Goal: Task Accomplishment & Management: Manage account settings

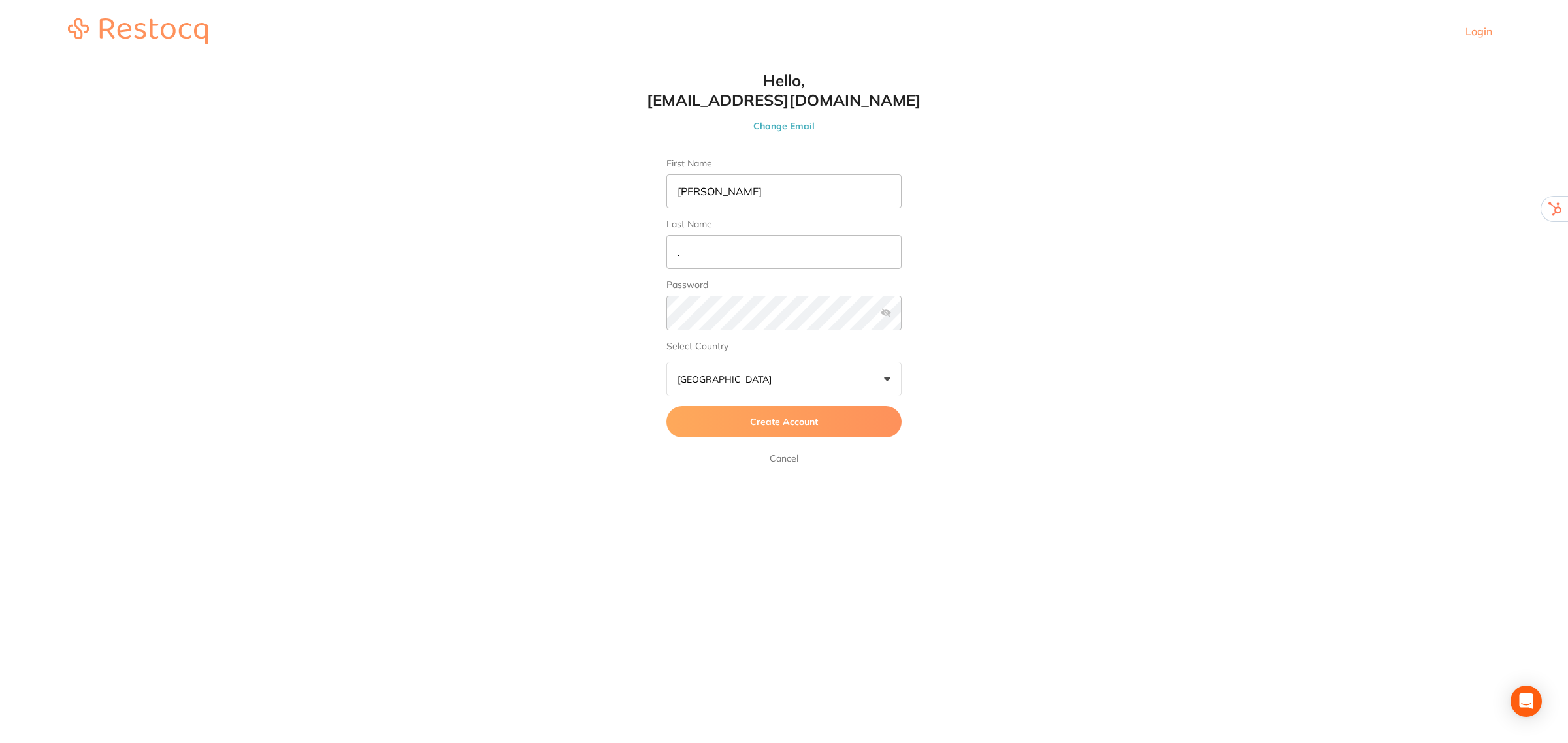
click at [786, 422] on span "Create Account" at bounding box center [784, 422] width 68 height 12
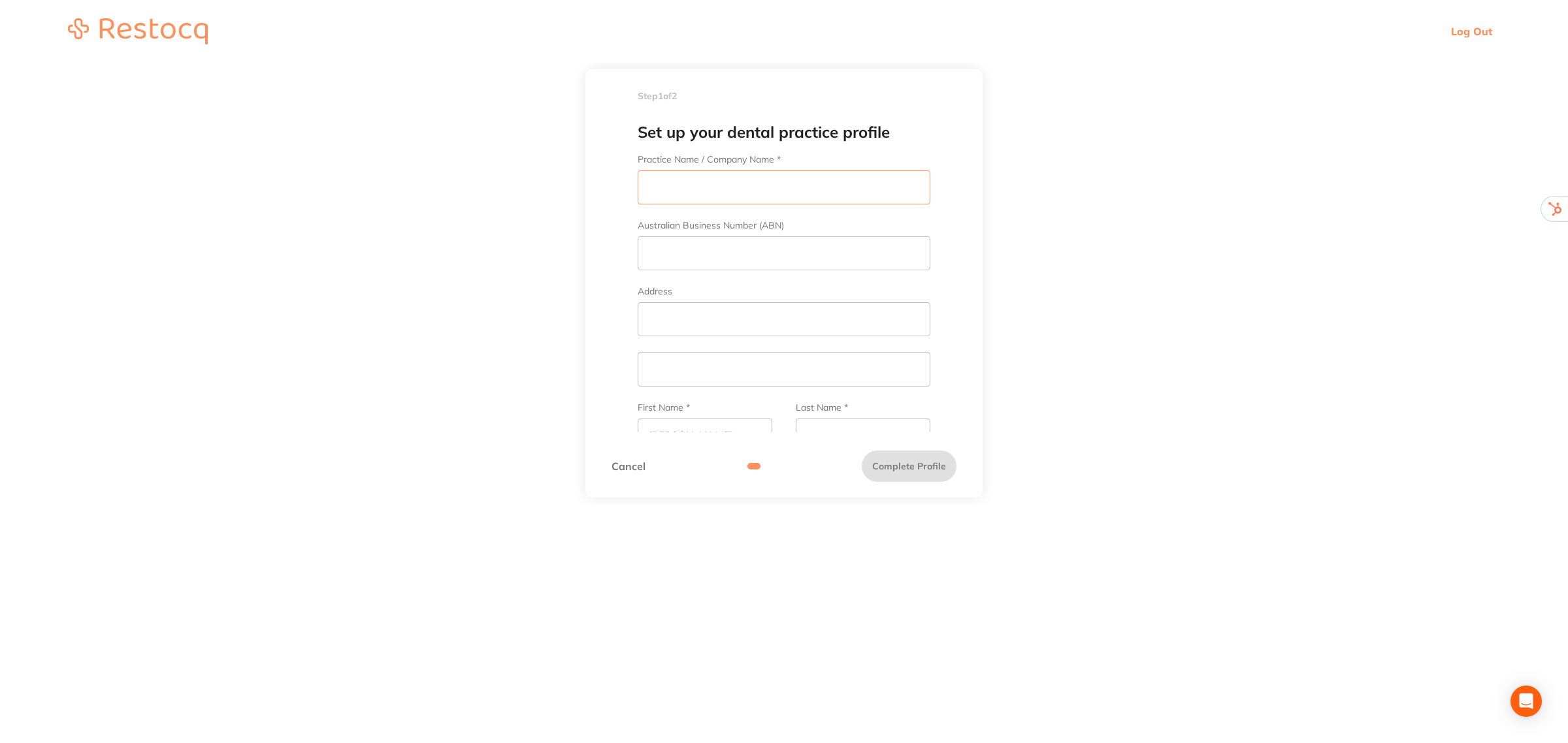
click at [710, 187] on input "Practice Name / Company Name *" at bounding box center [784, 187] width 293 height 34
type input "South Gippsland Dental"
click at [707, 321] on input "Address" at bounding box center [784, 319] width 293 height 34
paste input "32-34 Bair St, Leongatha VIC 3953"
drag, startPoint x: 796, startPoint y: 315, endPoint x: 719, endPoint y: 322, distance: 77.3
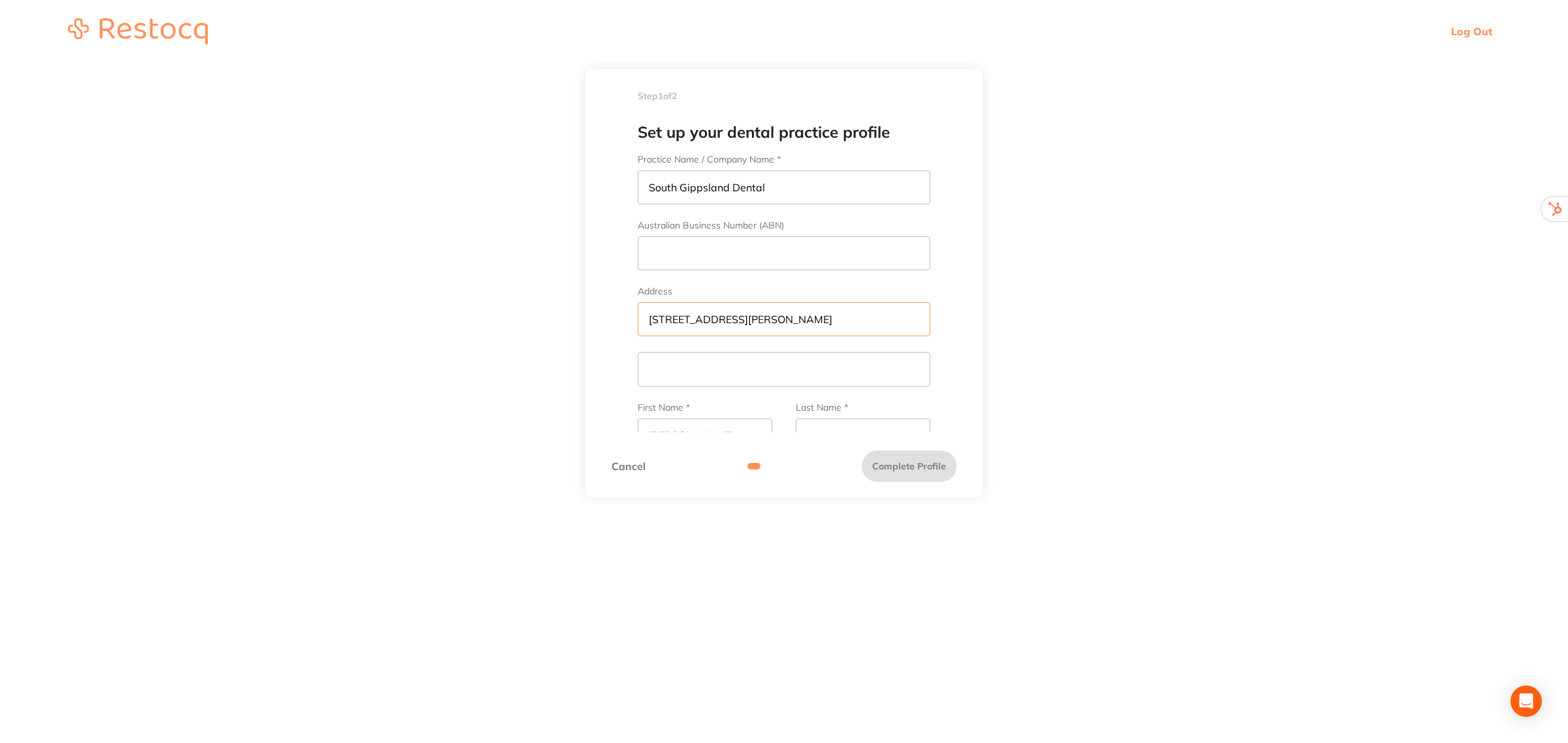
click at [719, 322] on input "32-34 Bair St, Leongatha VIC 3953" at bounding box center [784, 319] width 293 height 34
type input "32-34 Bair St,"
paste input "Leongatha VIC 3953"
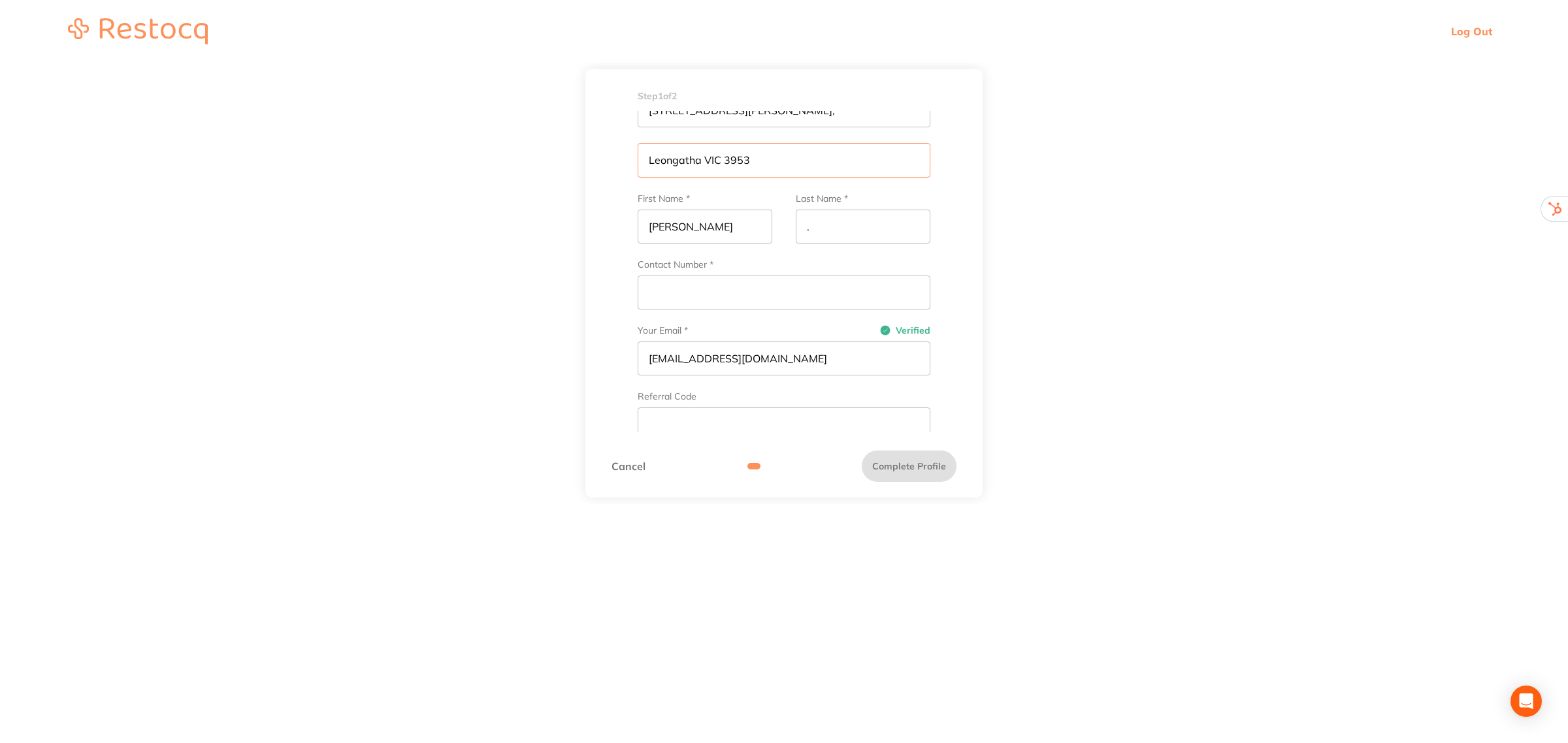
scroll to position [245, 0]
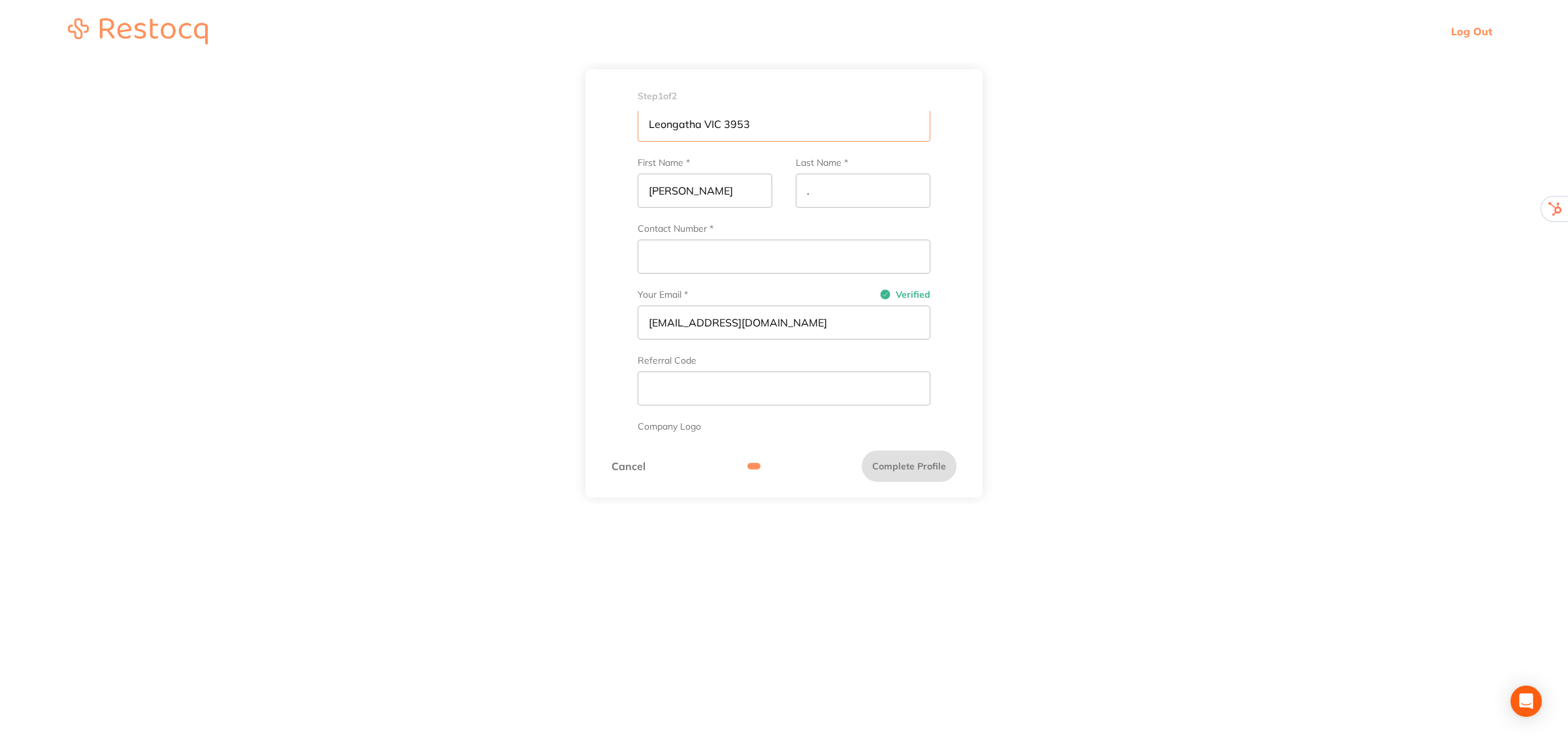
type input "Leongatha VIC 3953"
paste input "(03) 5662 5000"
type input "(03) 5662 5000"
click at [729, 384] on input "text" at bounding box center [784, 388] width 293 height 34
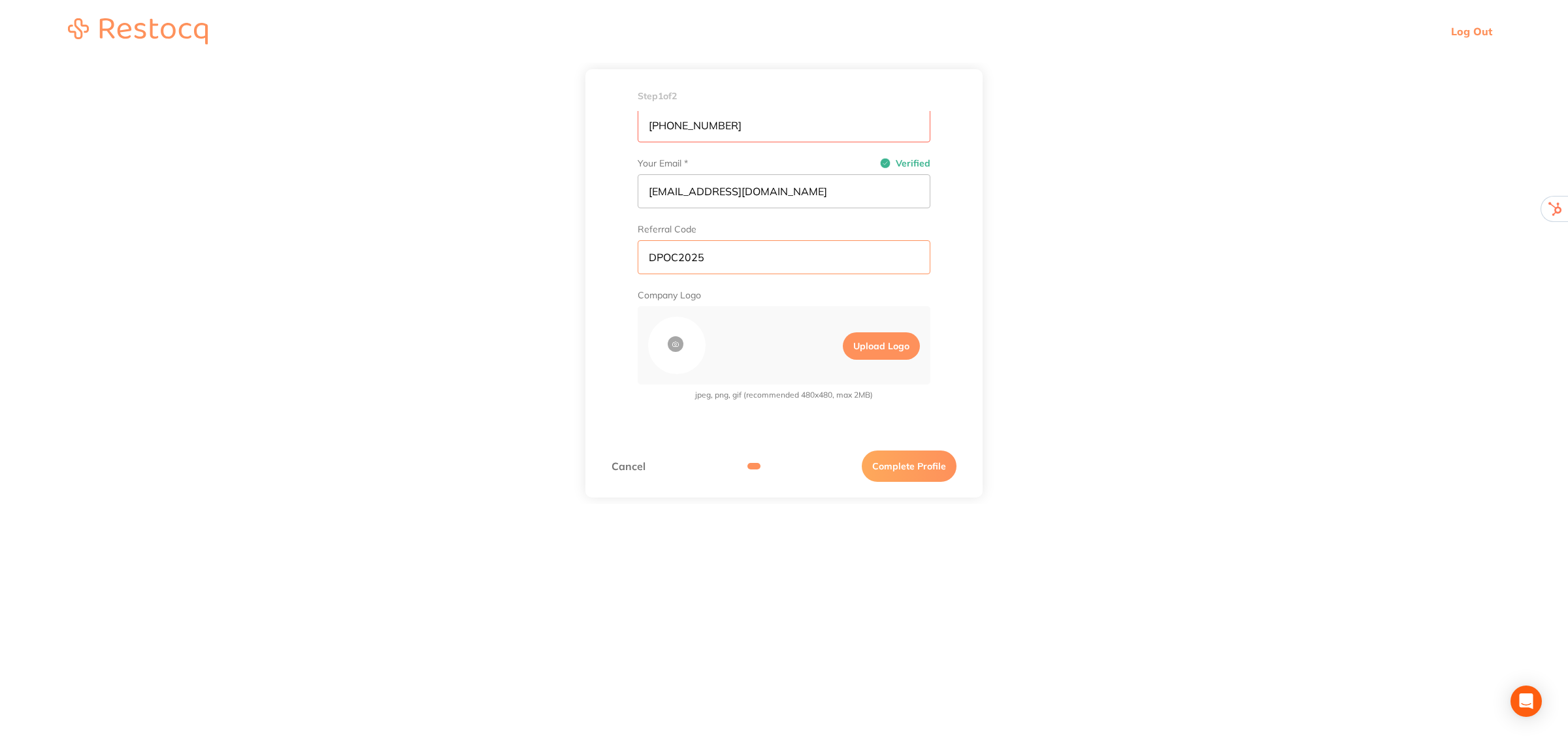
scroll to position [378, 0]
type input "DPOC2025"
click at [881, 344] on label "Upload Logo" at bounding box center [881, 346] width 77 height 28
click at [843, 344] on input "Upload Logo" at bounding box center [832, 346] width 23 height 38
type input "C:\fakepath\sg.jpeg"
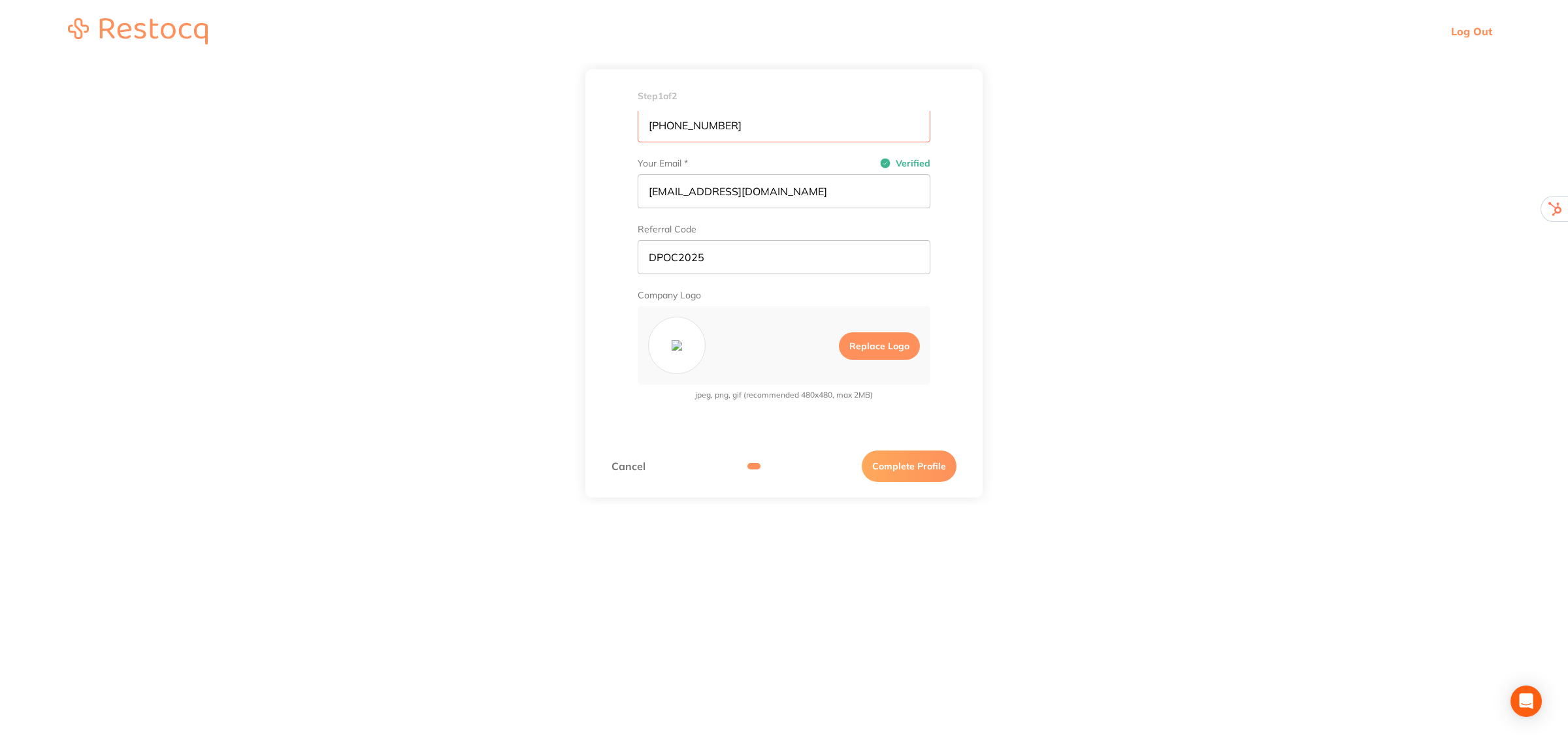
click at [918, 465] on button "Complete Profile" at bounding box center [909, 466] width 94 height 31
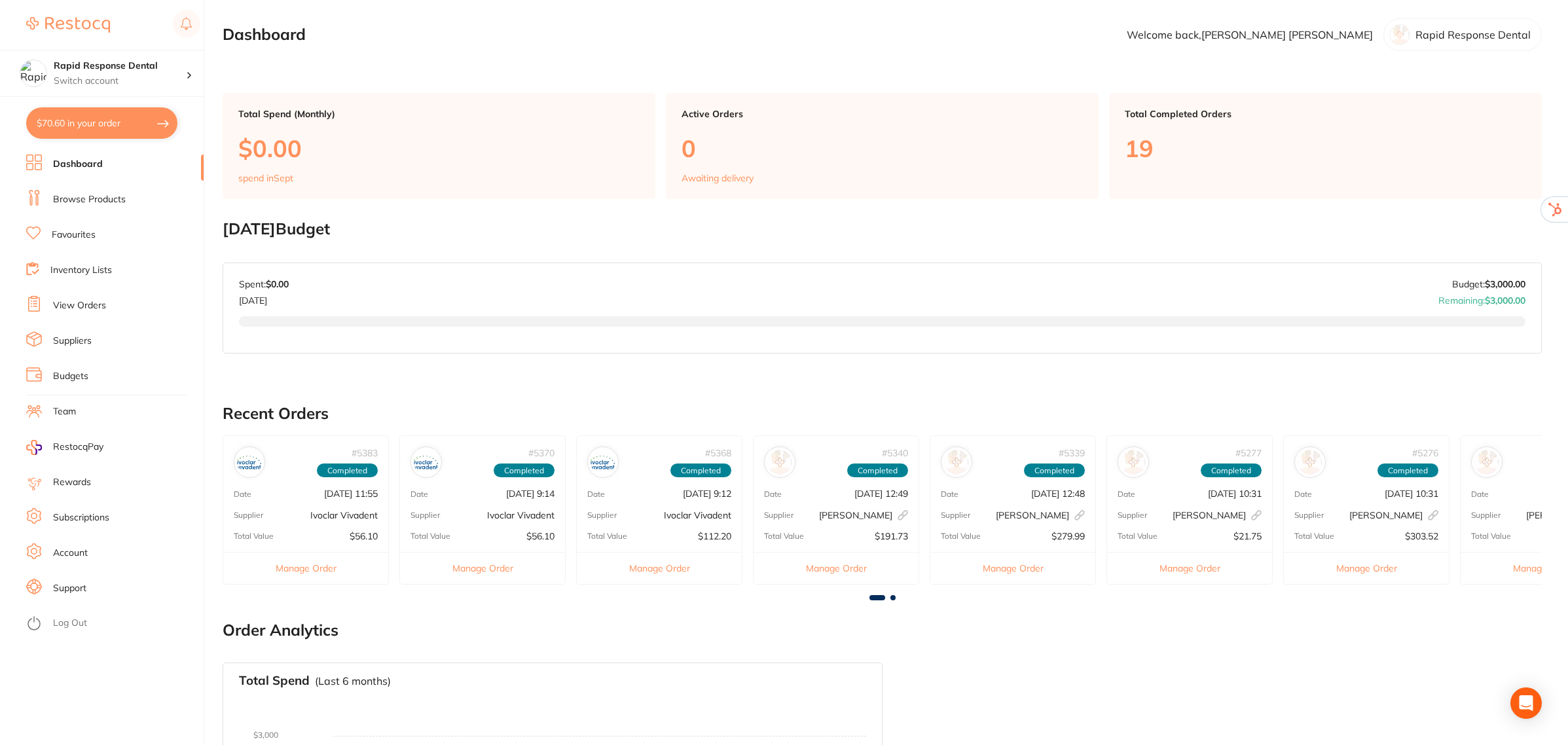
click at [80, 513] on link "Subscriptions" at bounding box center [81, 518] width 56 height 13
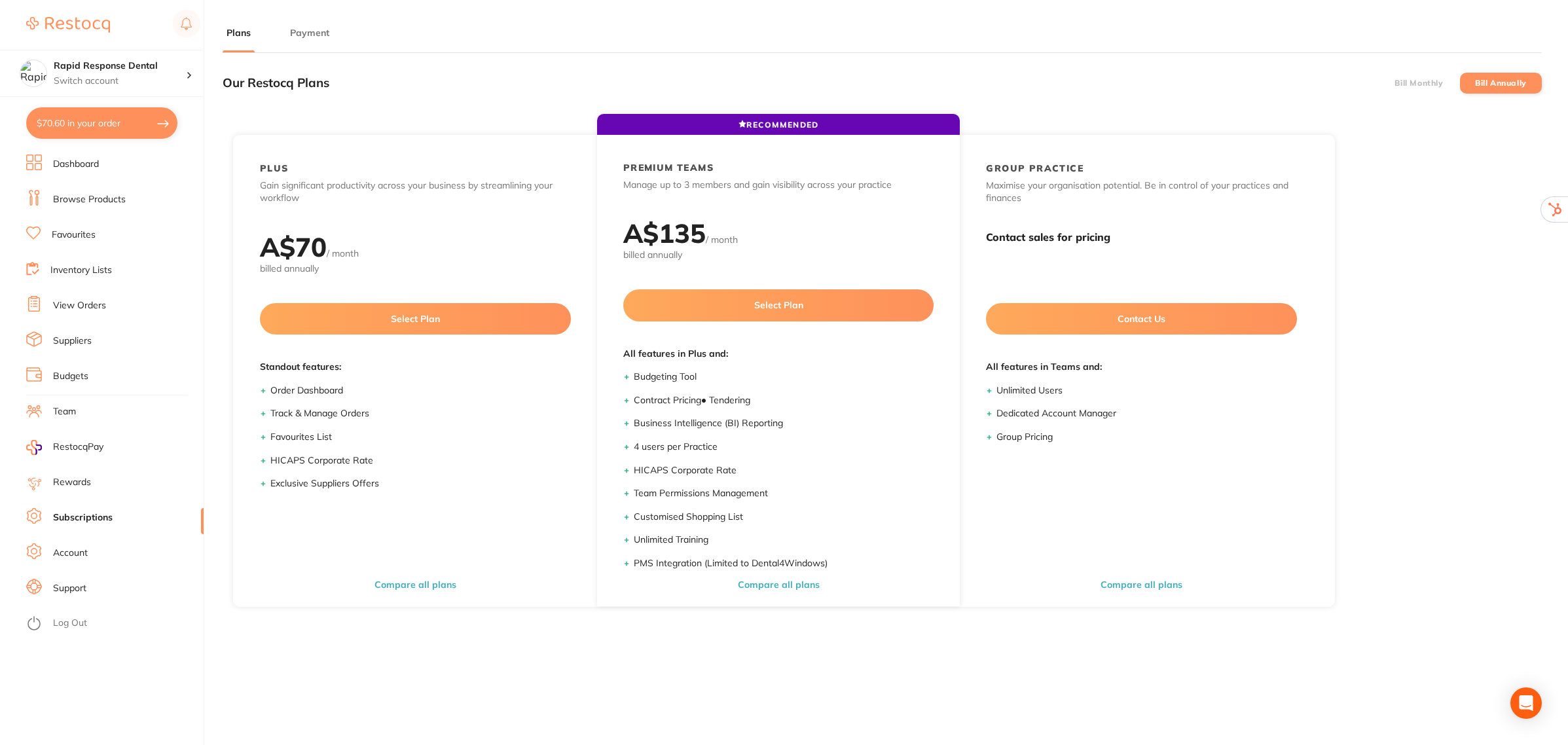
click at [313, 23] on main "Plans Payment Our Restocq Plans Bill Monthly Bill Annually RECOMMENDED PLUS Gai…" at bounding box center [895, 460] width 1346 height 921
click at [313, 34] on button "Payment" at bounding box center [310, 33] width 47 height 12
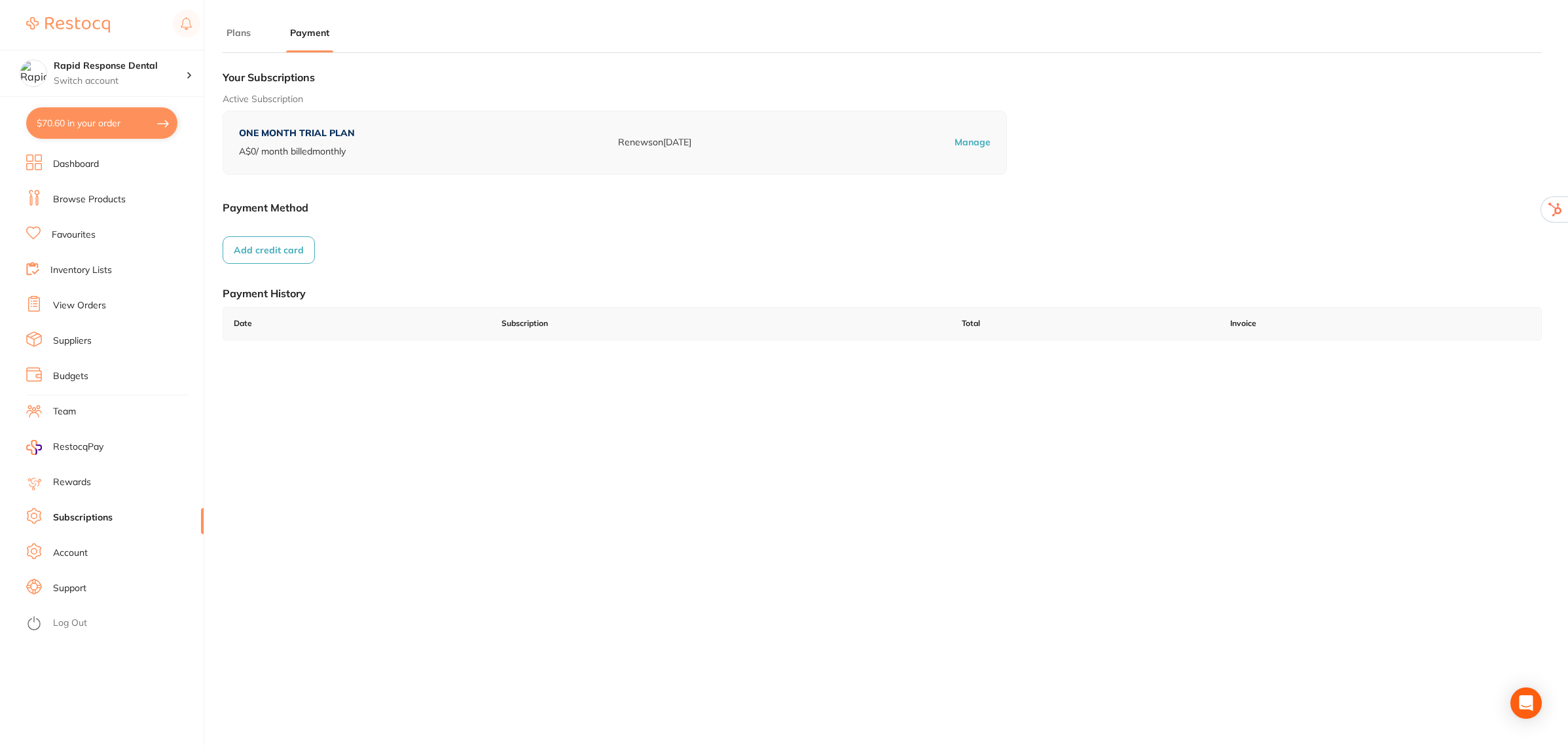
click at [236, 30] on button "Plans" at bounding box center [238, 33] width 32 height 12
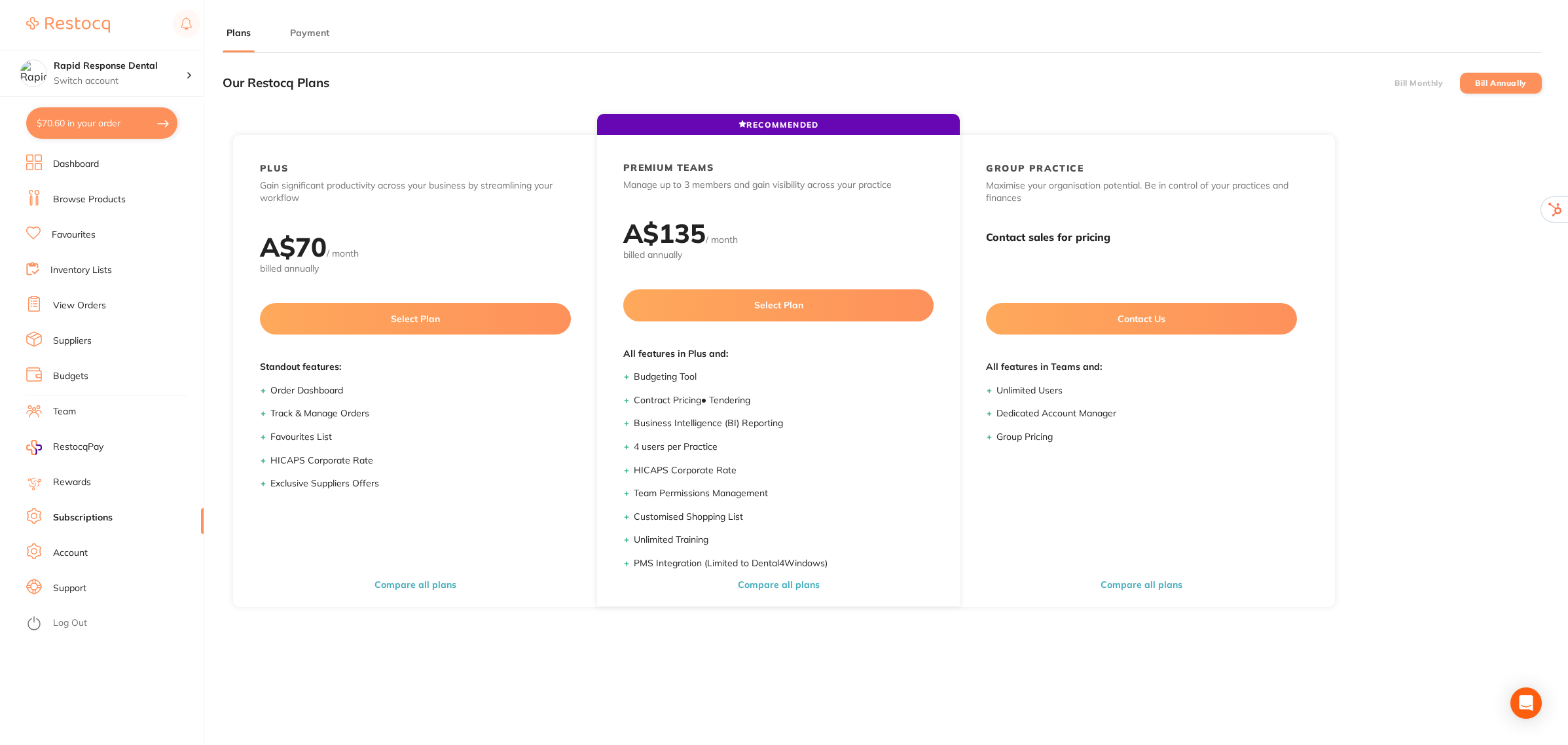
click at [69, 303] on link "View Orders" at bounding box center [79, 306] width 53 height 13
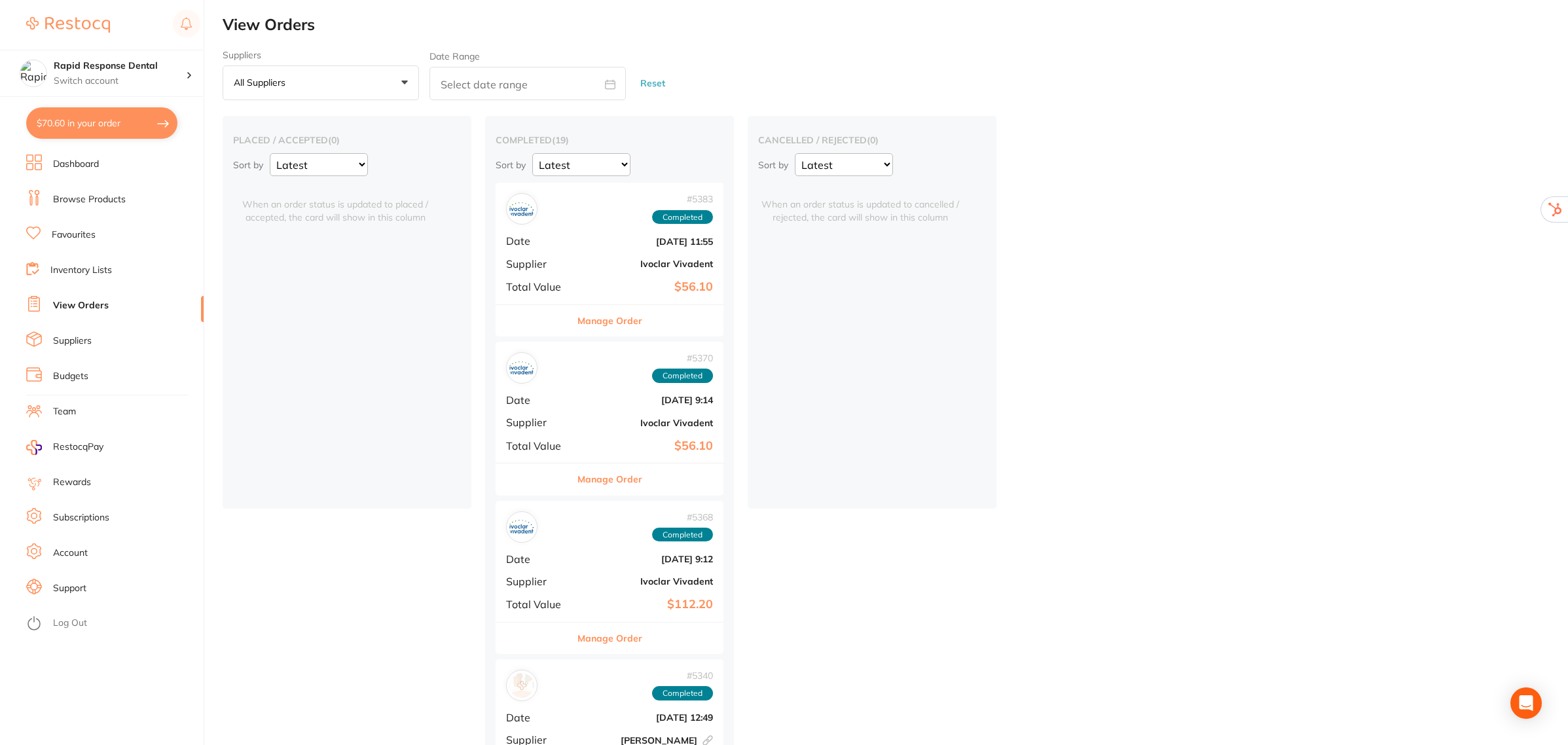
click at [73, 549] on link "Account" at bounding box center [70, 553] width 35 height 13
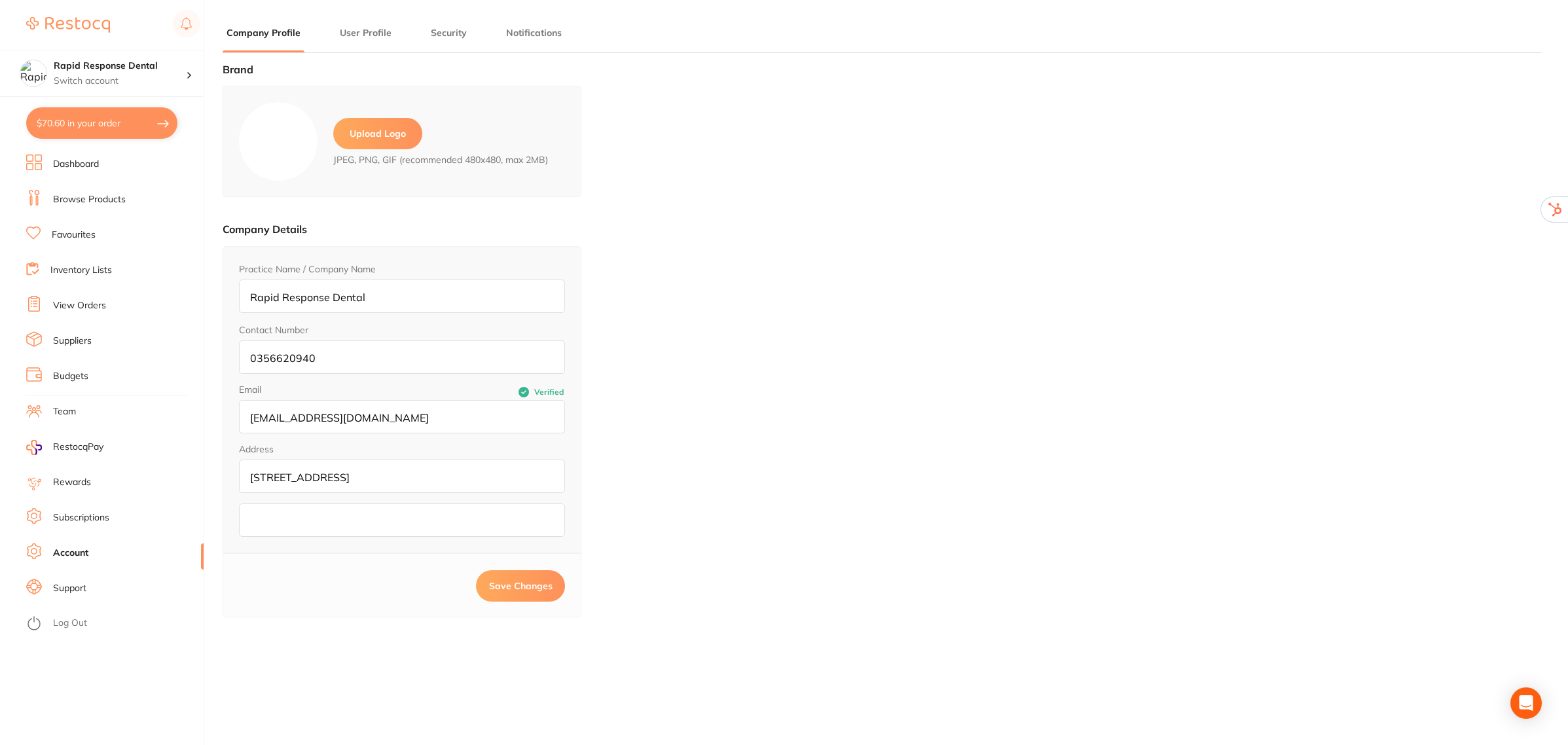
type input "[PERSON_NAME]"
type input "0356620940"
type input "[EMAIL_ADDRESS][DOMAIN_NAME]"
click at [381, 137] on label "Upload Logo" at bounding box center [378, 134] width 89 height 31
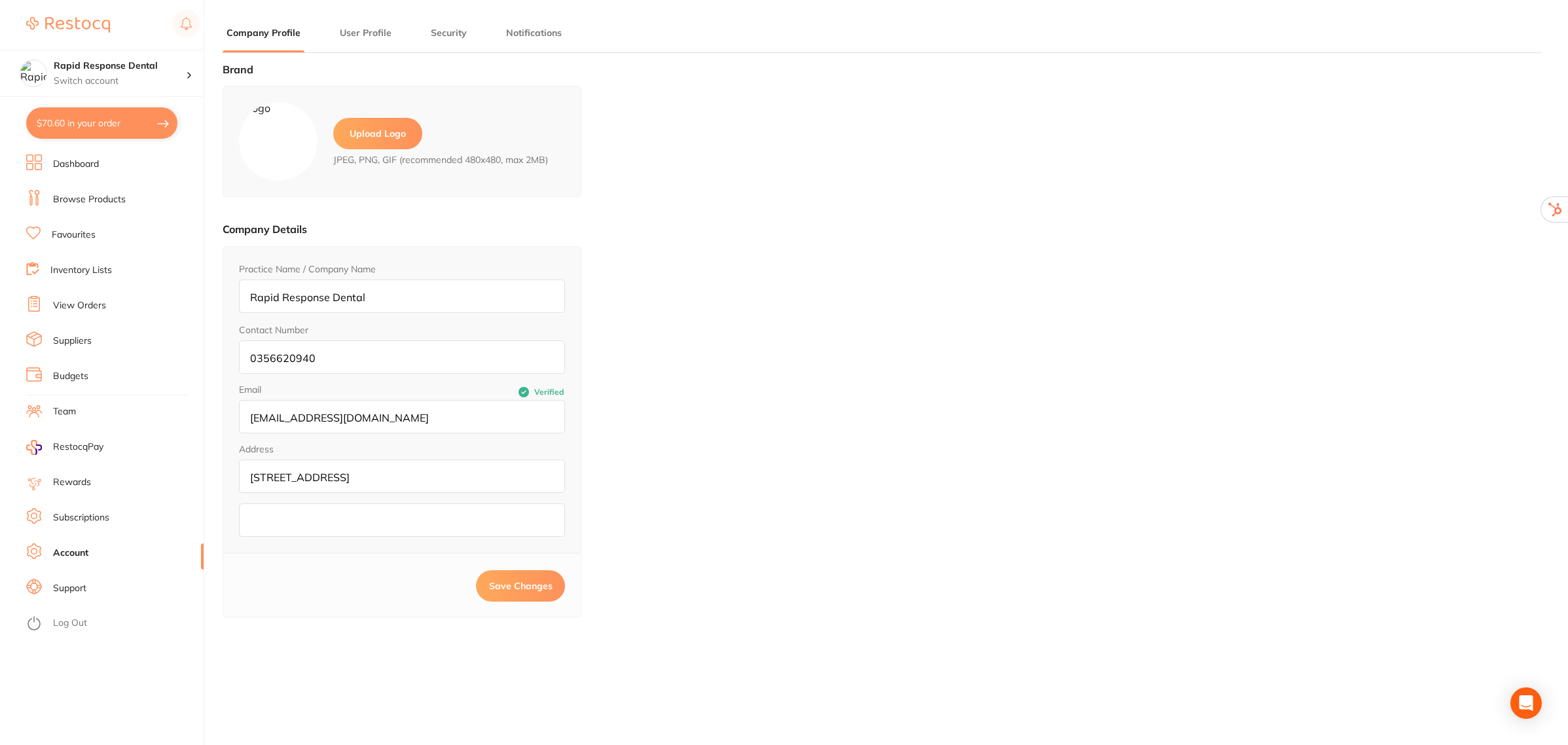
click at [0, 0] on input "file" at bounding box center [0, 0] width 0 height 0
click at [521, 585] on span "Save Changes" at bounding box center [520, 586] width 63 height 12
checkbox input "true"
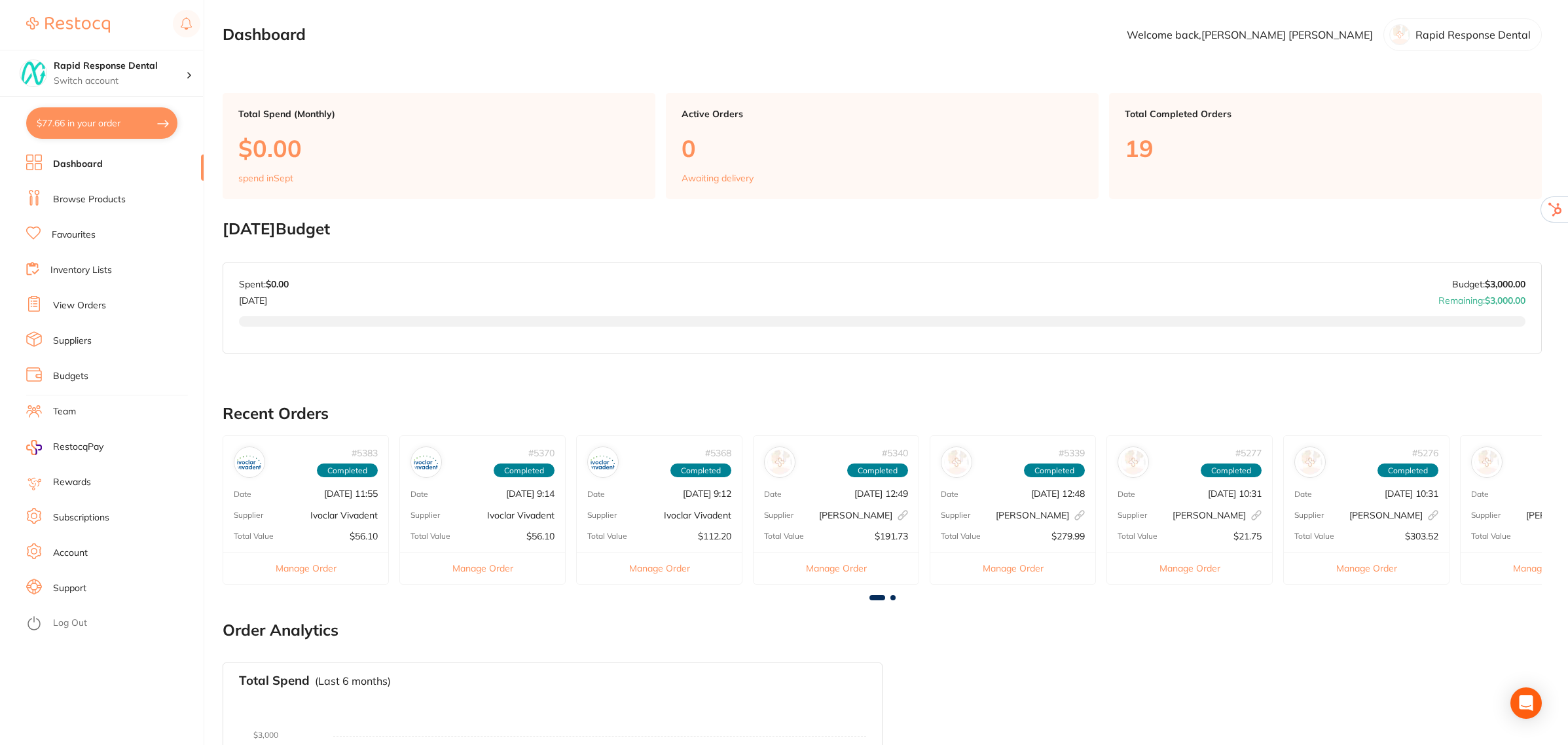
click at [72, 405] on link "Team" at bounding box center [64, 412] width 23 height 13
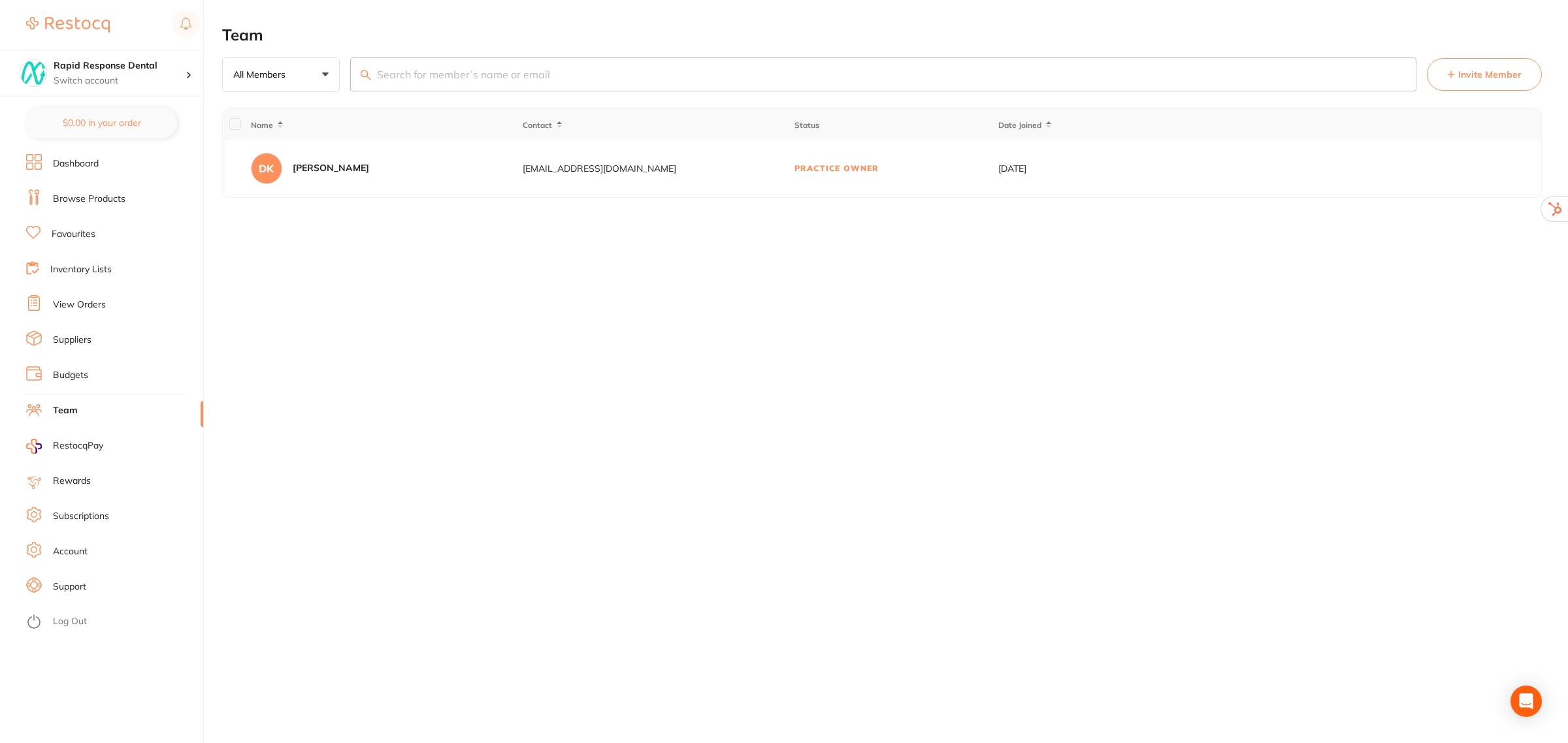
checkbox input "true"
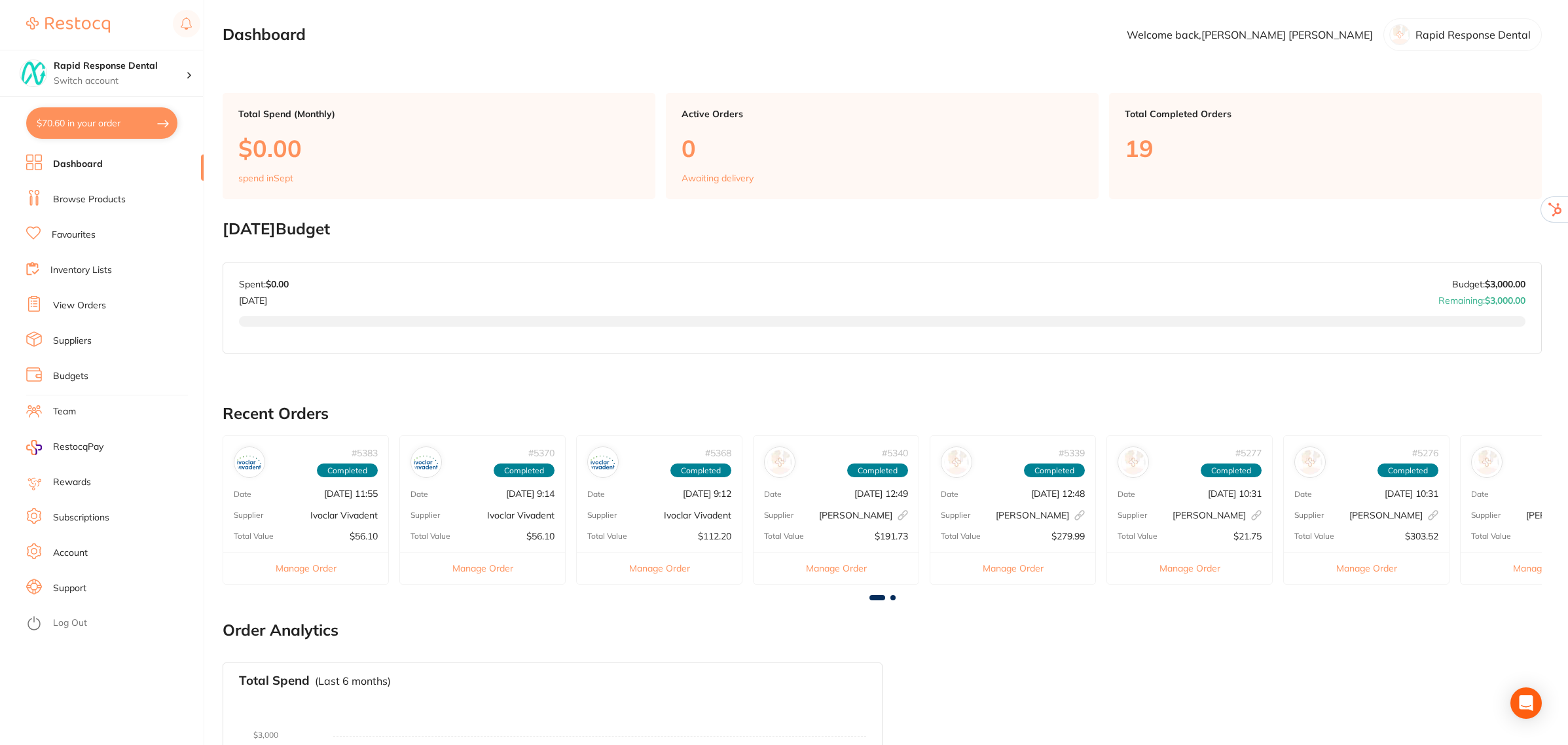
click at [69, 412] on link "Team" at bounding box center [64, 412] width 23 height 13
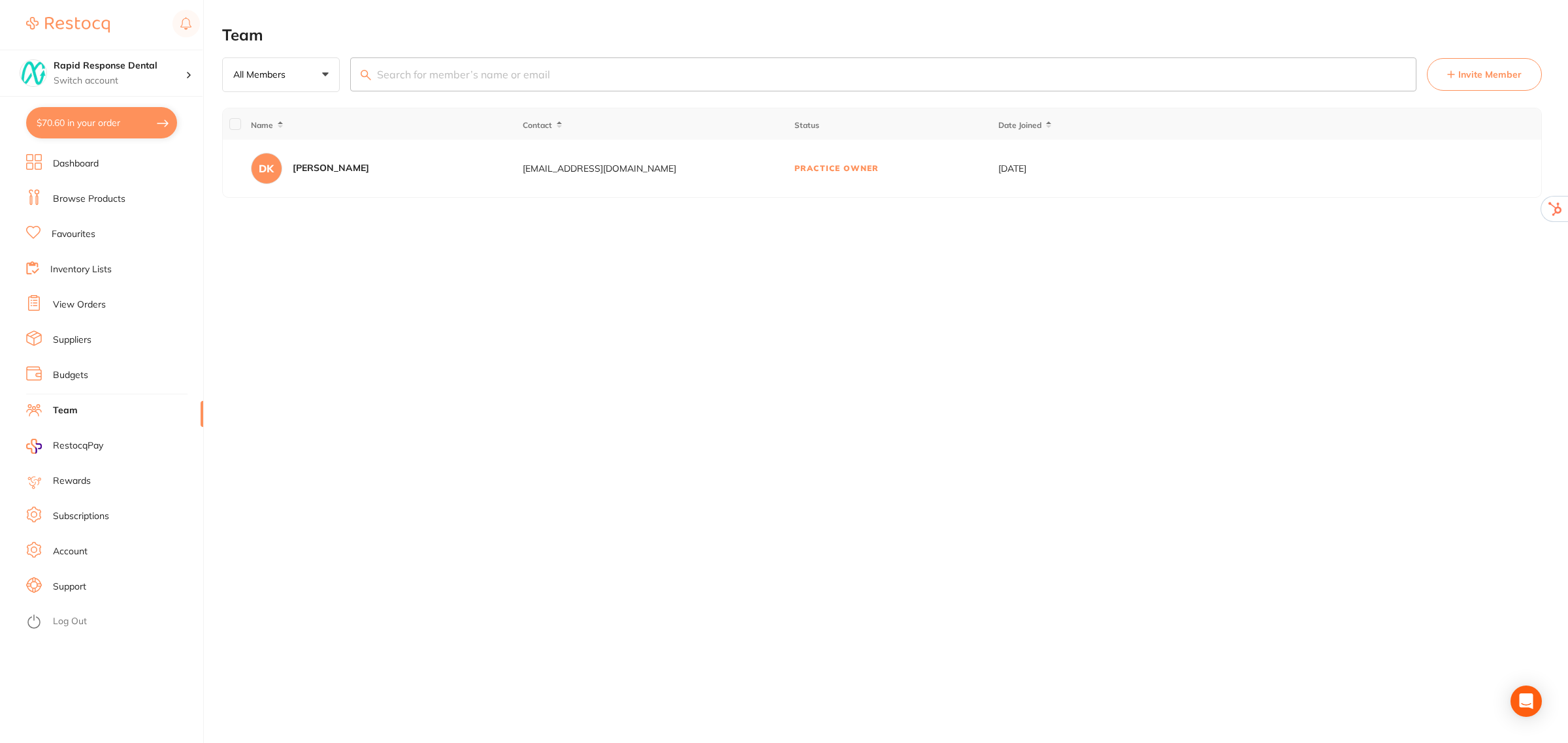
click at [1461, 73] on span "Invite Member" at bounding box center [1490, 74] width 63 height 13
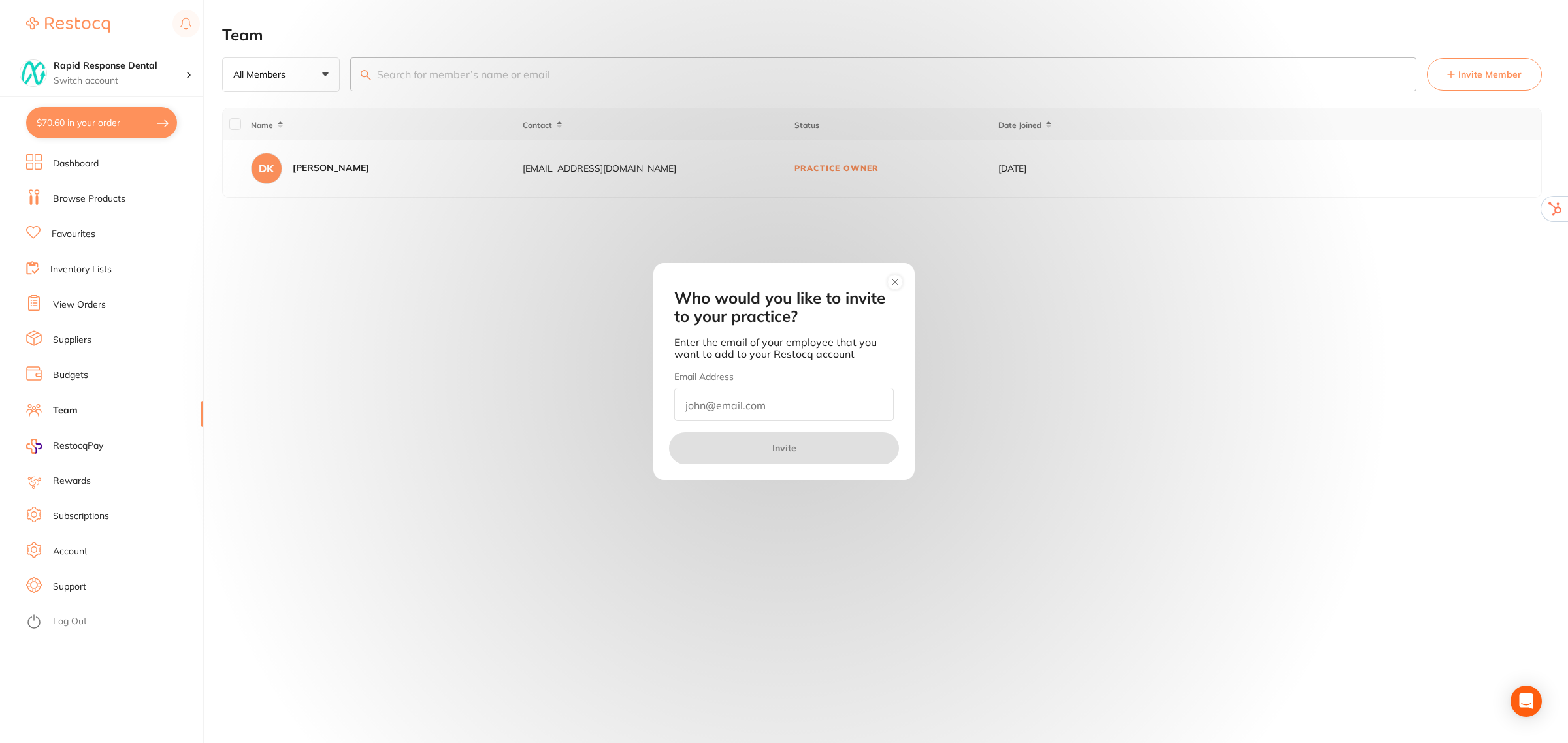
click at [720, 403] on input "email" at bounding box center [783, 404] width 219 height 33
paste input "[EMAIL_ADDRESS][DOMAIN_NAME]"
type input "[EMAIL_ADDRESS][DOMAIN_NAME]"
click at [788, 449] on button "Invite" at bounding box center [783, 448] width 230 height 31
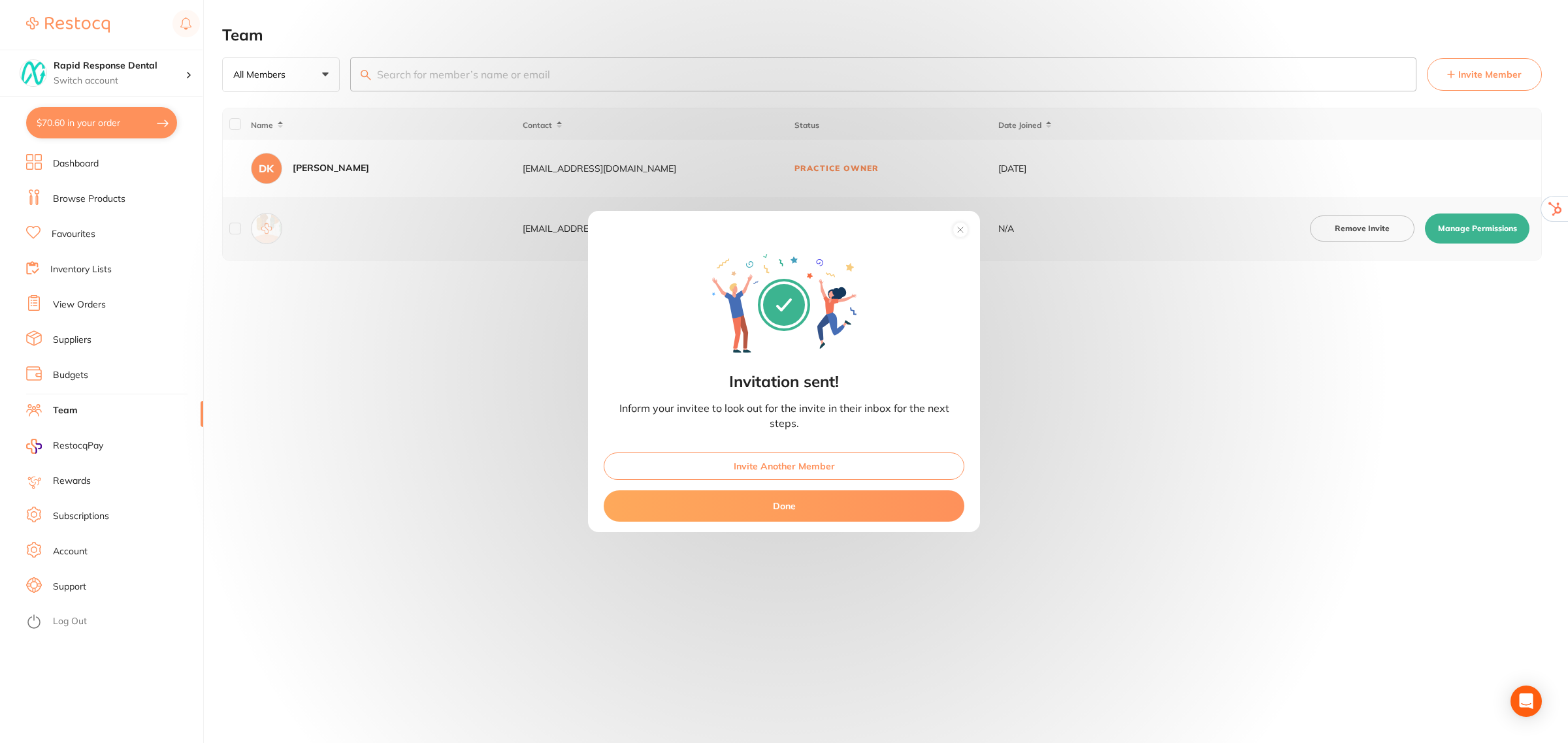
click at [789, 505] on button "Done" at bounding box center [784, 506] width 360 height 31
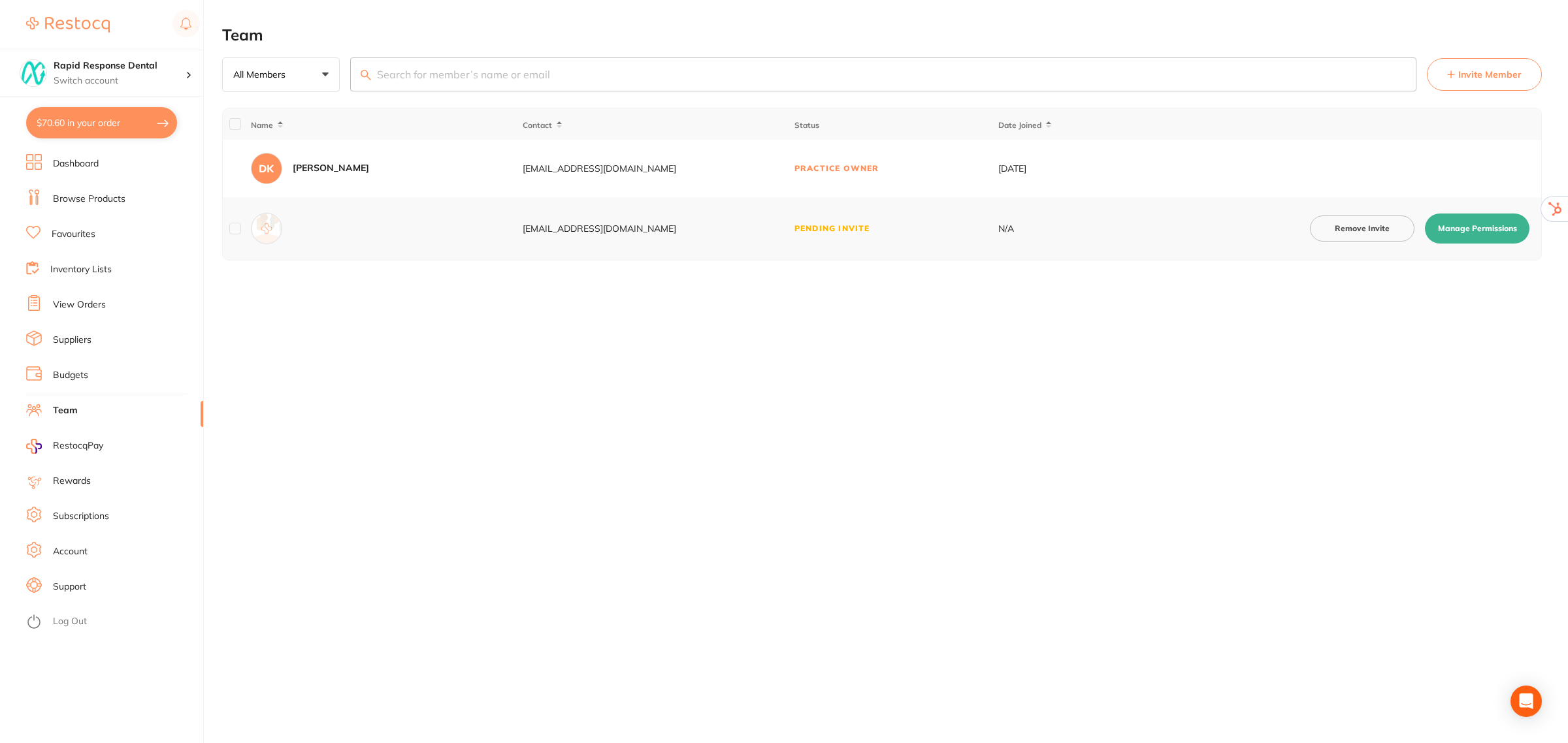
click at [1459, 223] on button "Manage Permissions" at bounding box center [1477, 229] width 105 height 30
checkbox input "true"
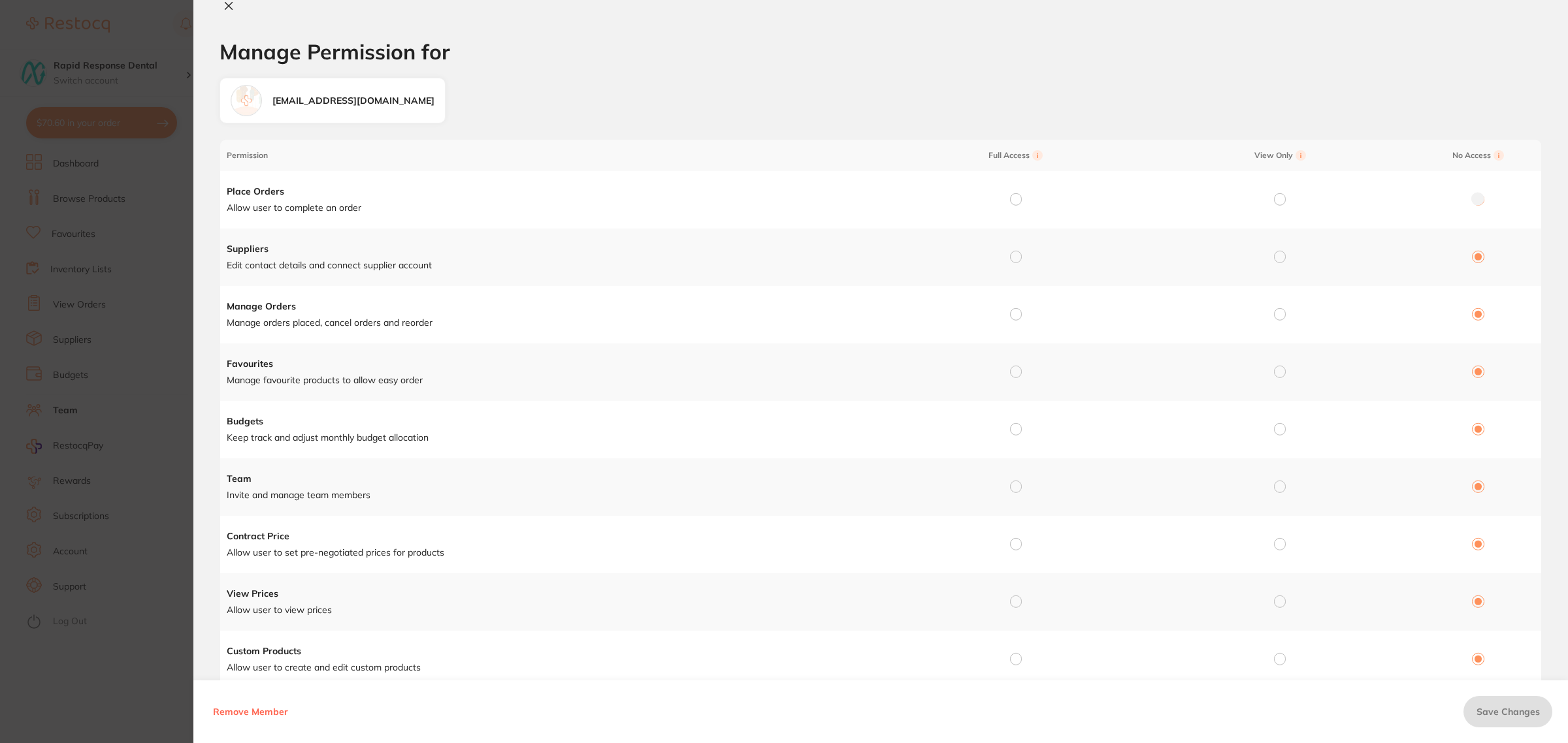
click at [1010, 196] on input "radio" at bounding box center [1016, 199] width 12 height 12
radio input "true"
radio input "false"
click at [1013, 255] on input "radio" at bounding box center [1016, 257] width 12 height 12
radio input "true"
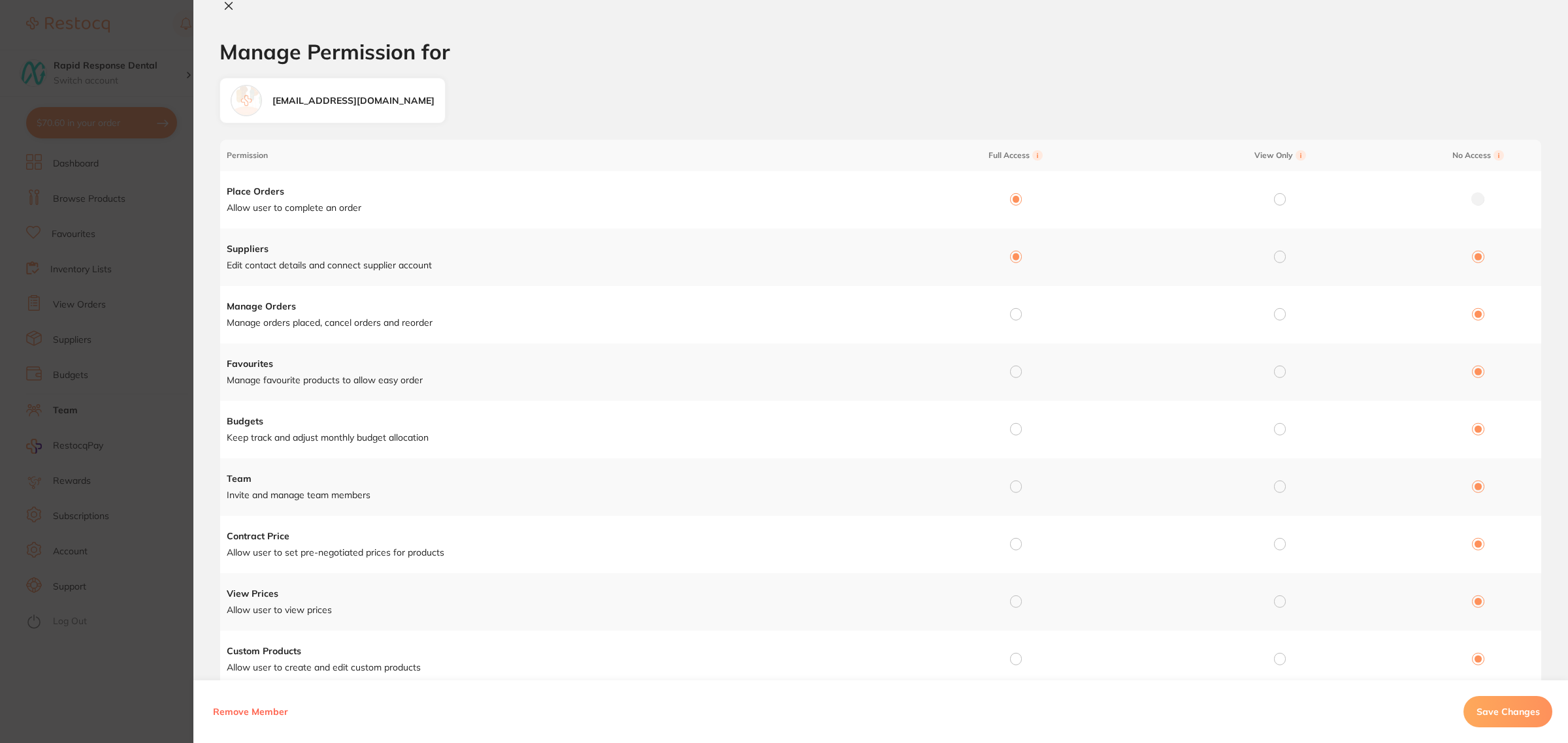
radio input "false"
click at [1017, 313] on input "radio" at bounding box center [1016, 314] width 12 height 12
radio input "true"
radio input "false"
click at [1012, 372] on input "radio" at bounding box center [1016, 372] width 12 height 12
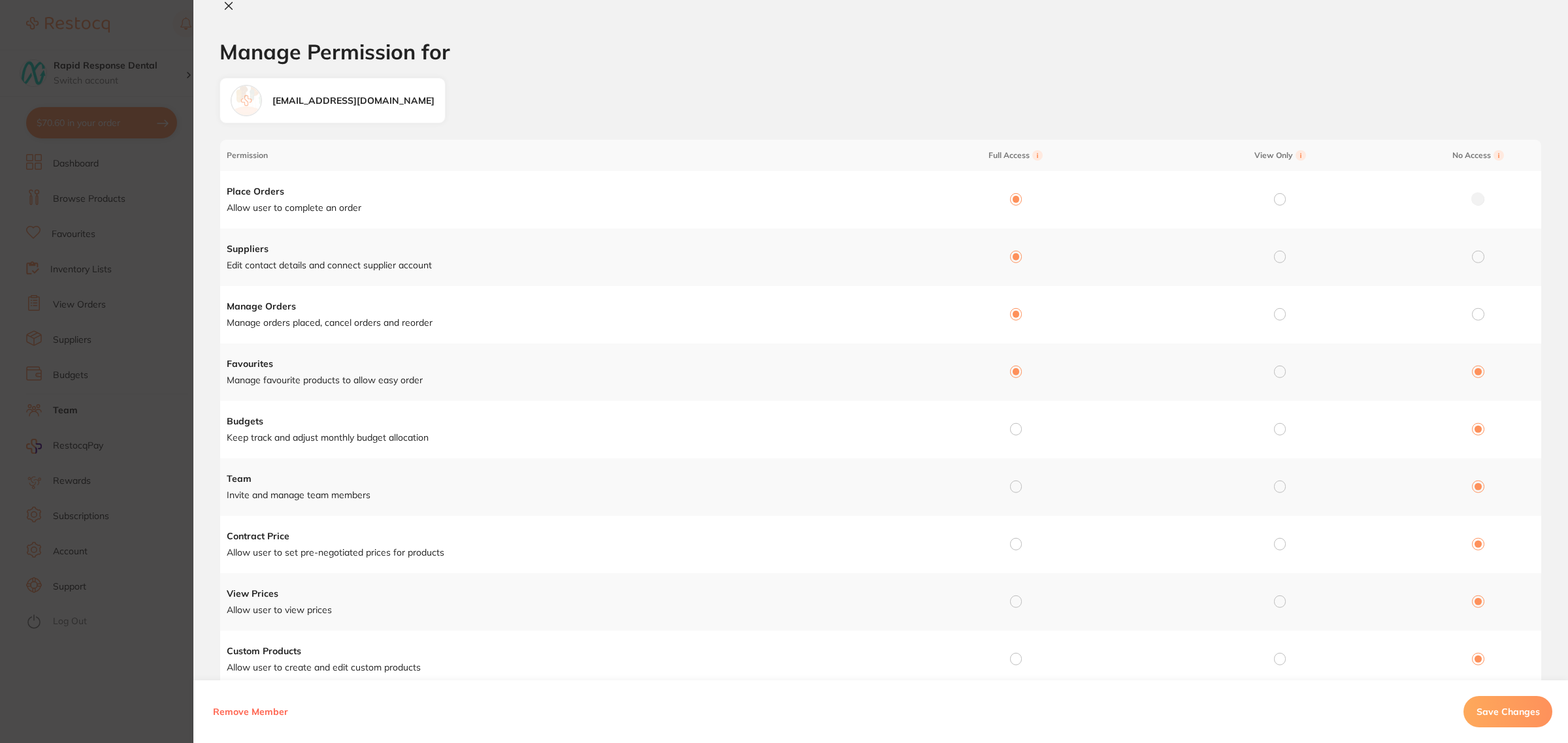
radio input "true"
radio input "false"
drag, startPoint x: 1011, startPoint y: 428, endPoint x: 1014, endPoint y: 435, distance: 7.6
click at [1011, 429] on input "radio" at bounding box center [1016, 430] width 12 height 12
radio input "true"
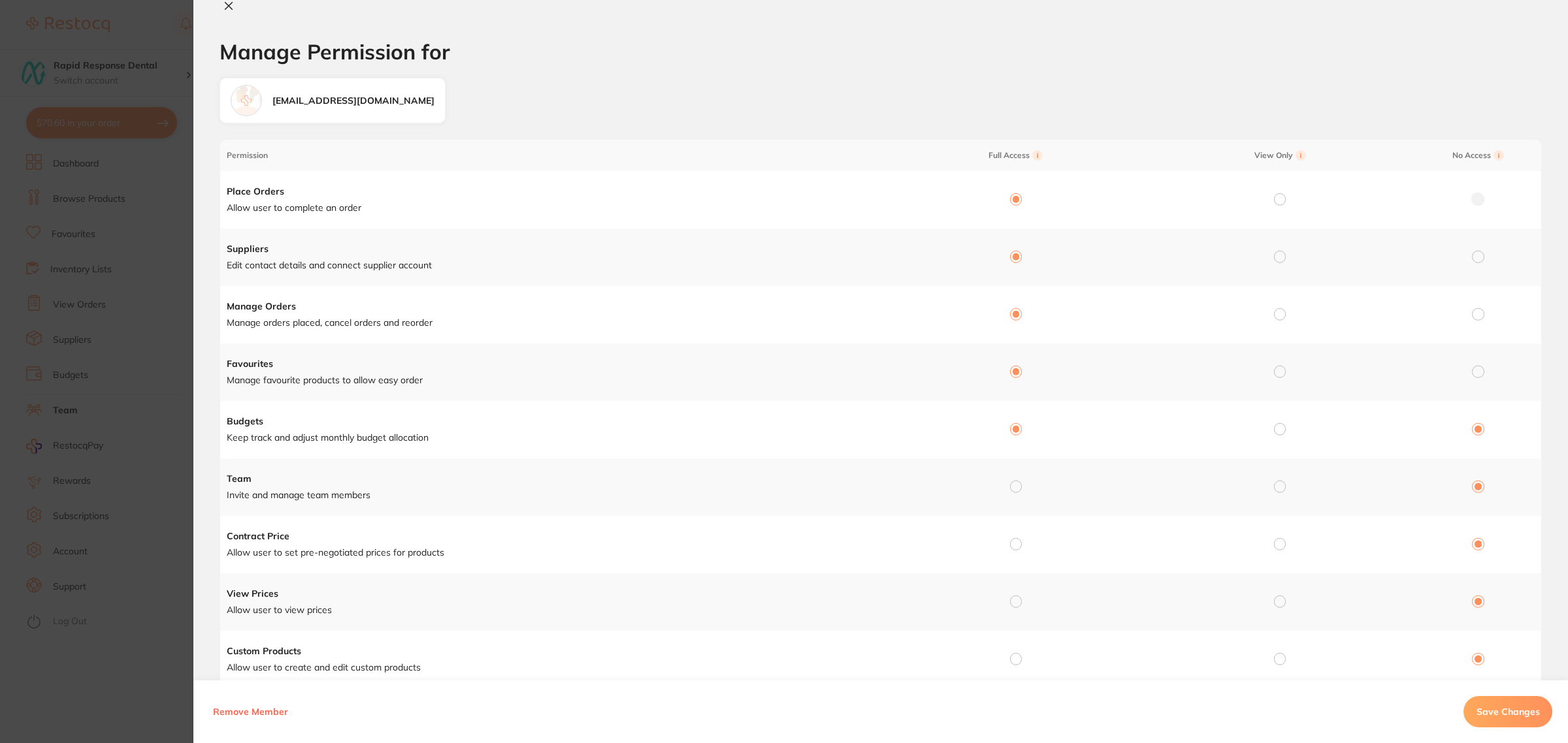
radio input "false"
click at [1017, 488] on input "radio" at bounding box center [1016, 487] width 12 height 12
radio input "true"
radio input "false"
click at [1010, 544] on input "radio" at bounding box center [1016, 545] width 12 height 12
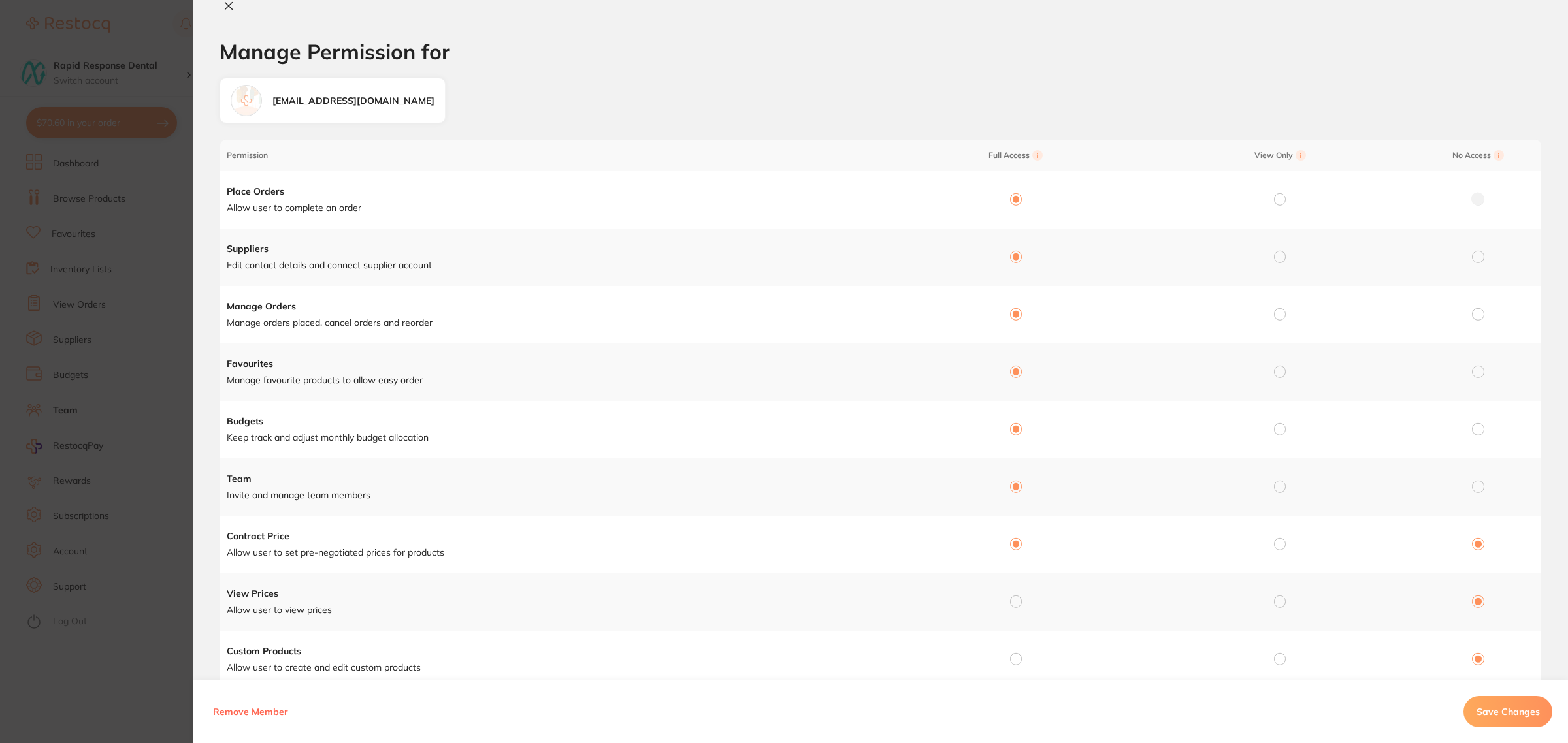
radio input "true"
radio input "false"
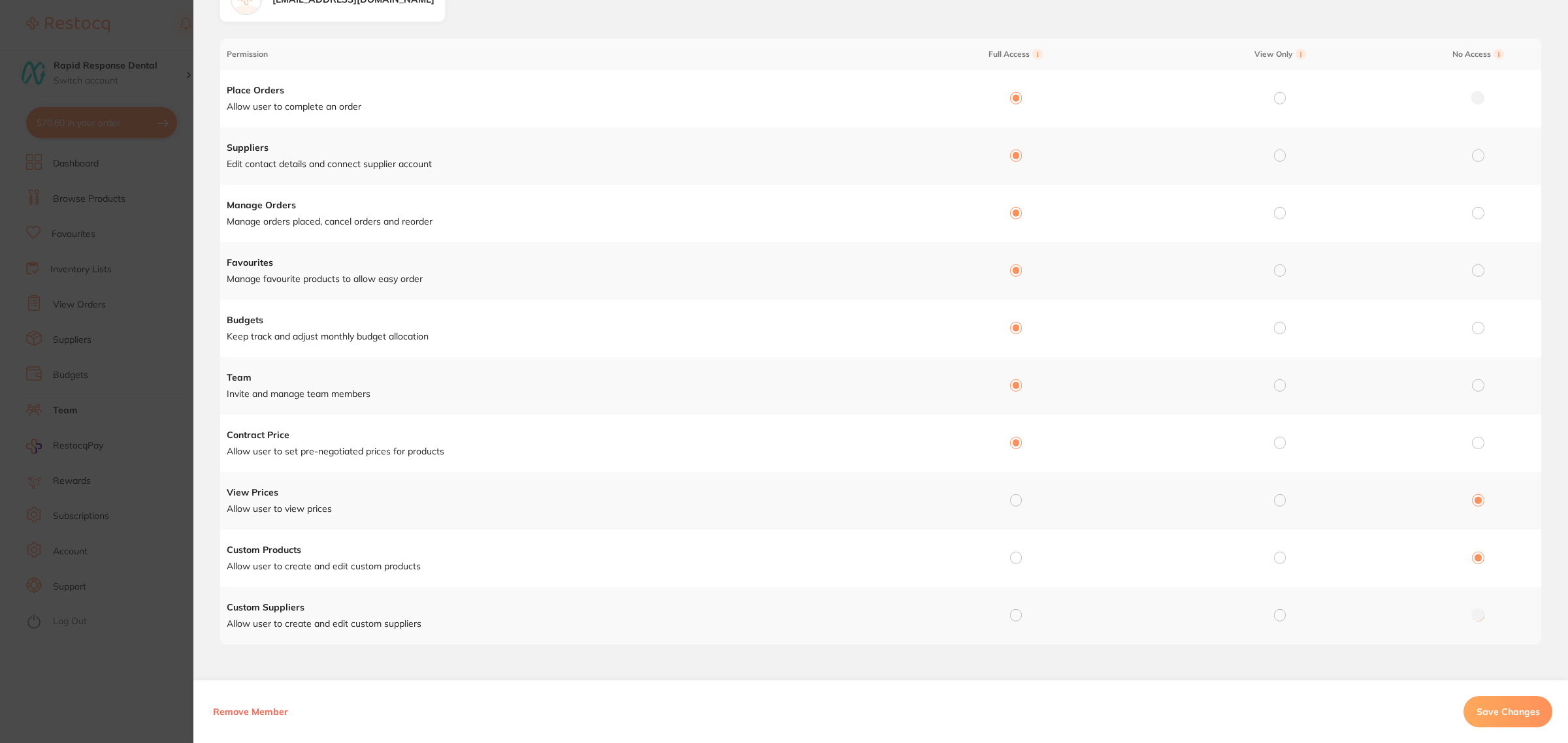
scroll to position [102, 0]
click at [1014, 501] on input "radio" at bounding box center [1016, 501] width 12 height 12
radio input "true"
radio input "false"
click at [1020, 557] on input "radio" at bounding box center [1016, 558] width 12 height 12
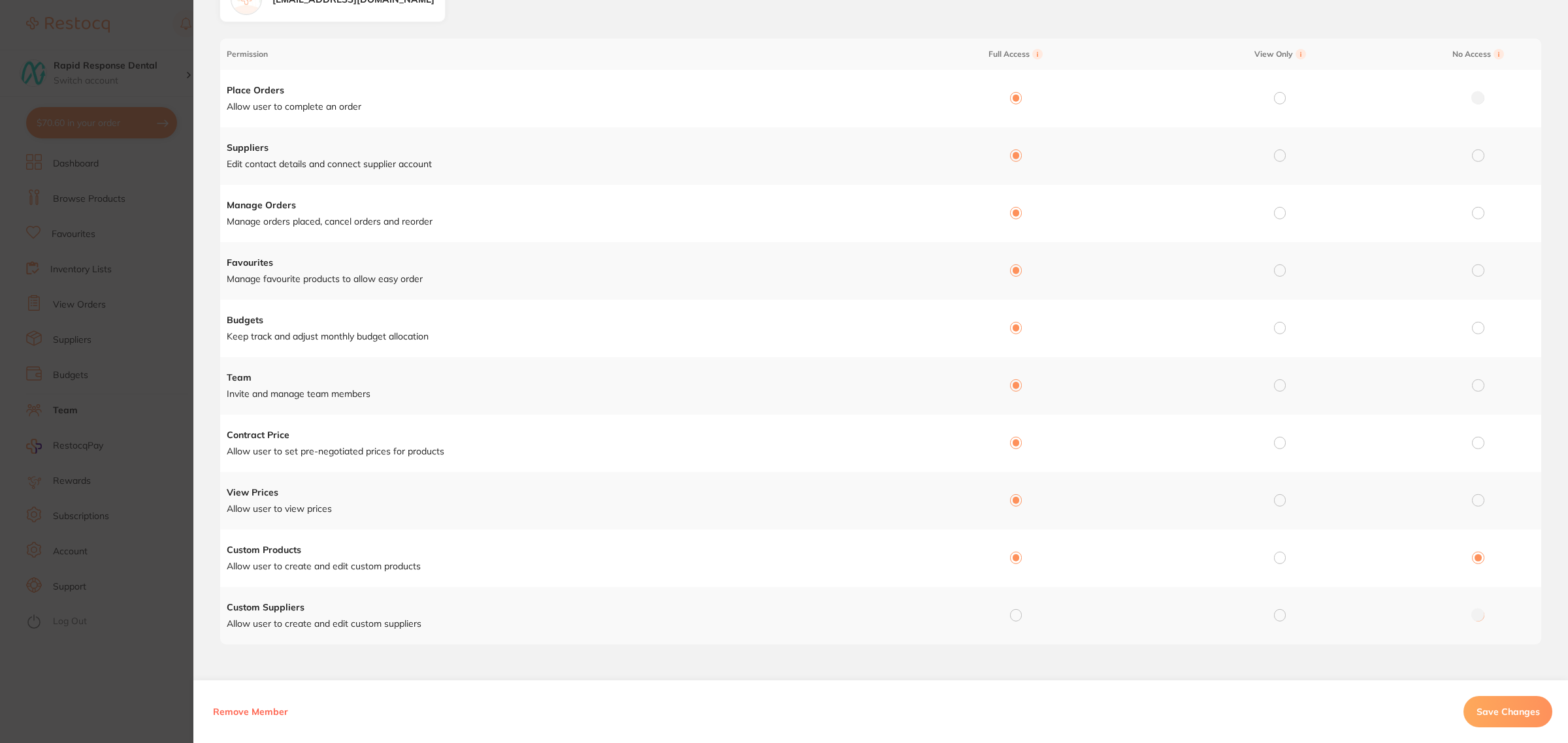
radio input "true"
radio input "false"
click at [1014, 617] on input "radio" at bounding box center [1016, 616] width 12 height 12
radio input "true"
radio input "false"
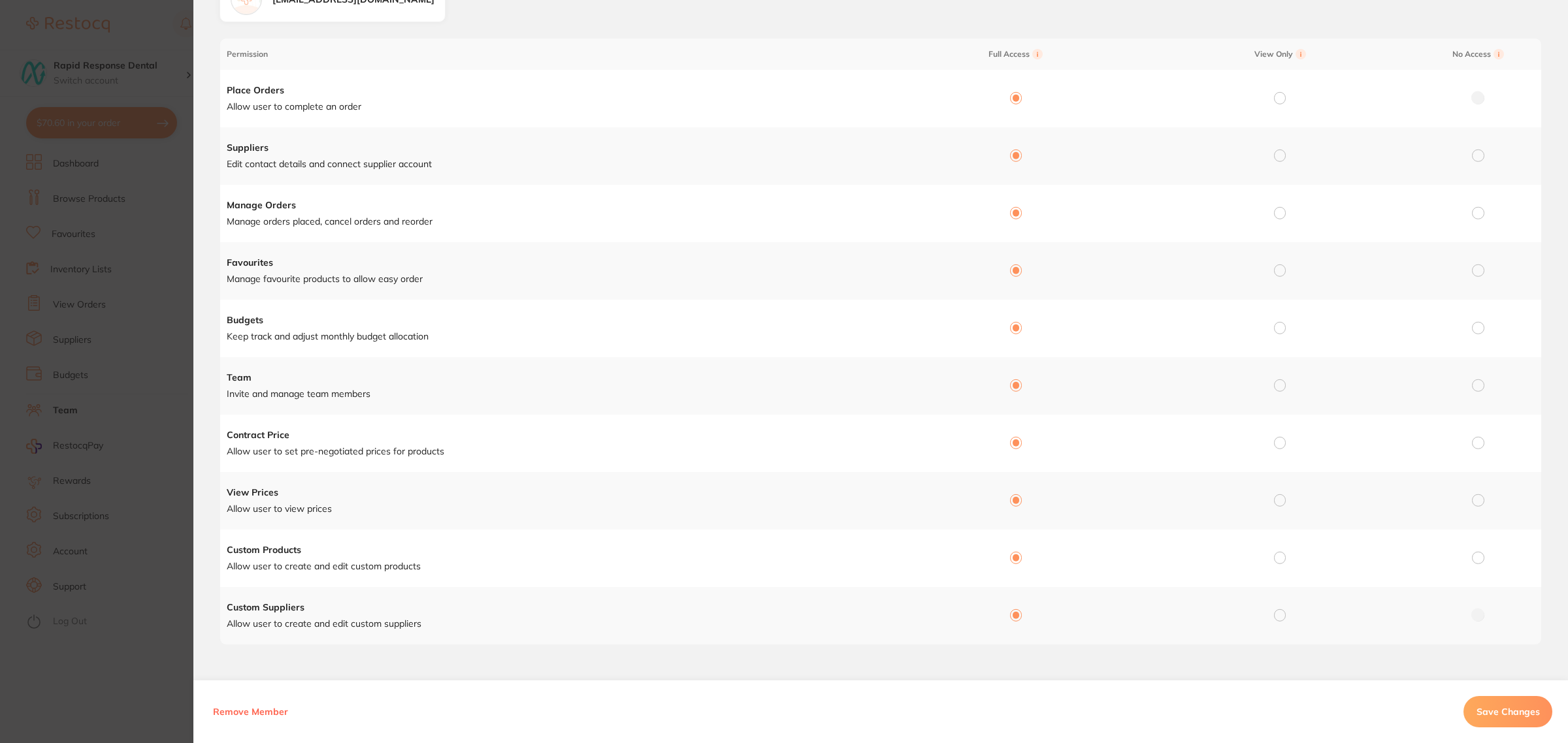
click at [1509, 707] on span "Save Changes" at bounding box center [1508, 712] width 63 height 12
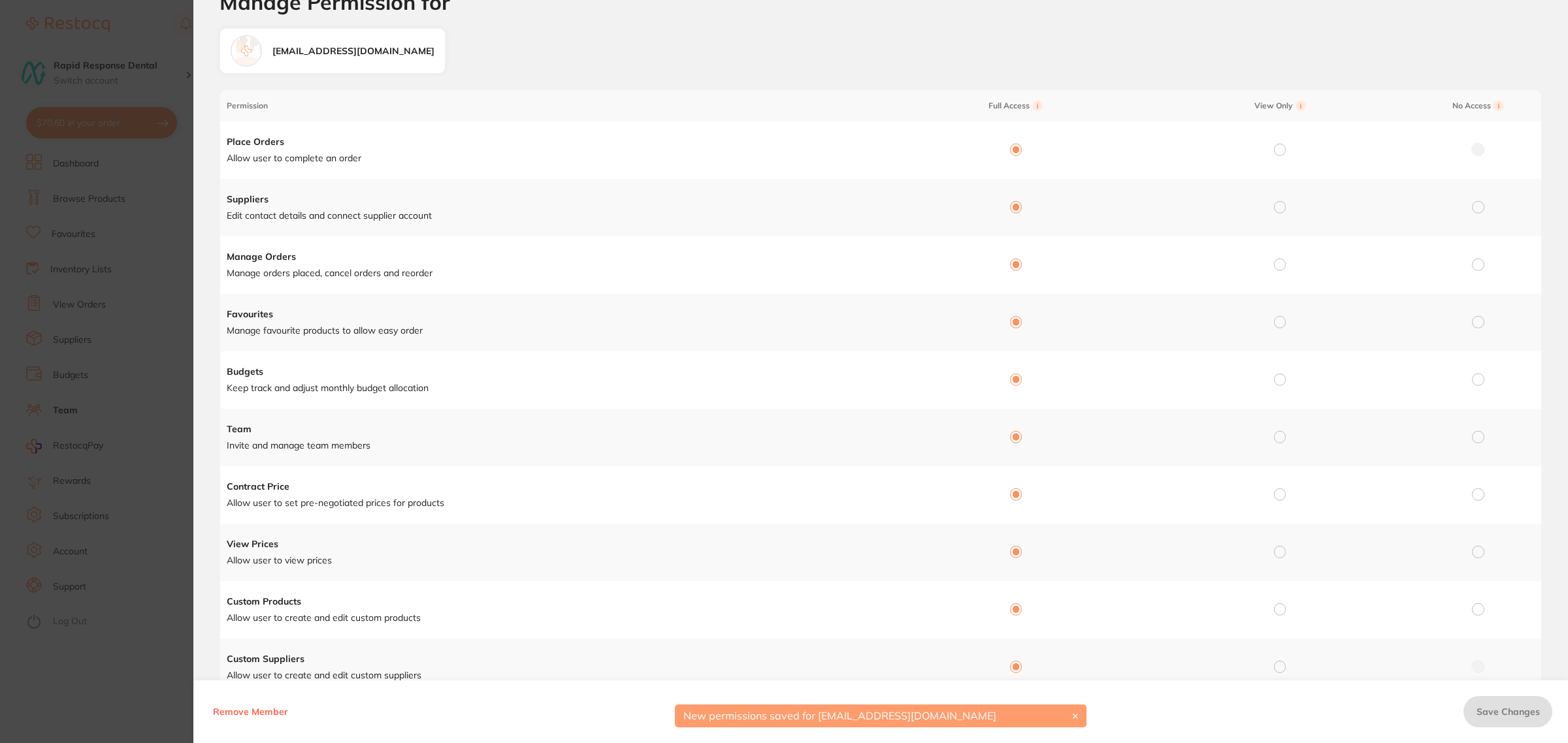
scroll to position [0, 0]
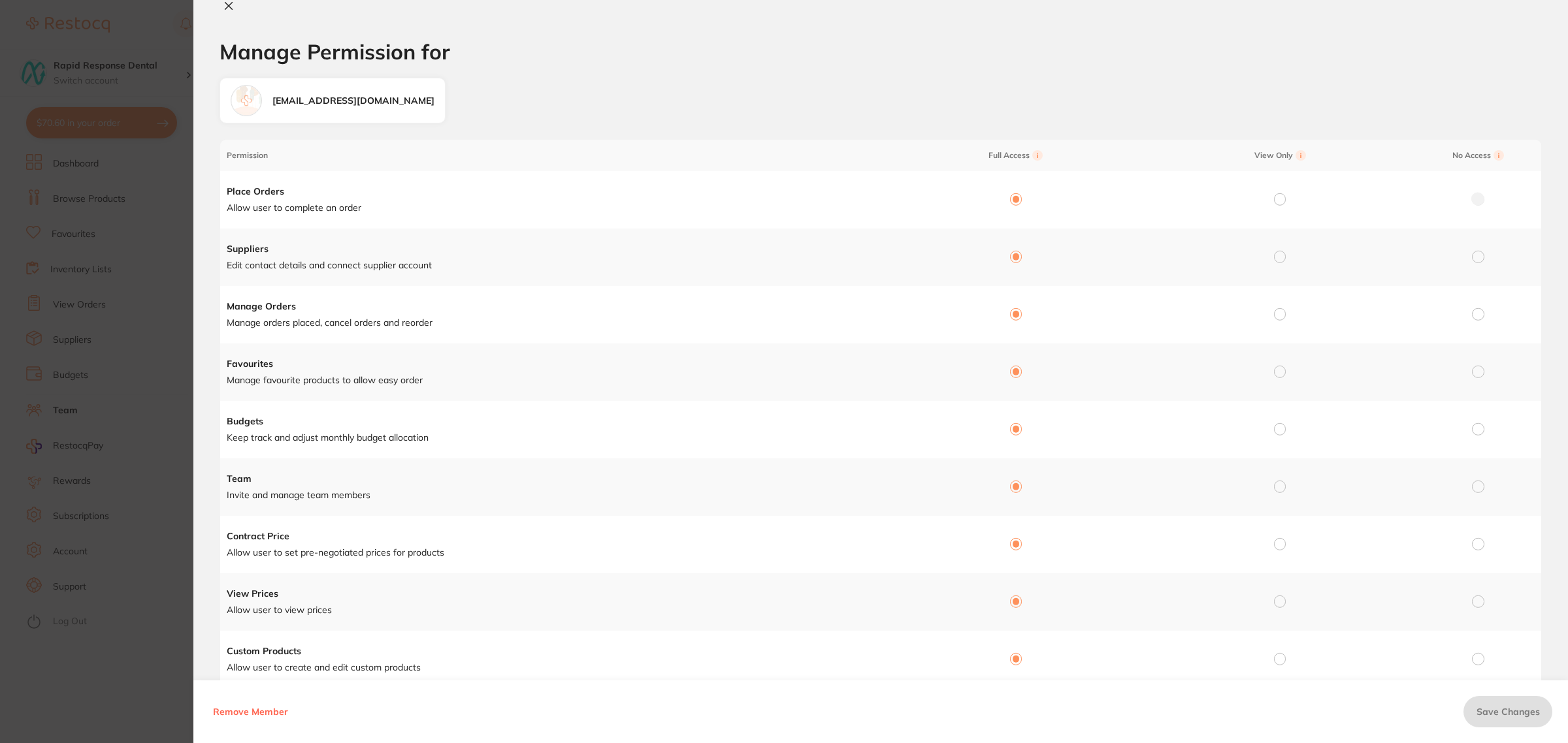
click at [233, 10] on icon at bounding box center [229, 6] width 10 height 10
checkbox input "false"
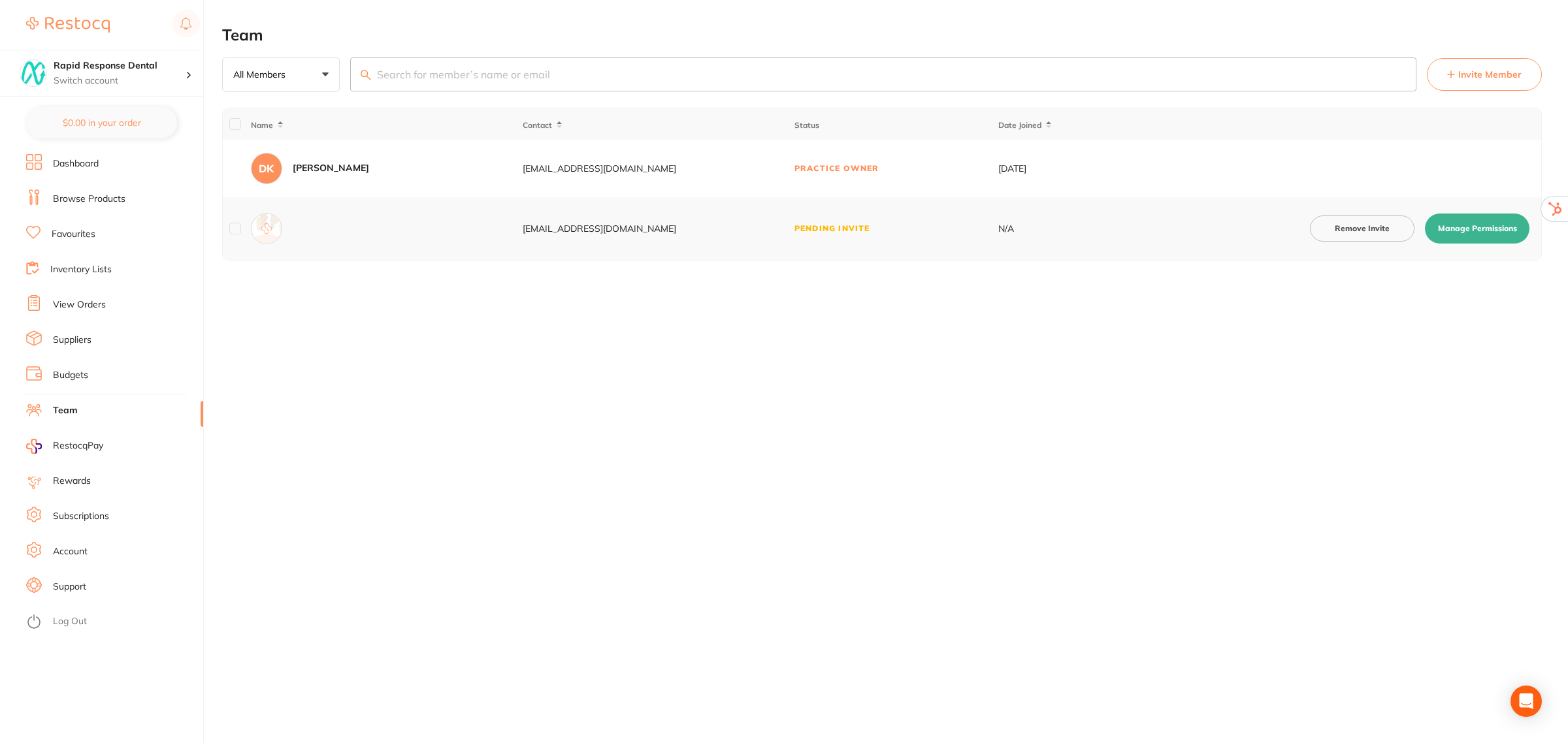
checkbox input "true"
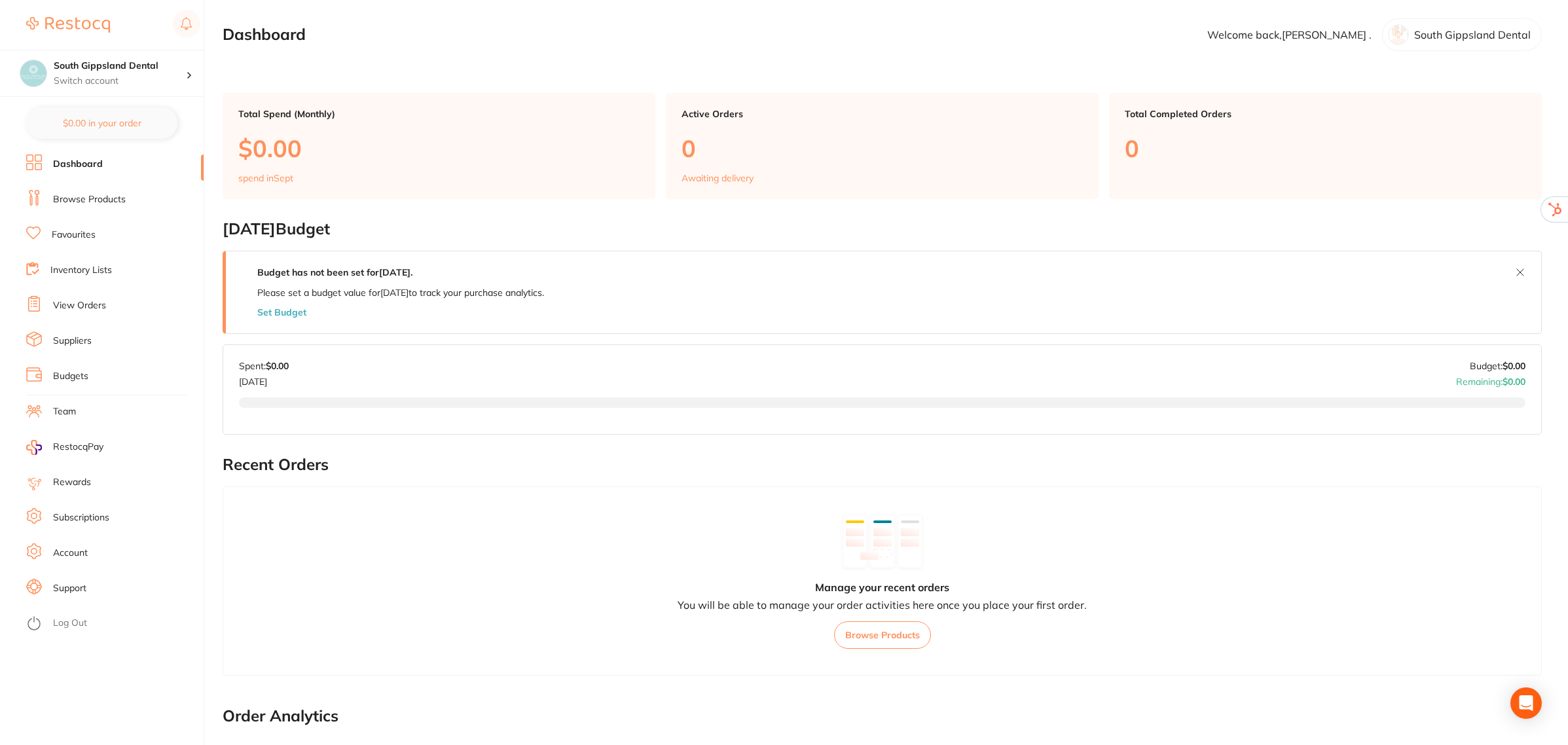
click at [73, 405] on link "Team" at bounding box center [64, 412] width 23 height 13
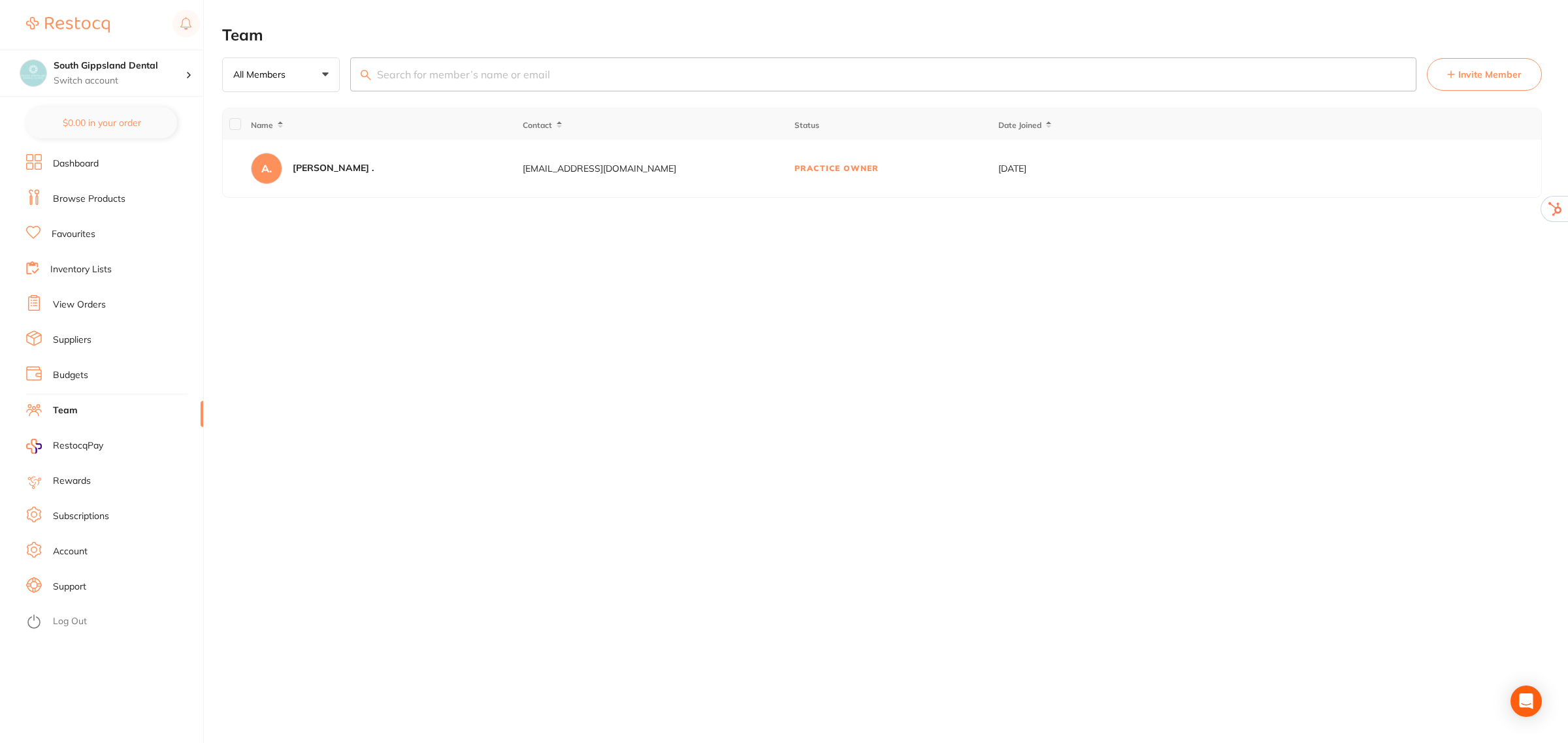
click at [1455, 72] on icon at bounding box center [1451, 74] width 8 height 8
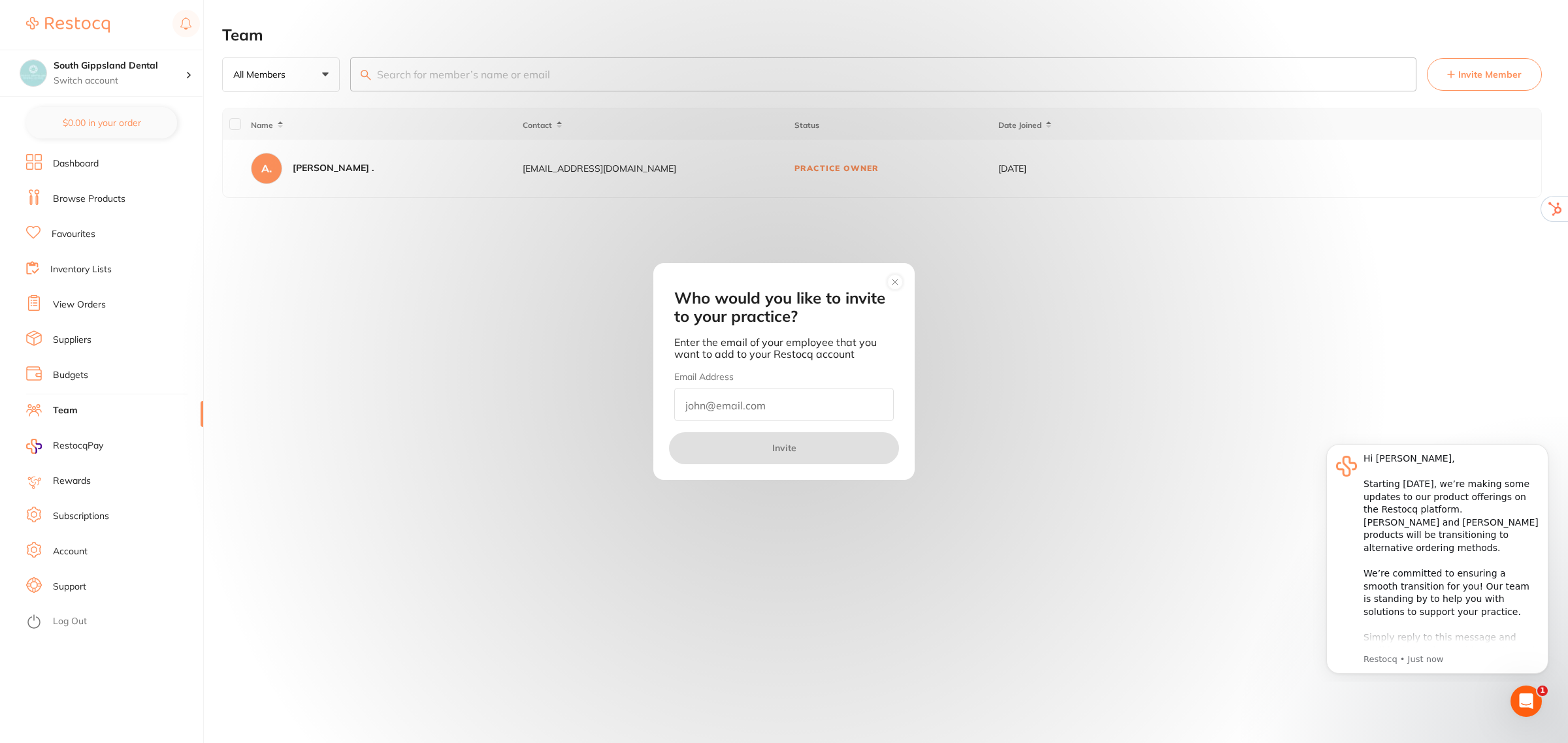
paste input "[EMAIL_ADDRESS][DOMAIN_NAME]"
type input "[EMAIL_ADDRESS][DOMAIN_NAME]"
click at [786, 449] on button "Invite" at bounding box center [783, 448] width 230 height 31
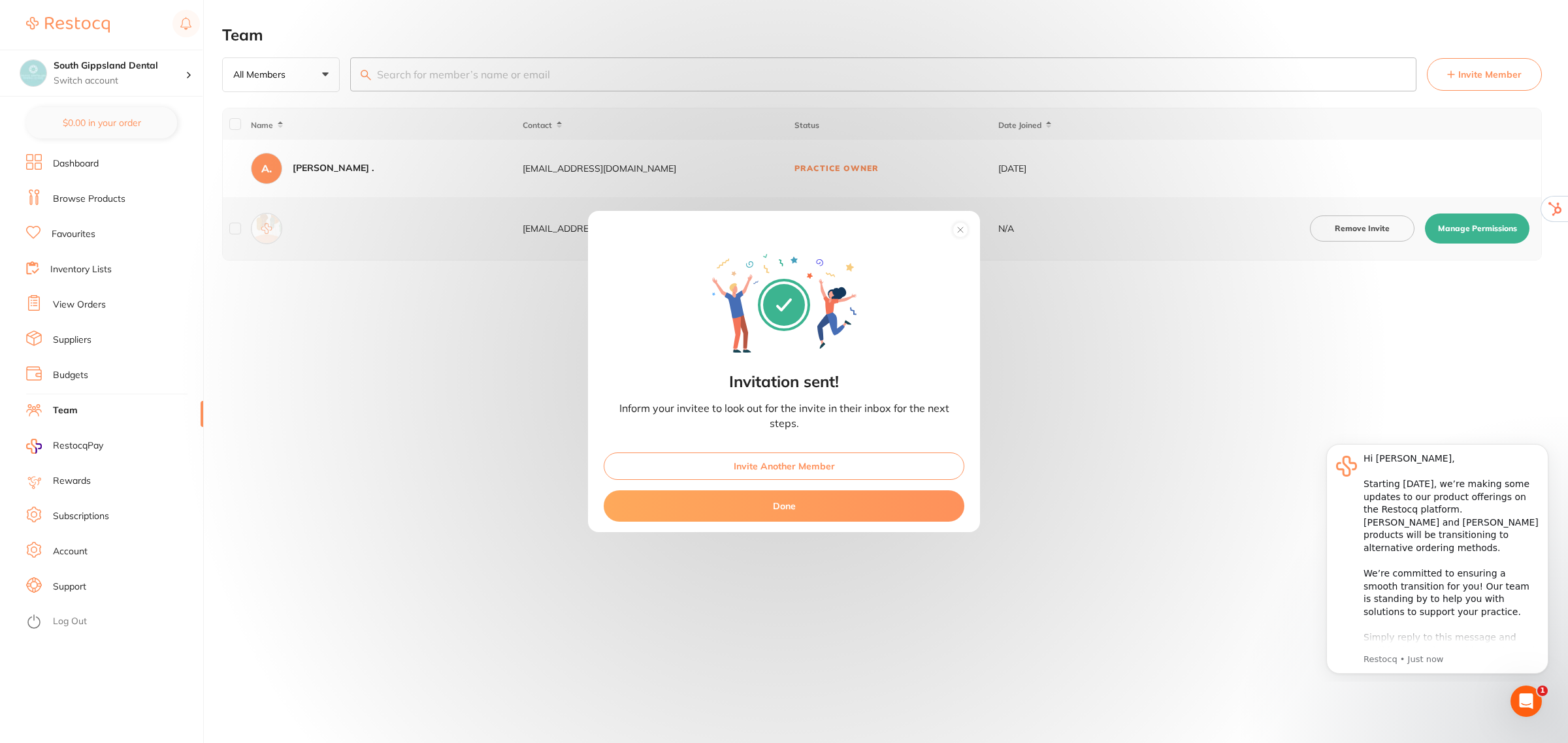
click at [889, 503] on button "Done" at bounding box center [784, 506] width 360 height 31
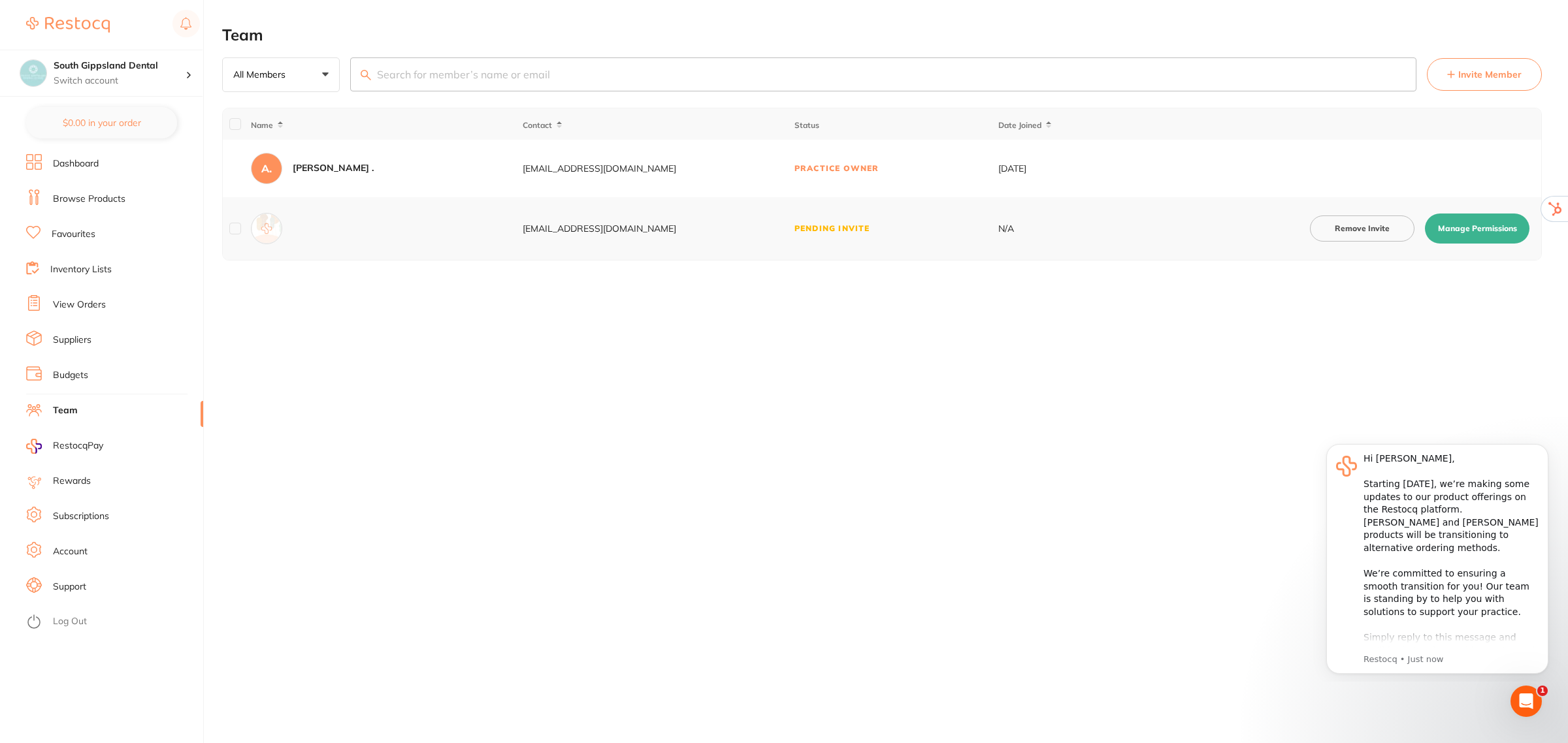
click at [1487, 225] on button "Manage Permissions" at bounding box center [1477, 229] width 105 height 30
checkbox input "true"
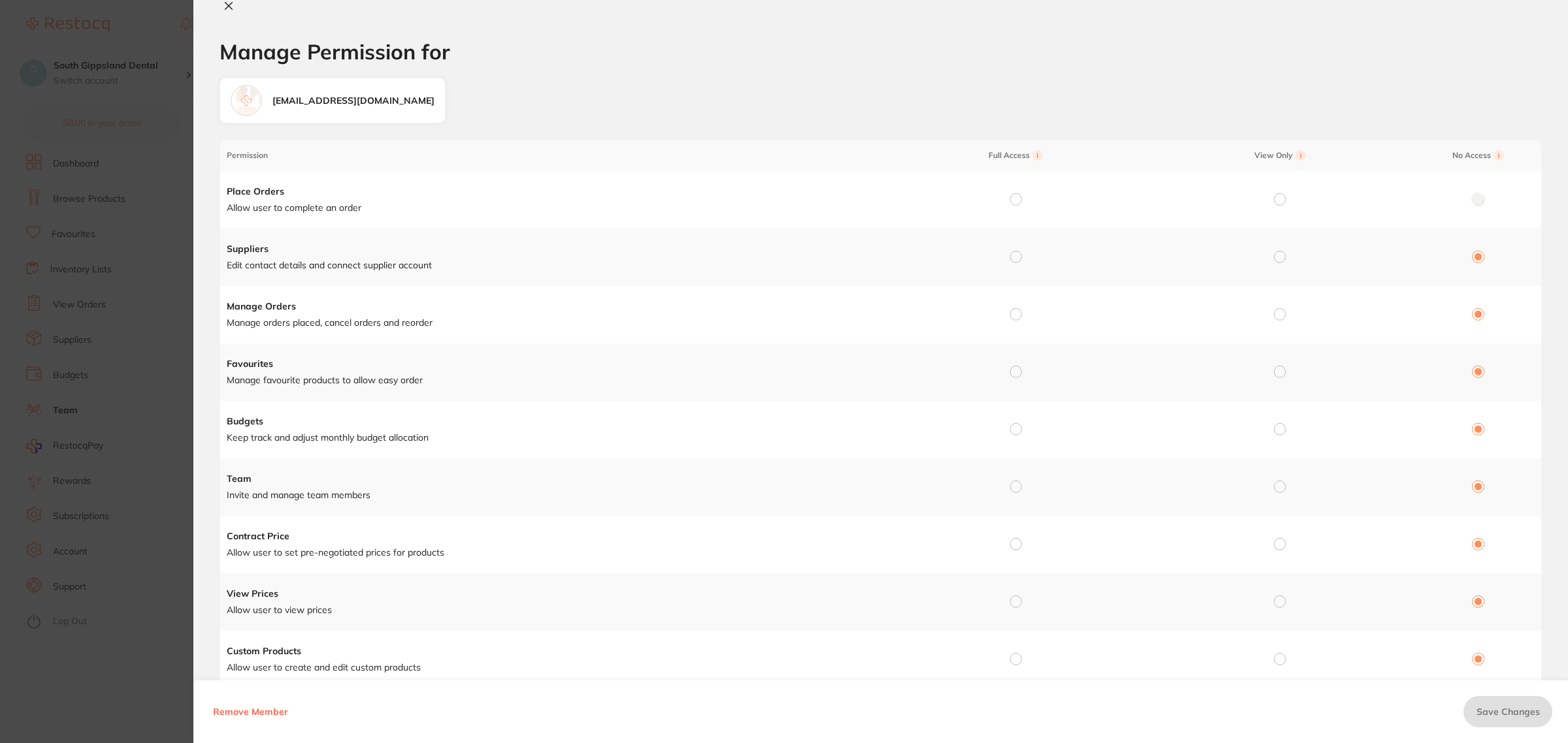
click at [1018, 199] on input "radio" at bounding box center [1016, 199] width 12 height 12
radio input "true"
radio input "false"
click at [1010, 256] on input "radio" at bounding box center [1016, 257] width 12 height 12
radio input "true"
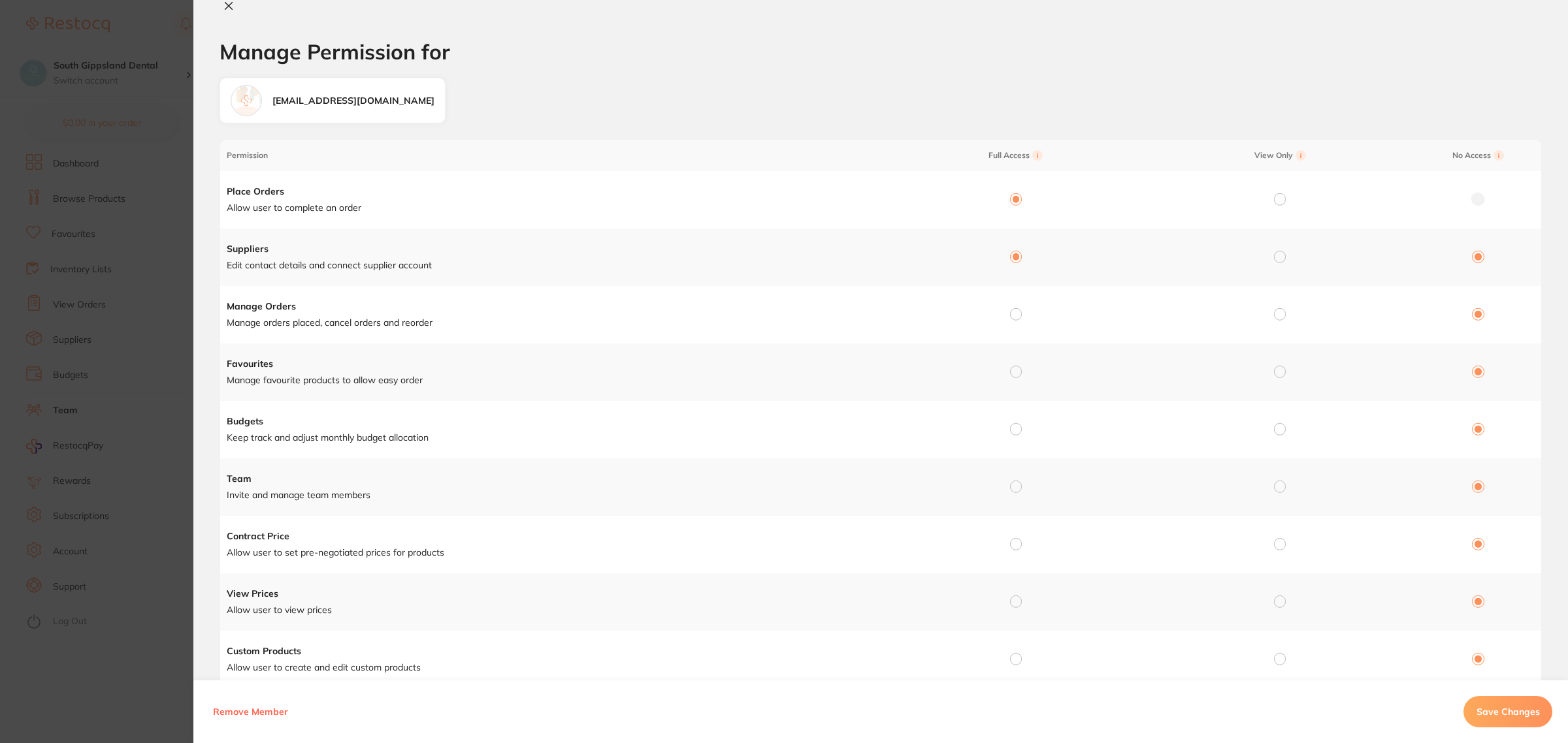
radio input "false"
click at [1014, 313] on input "radio" at bounding box center [1016, 314] width 12 height 12
radio input "true"
radio input "false"
drag, startPoint x: 1016, startPoint y: 371, endPoint x: 1033, endPoint y: 407, distance: 39.8
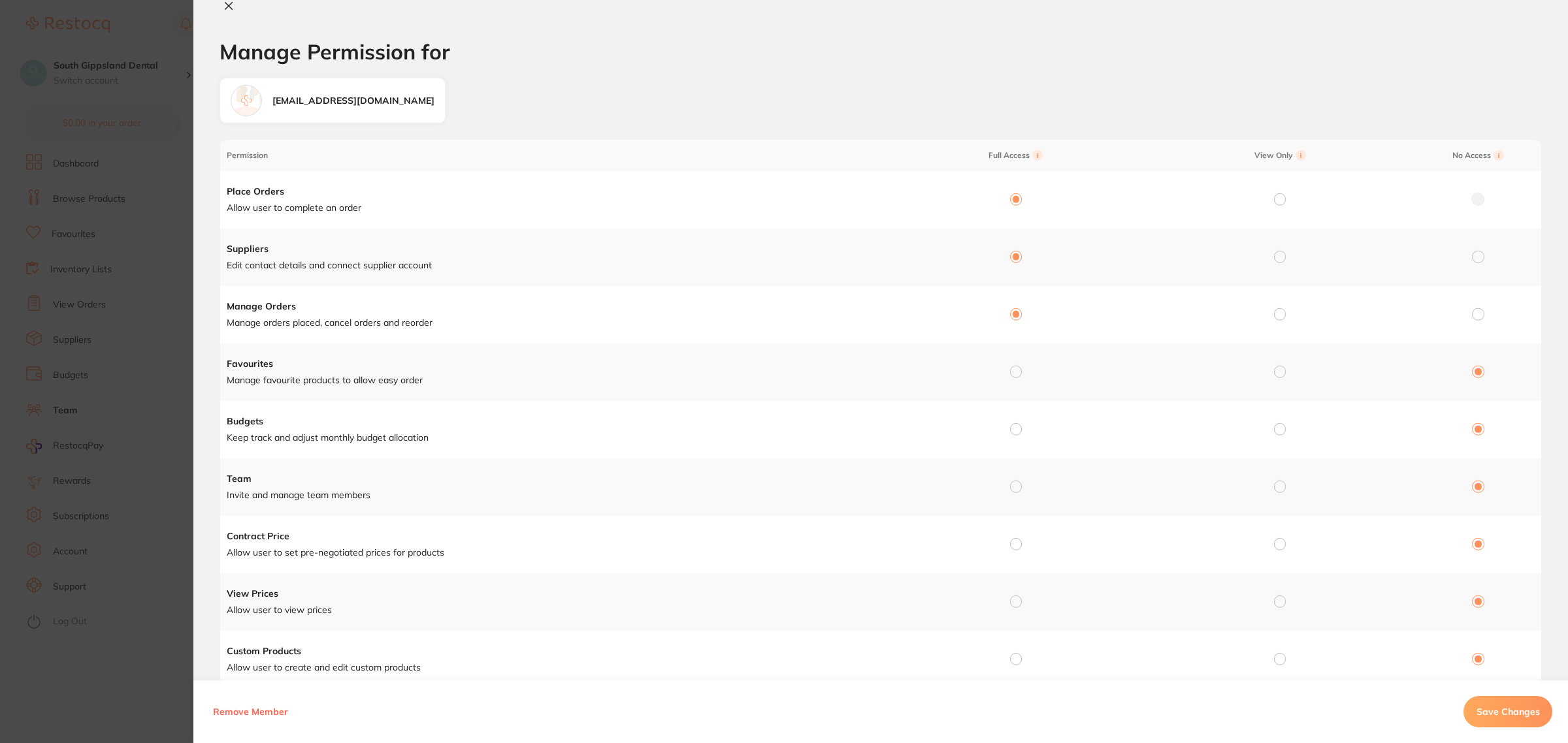
click at [1017, 373] on input "radio" at bounding box center [1016, 372] width 12 height 12
radio input "true"
radio input "false"
click at [1017, 432] on input "radio" at bounding box center [1016, 430] width 12 height 12
radio input "true"
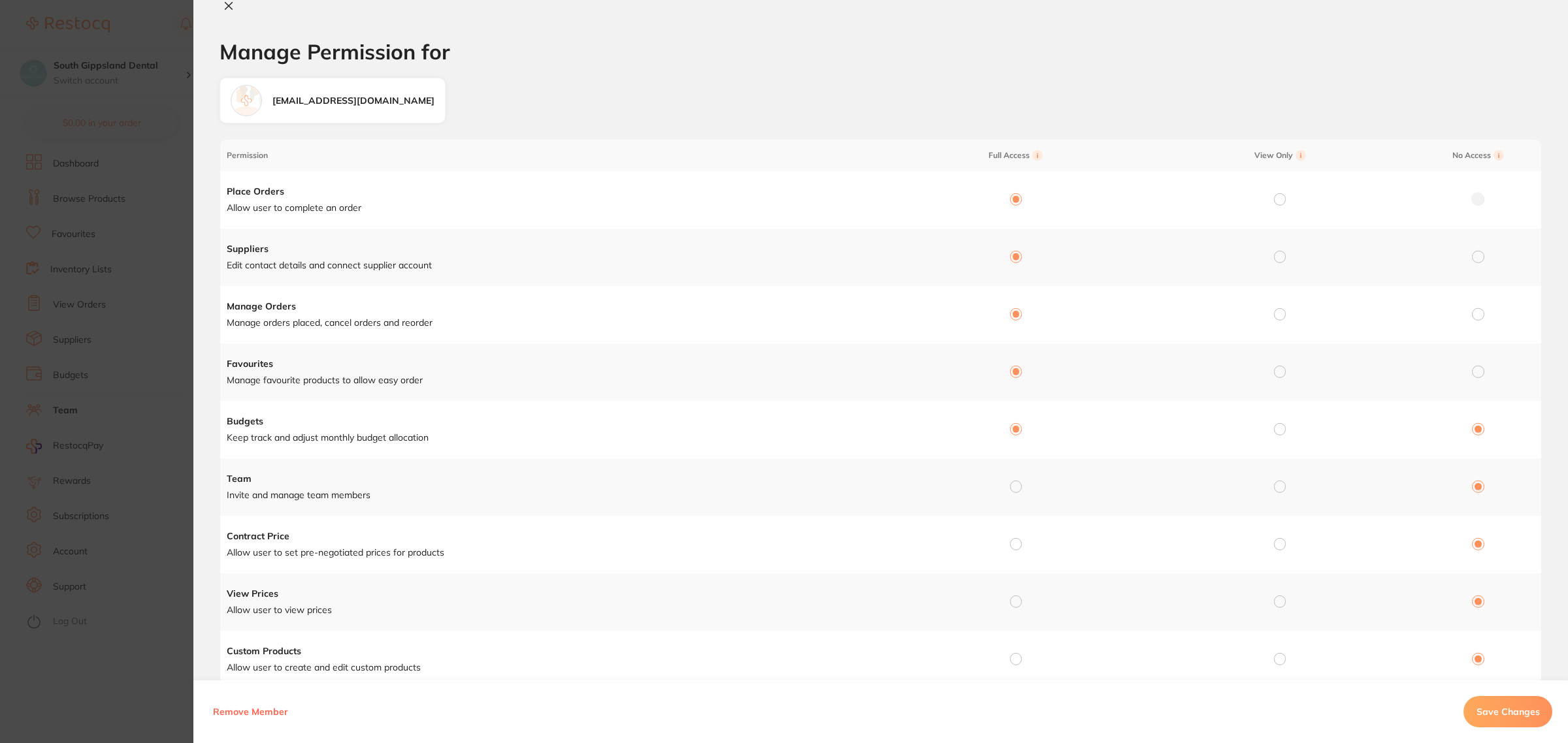
radio input "false"
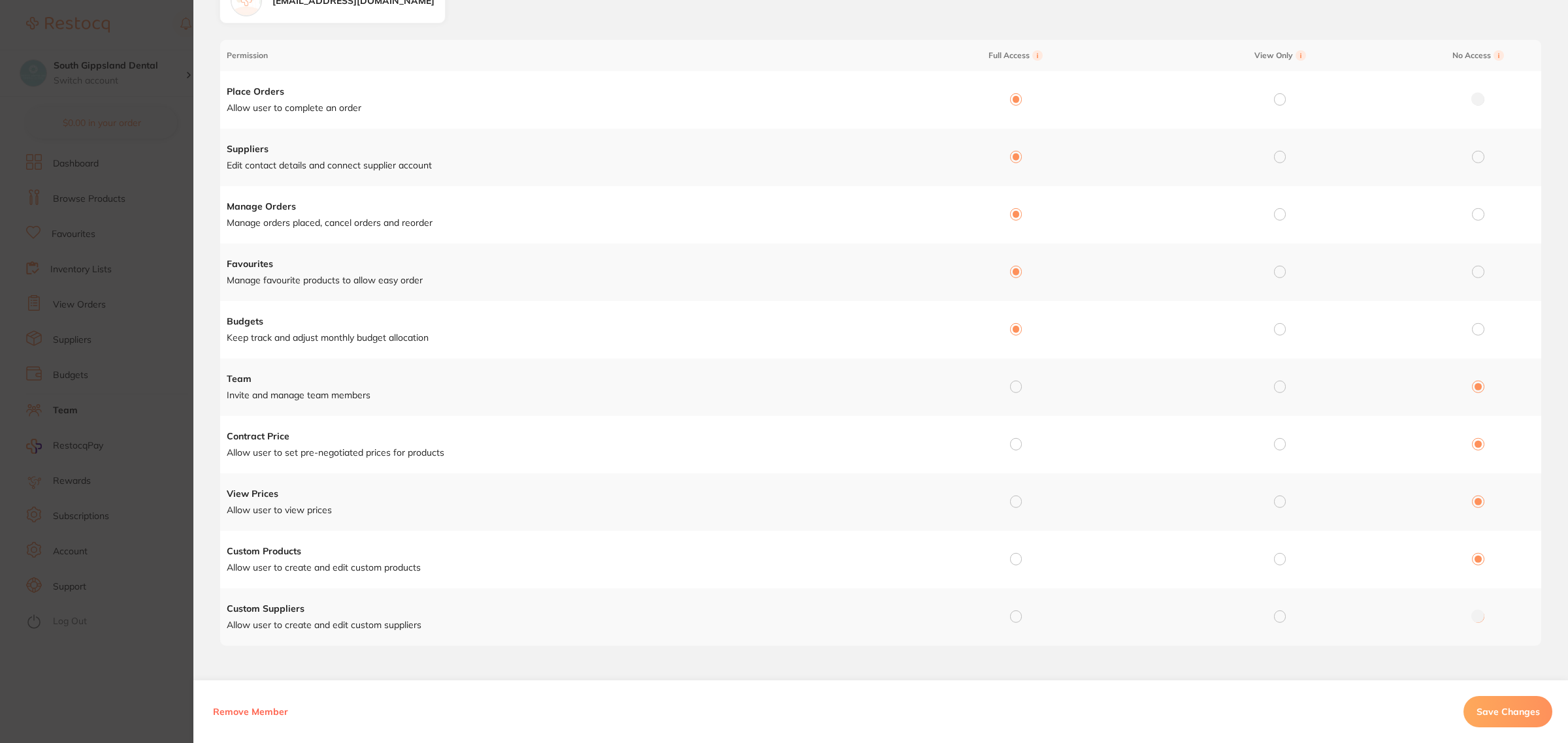
scroll to position [102, 0]
drag, startPoint x: 1012, startPoint y: 384, endPoint x: 1046, endPoint y: 403, distance: 38.9
click at [1014, 384] on input "radio" at bounding box center [1016, 385] width 12 height 12
radio input "true"
radio input "false"
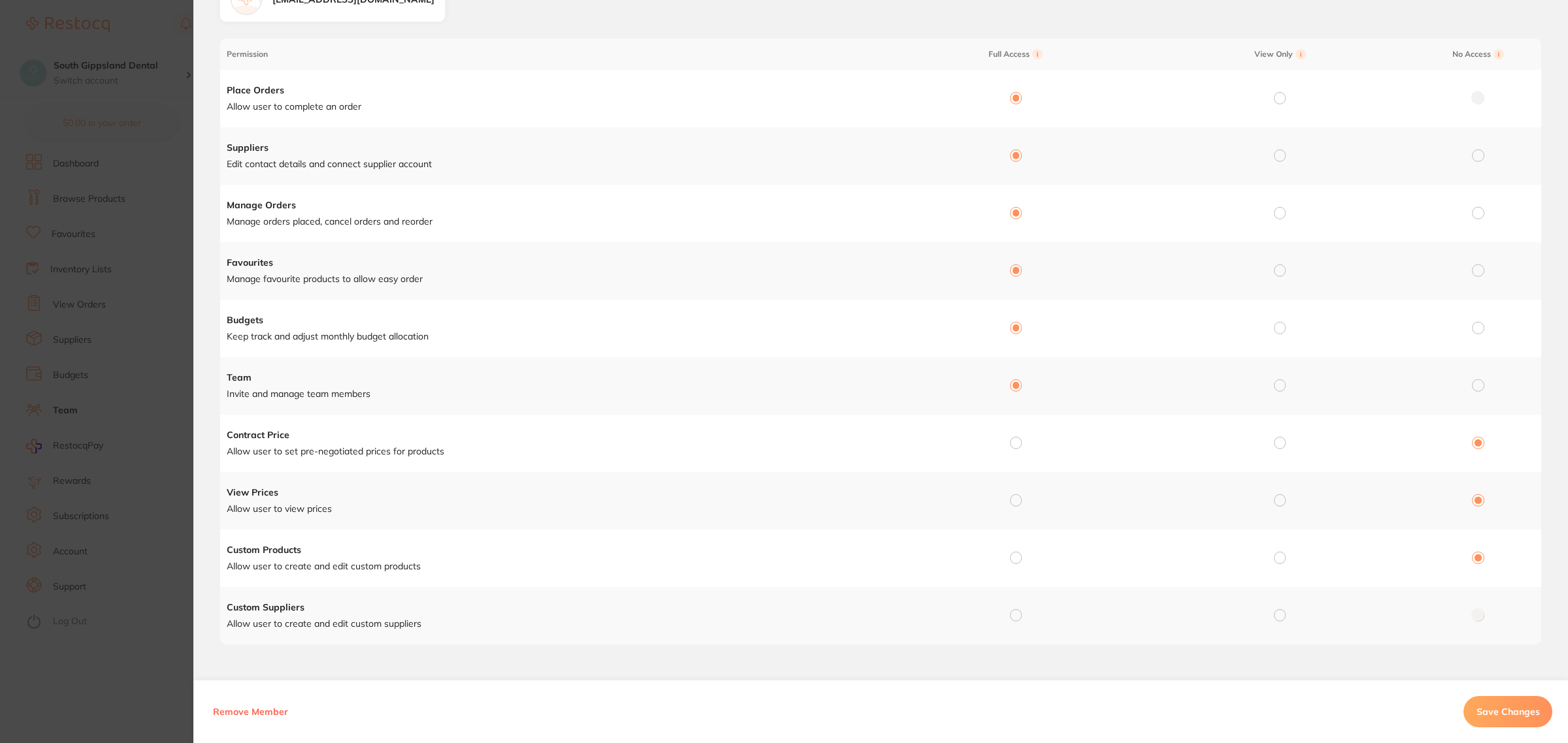
click at [1016, 440] on input "radio" at bounding box center [1016, 443] width 12 height 12
radio input "true"
radio input "false"
drag, startPoint x: 1014, startPoint y: 498, endPoint x: 1020, endPoint y: 530, distance: 32.6
click at [1014, 498] on input "radio" at bounding box center [1016, 501] width 12 height 12
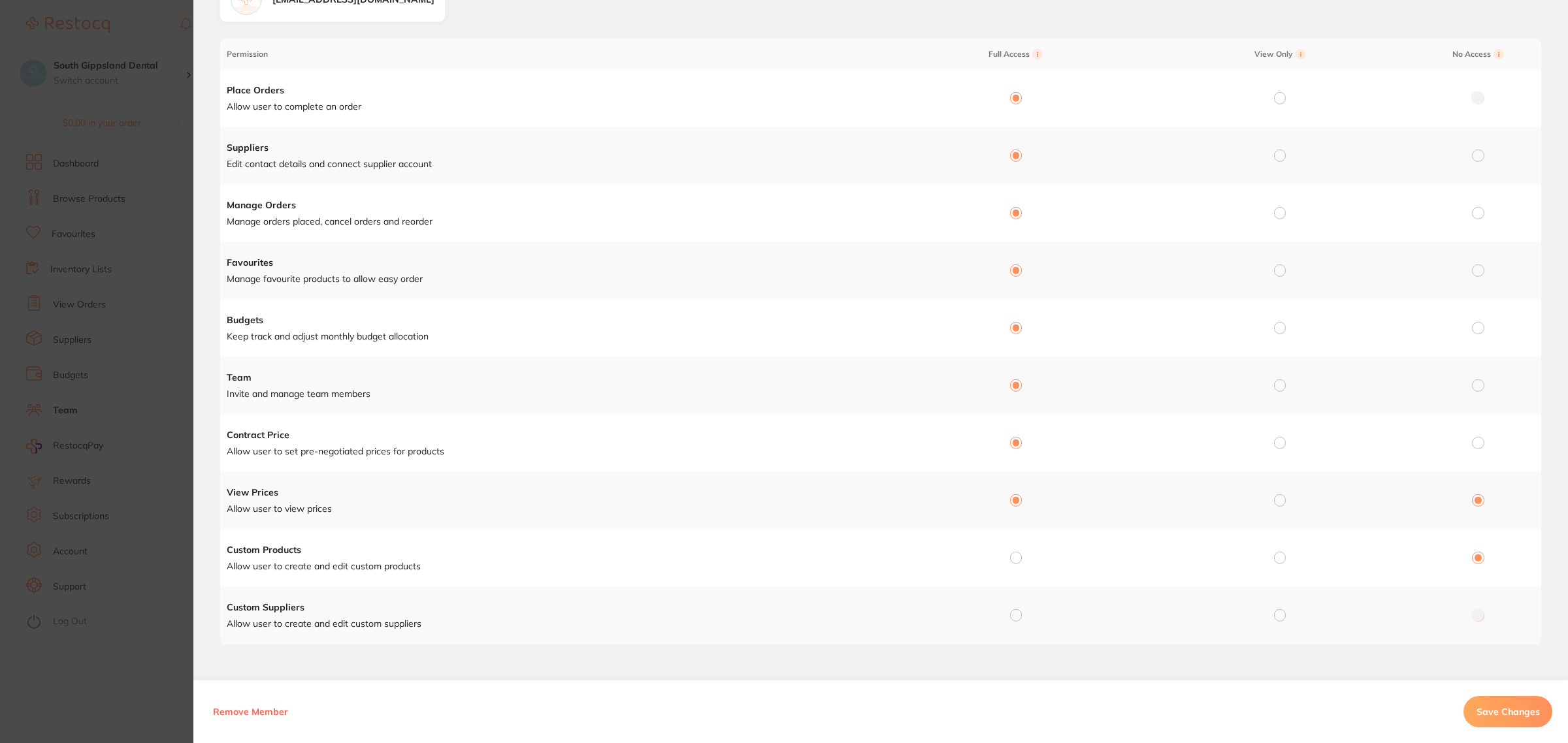
radio input "true"
radio input "false"
click at [1016, 557] on input "radio" at bounding box center [1016, 558] width 12 height 12
radio input "true"
radio input "false"
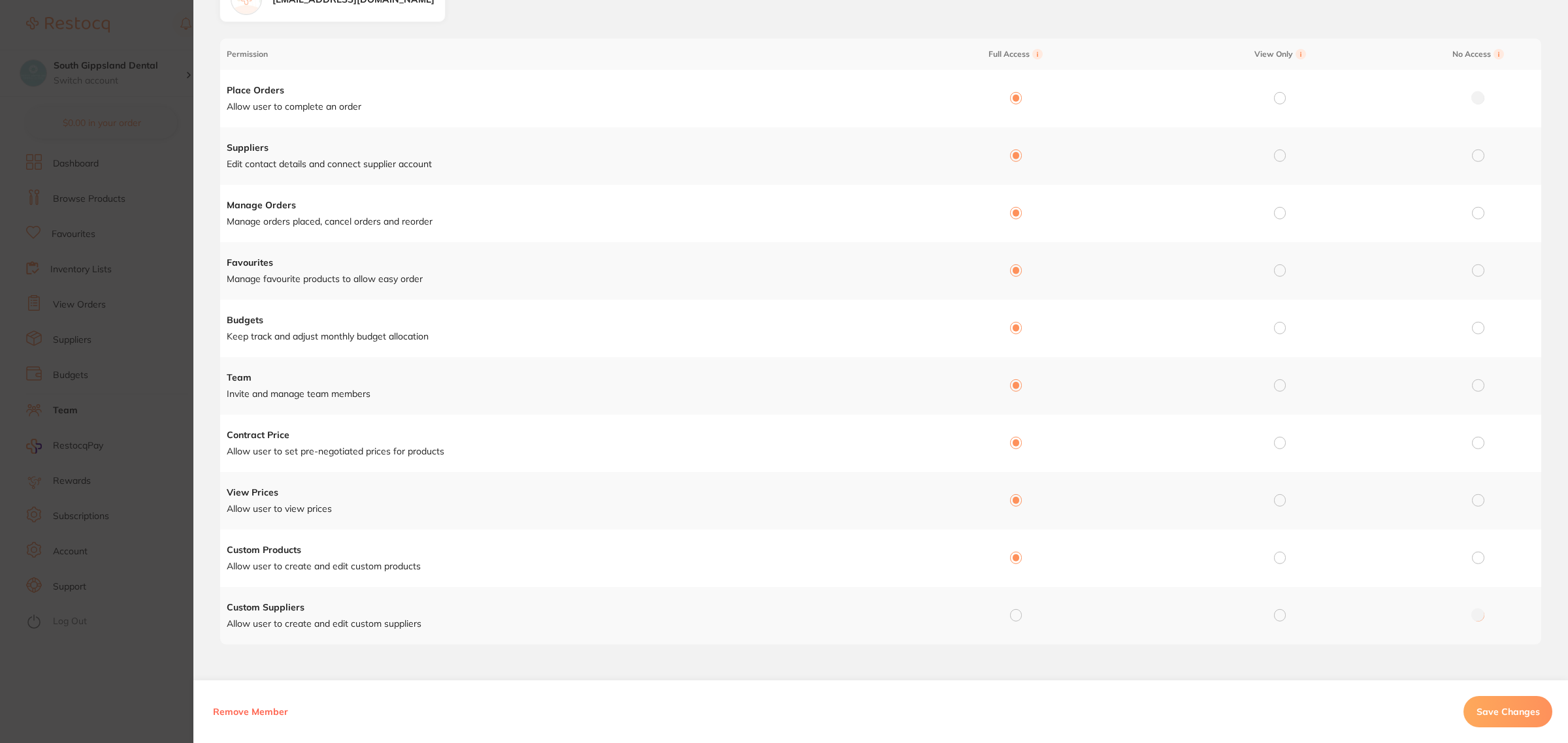
click at [1020, 616] on td at bounding box center [1013, 616] width 264 height 57
click at [1010, 616] on input "radio" at bounding box center [1016, 616] width 12 height 12
radio input "true"
radio input "false"
click at [1513, 716] on span "Save Changes" at bounding box center [1508, 712] width 63 height 12
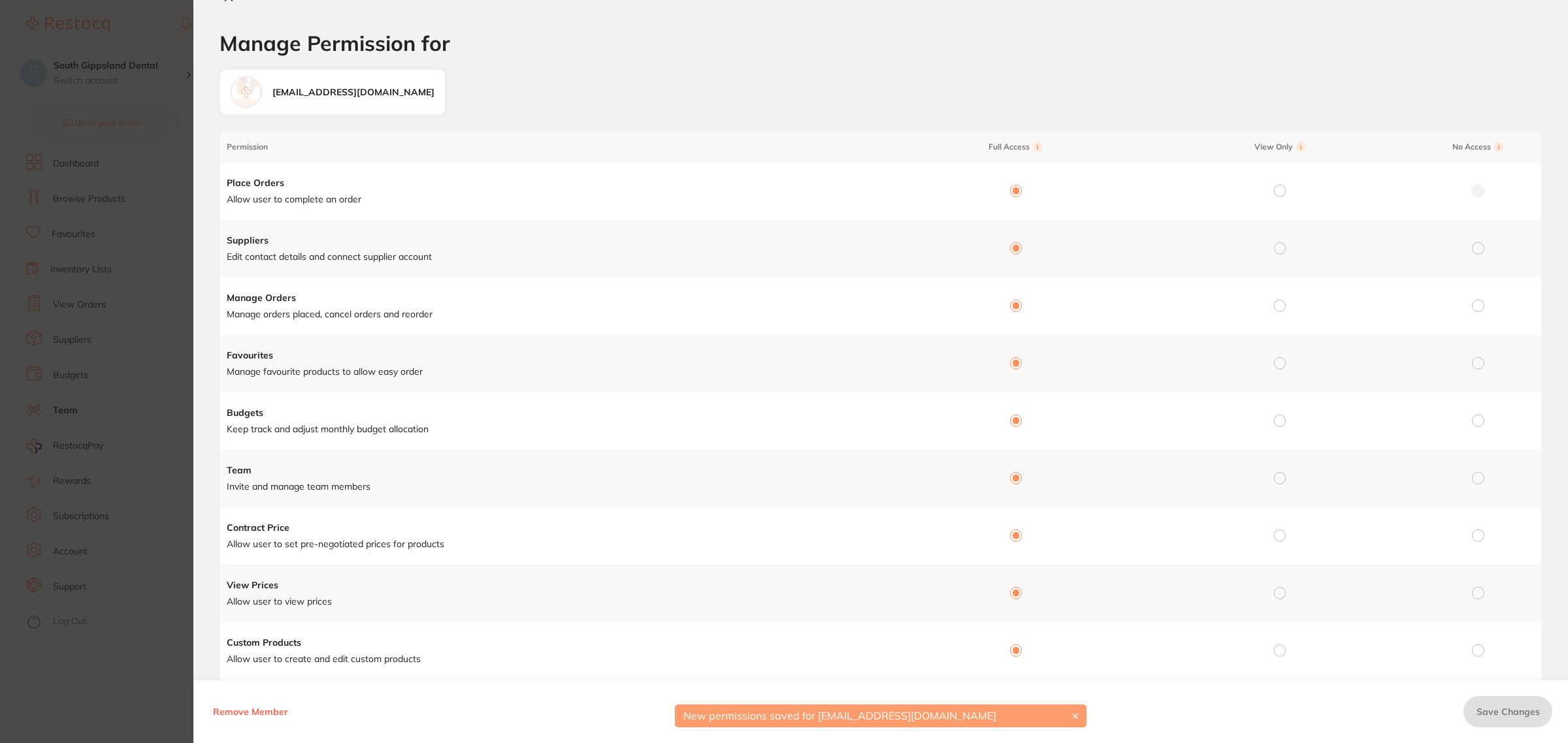
scroll to position [0, 0]
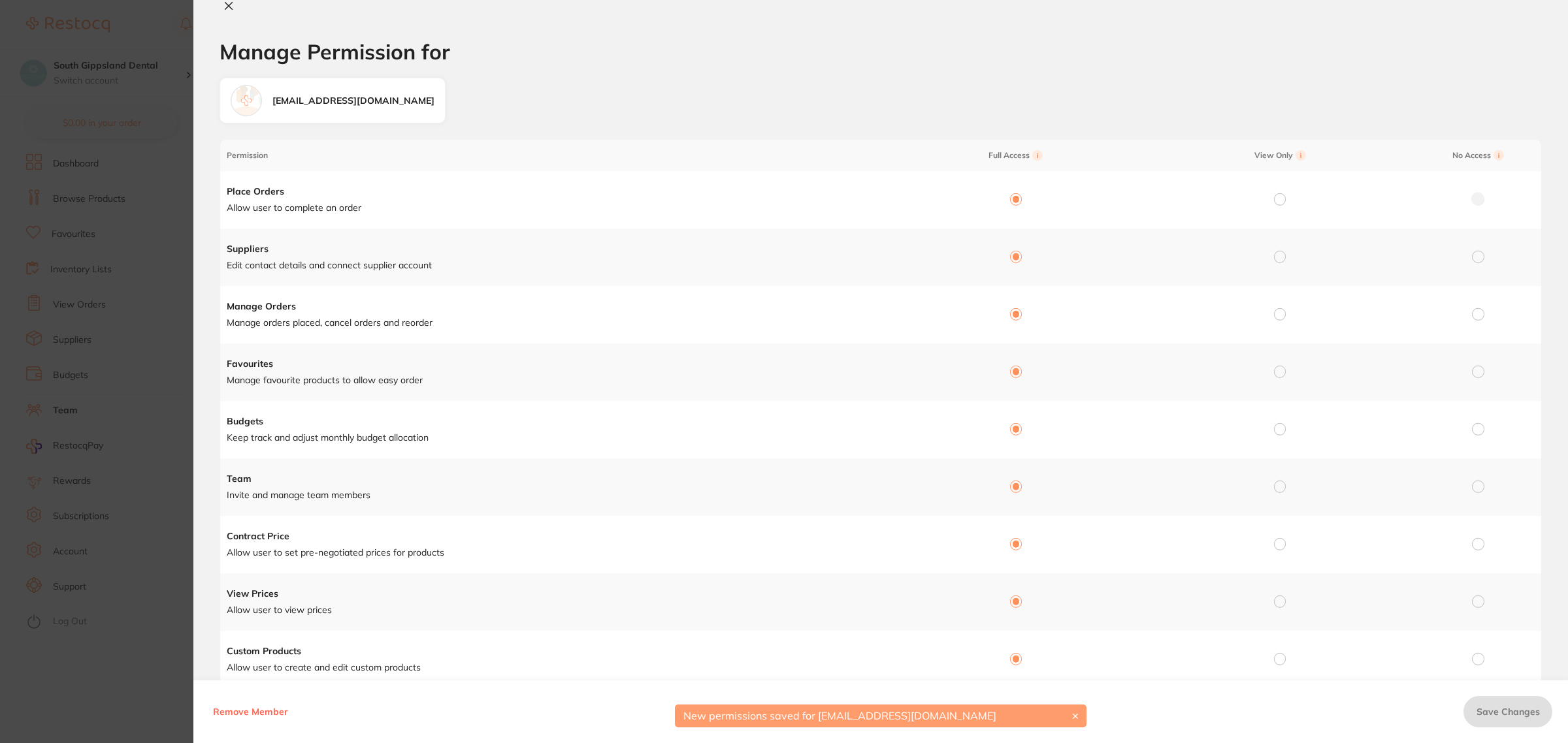
click at [222, 2] on button at bounding box center [228, 7] width 18 height 14
checkbox input "false"
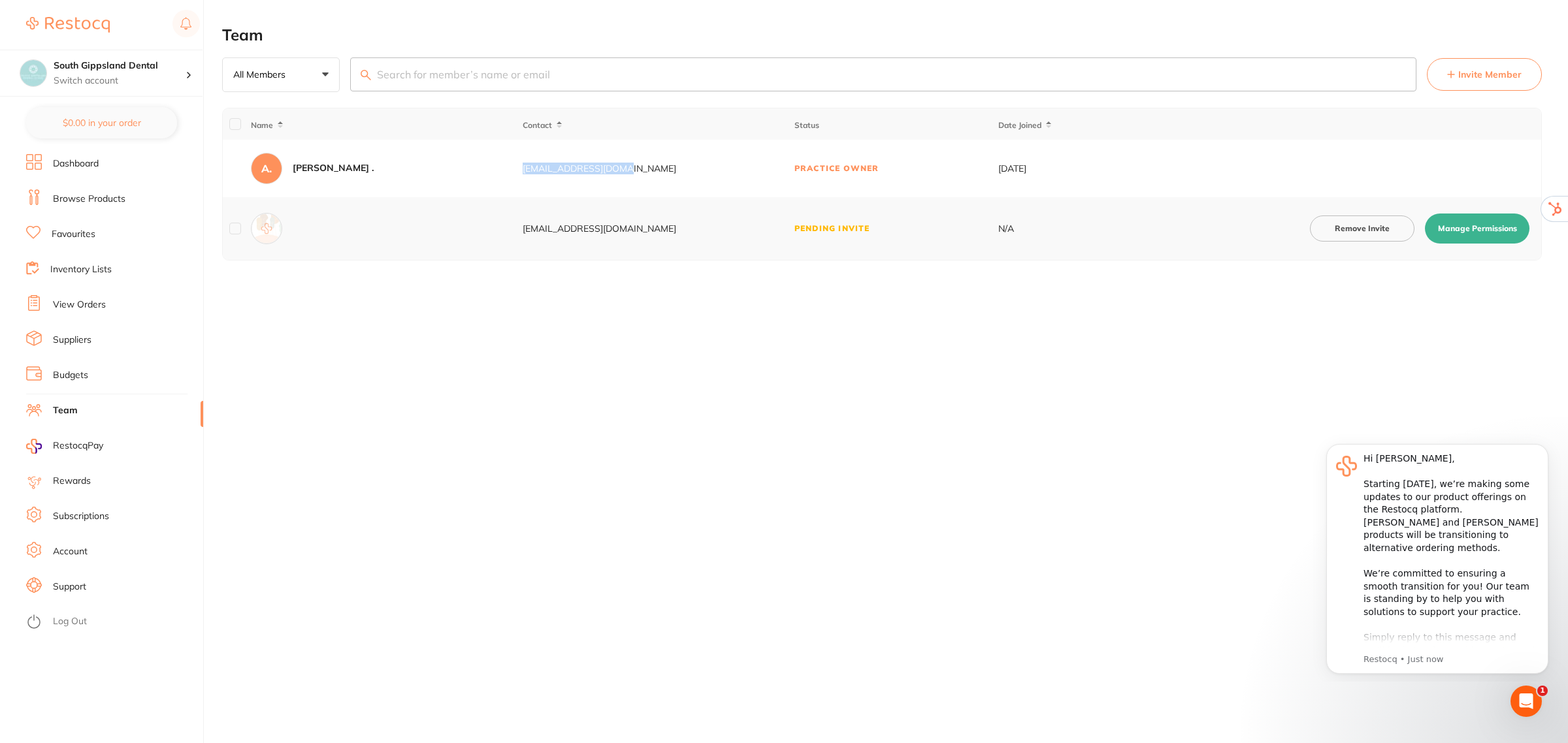
drag, startPoint x: 629, startPoint y: 171, endPoint x: 522, endPoint y: 165, distance: 107.2
click at [522, 165] on div "[EMAIL_ADDRESS][DOMAIN_NAME]" at bounding box center [658, 169] width 270 height 10
copy div "[EMAIL_ADDRESS][DOMAIN_NAME]"
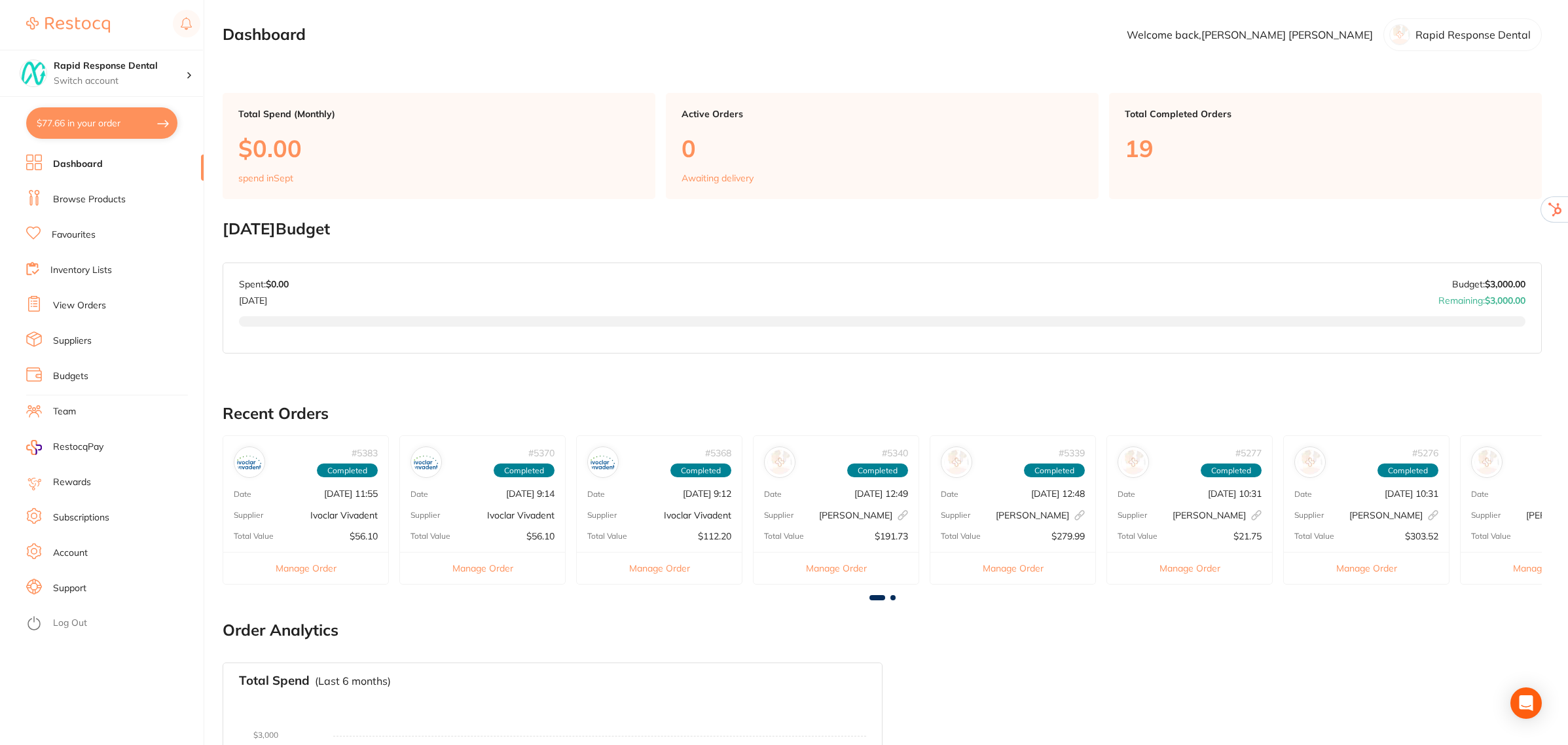
click at [63, 410] on link "Team" at bounding box center [64, 412] width 23 height 13
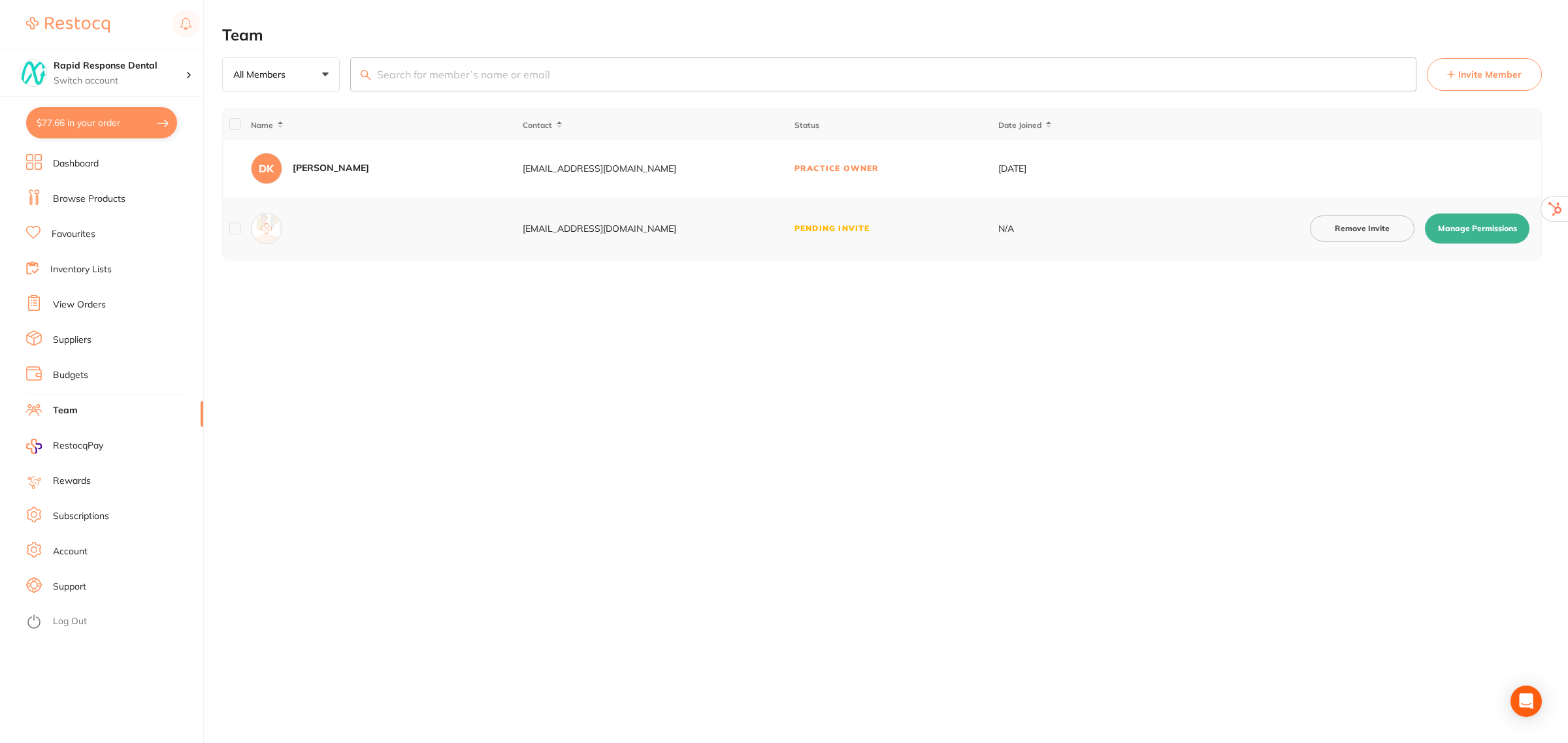
drag, startPoint x: 1471, startPoint y: 73, endPoint x: 1464, endPoint y: 73, distance: 7.0
click at [1469, 72] on span "Invite Member" at bounding box center [1490, 74] width 63 height 13
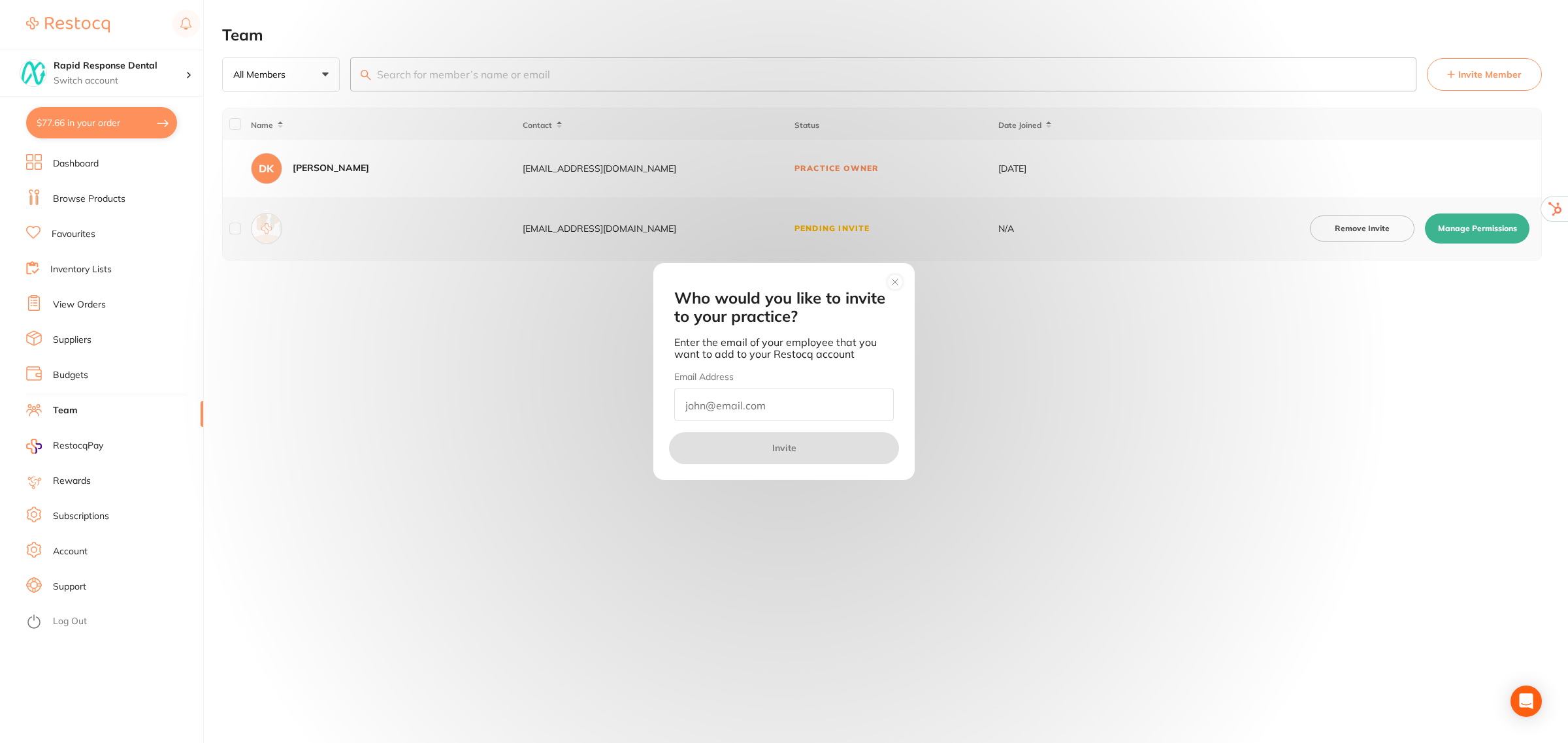
paste input "[EMAIL_ADDRESS][DOMAIN_NAME]"
type input "[EMAIL_ADDRESS][DOMAIN_NAME]"
click at [783, 448] on button "Invite" at bounding box center [783, 448] width 230 height 31
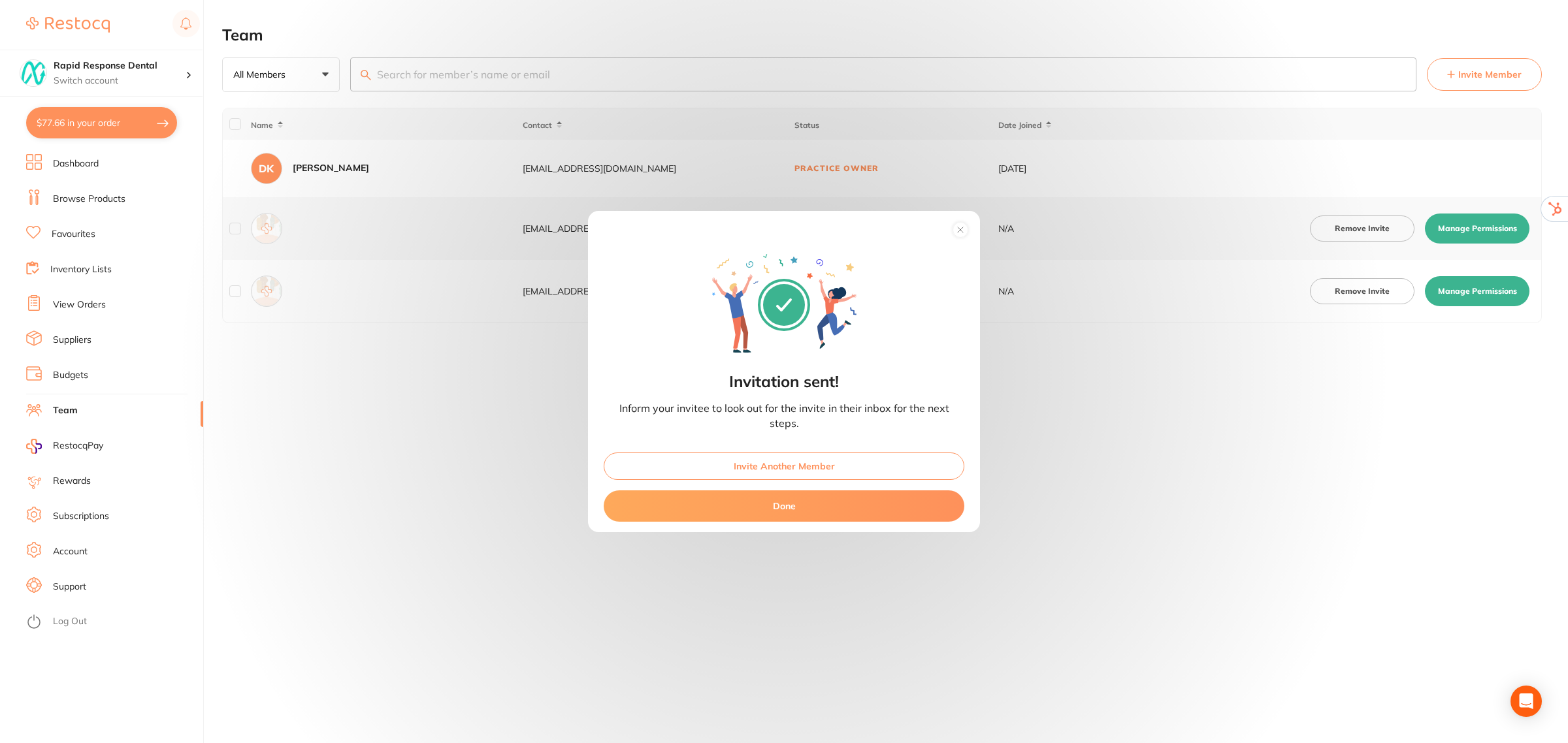
click at [795, 505] on button "Done" at bounding box center [784, 506] width 360 height 31
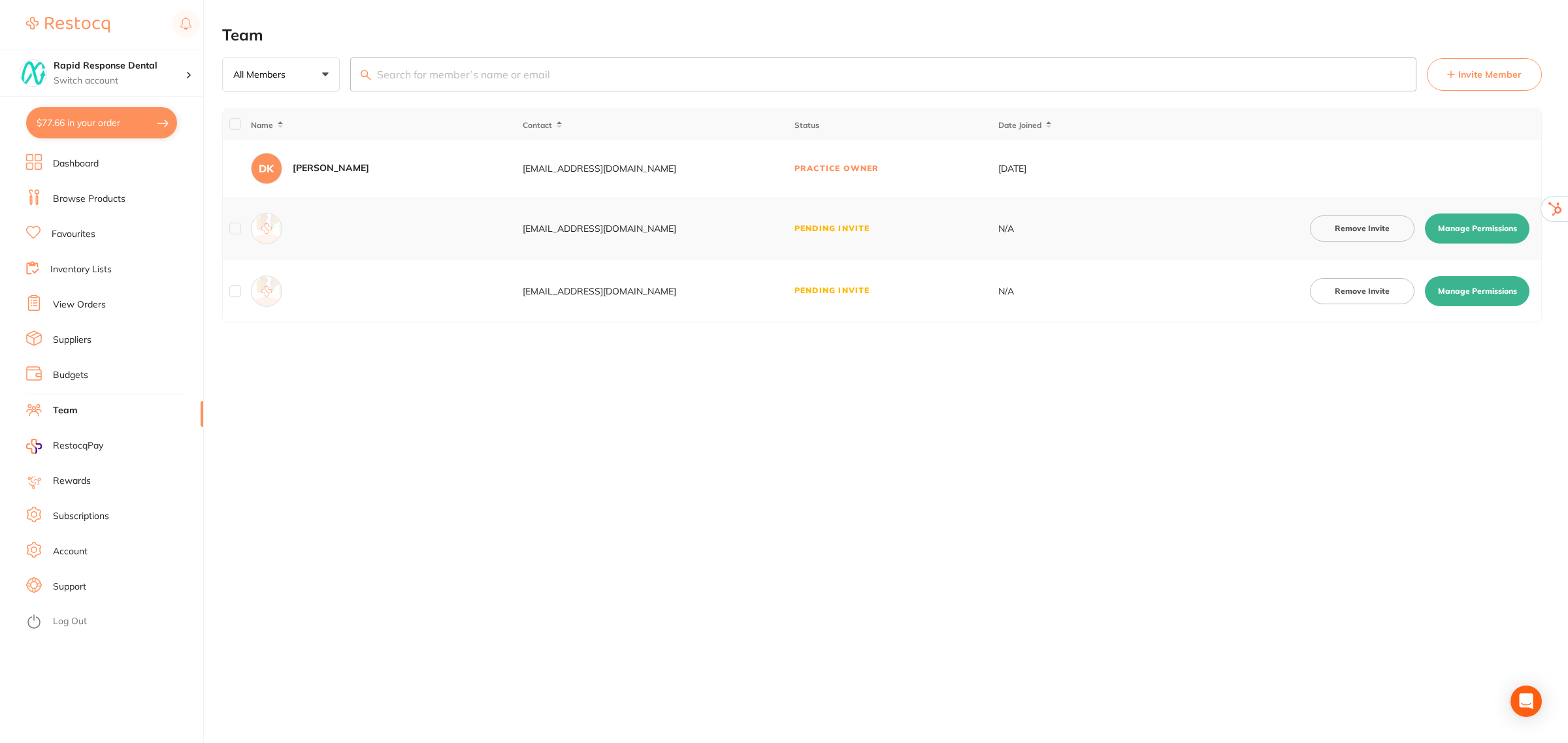
click at [1448, 294] on button "Manage Permissions" at bounding box center [1477, 291] width 105 height 30
checkbox input "true"
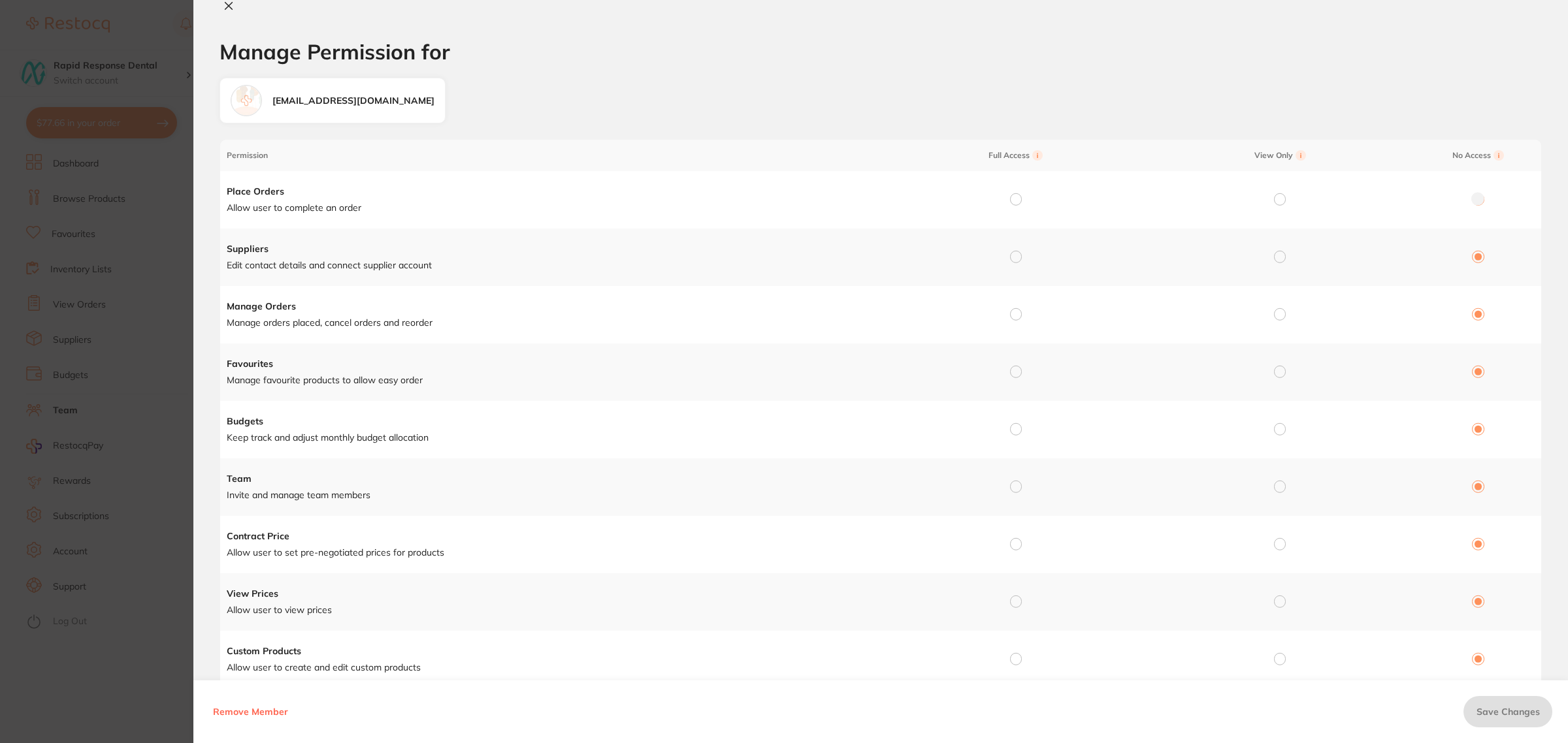
click at [1017, 198] on input "radio" at bounding box center [1016, 199] width 12 height 12
radio input "true"
radio input "false"
click at [1017, 259] on input "radio" at bounding box center [1016, 257] width 12 height 12
radio input "true"
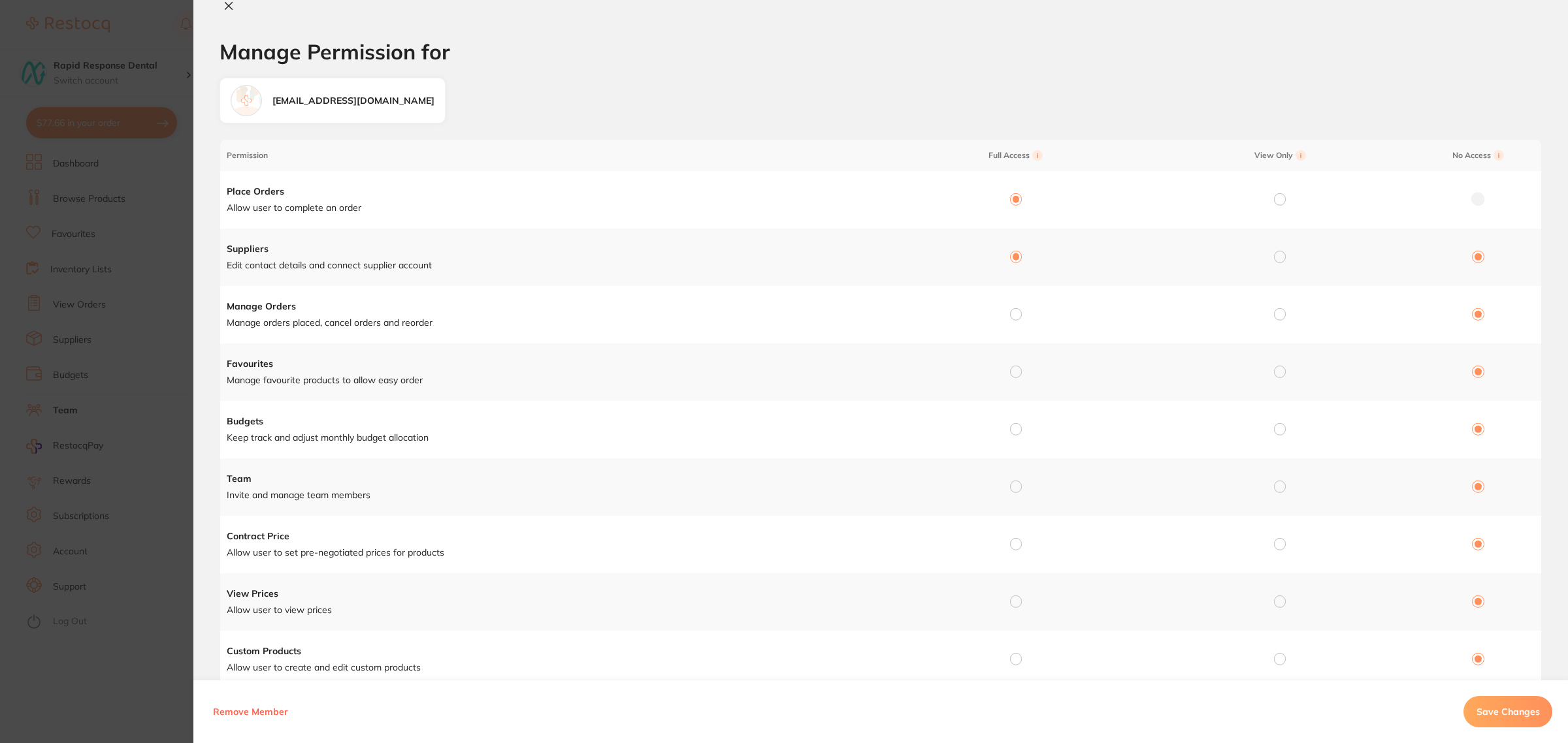
radio input "false"
click at [1014, 313] on input "radio" at bounding box center [1016, 314] width 12 height 12
radio input "true"
radio input "false"
click at [1011, 378] on div at bounding box center [1016, 372] width 12 height 12
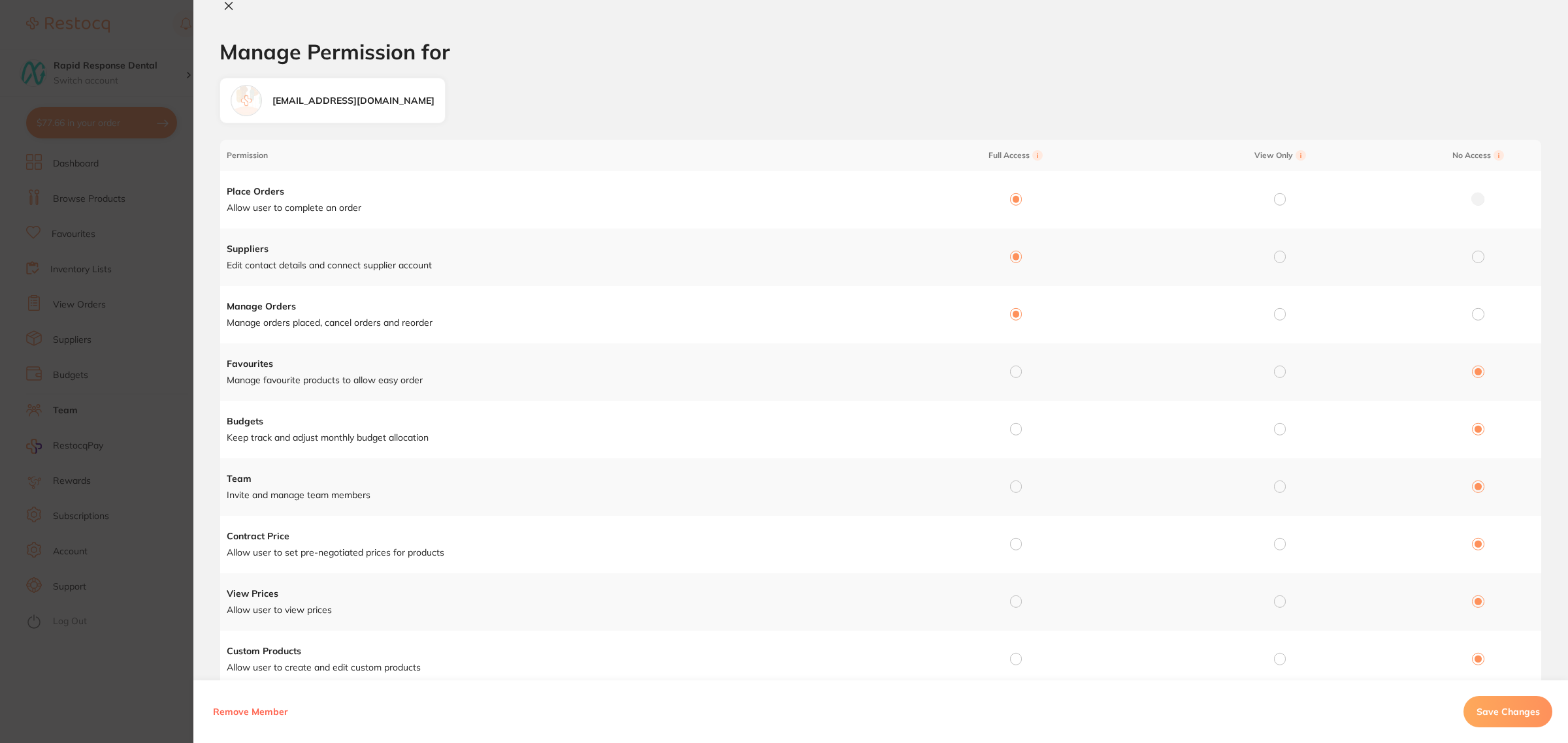
click at [1014, 373] on input "radio" at bounding box center [1016, 372] width 12 height 12
radio input "true"
radio input "false"
click at [1010, 429] on input "radio" at bounding box center [1016, 430] width 12 height 12
radio input "true"
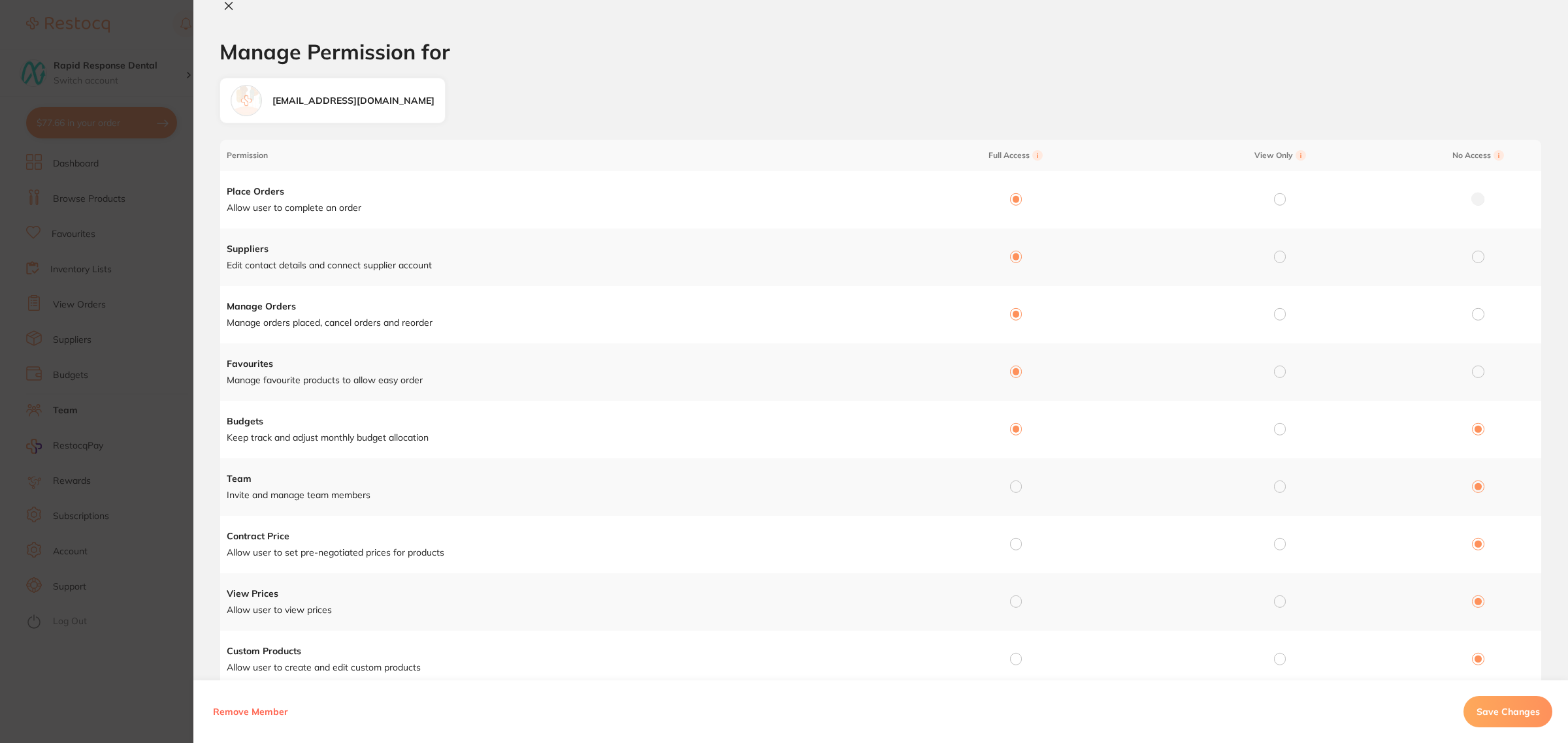
radio input "false"
drag, startPoint x: 1014, startPoint y: 488, endPoint x: 1013, endPoint y: 507, distance: 19.0
click at [1014, 488] on input "radio" at bounding box center [1016, 487] width 12 height 12
radio input "true"
radio input "false"
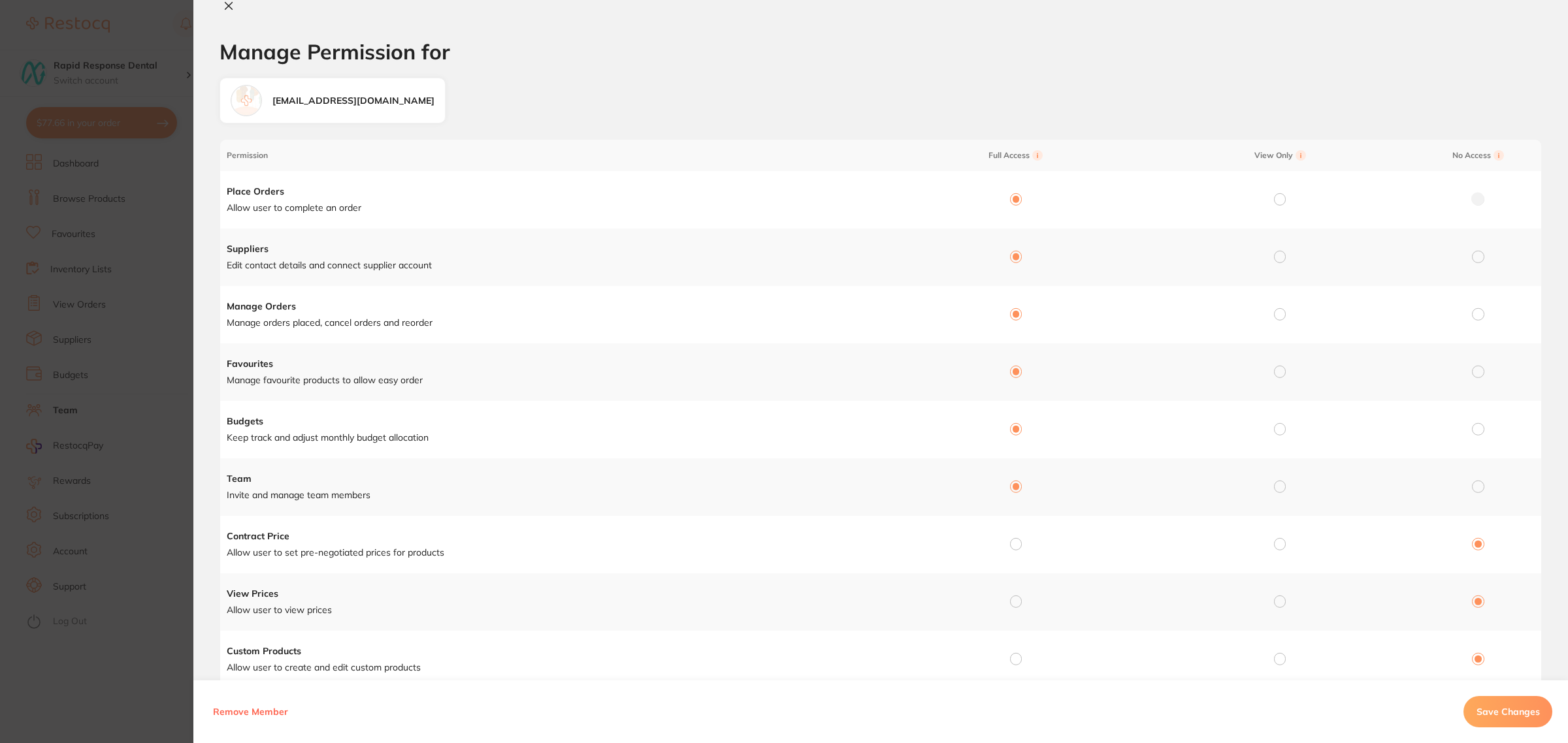
click at [1017, 544] on input "radio" at bounding box center [1016, 545] width 12 height 12
radio input "true"
radio input "false"
click at [1018, 599] on input "radio" at bounding box center [1016, 602] width 12 height 12
radio input "true"
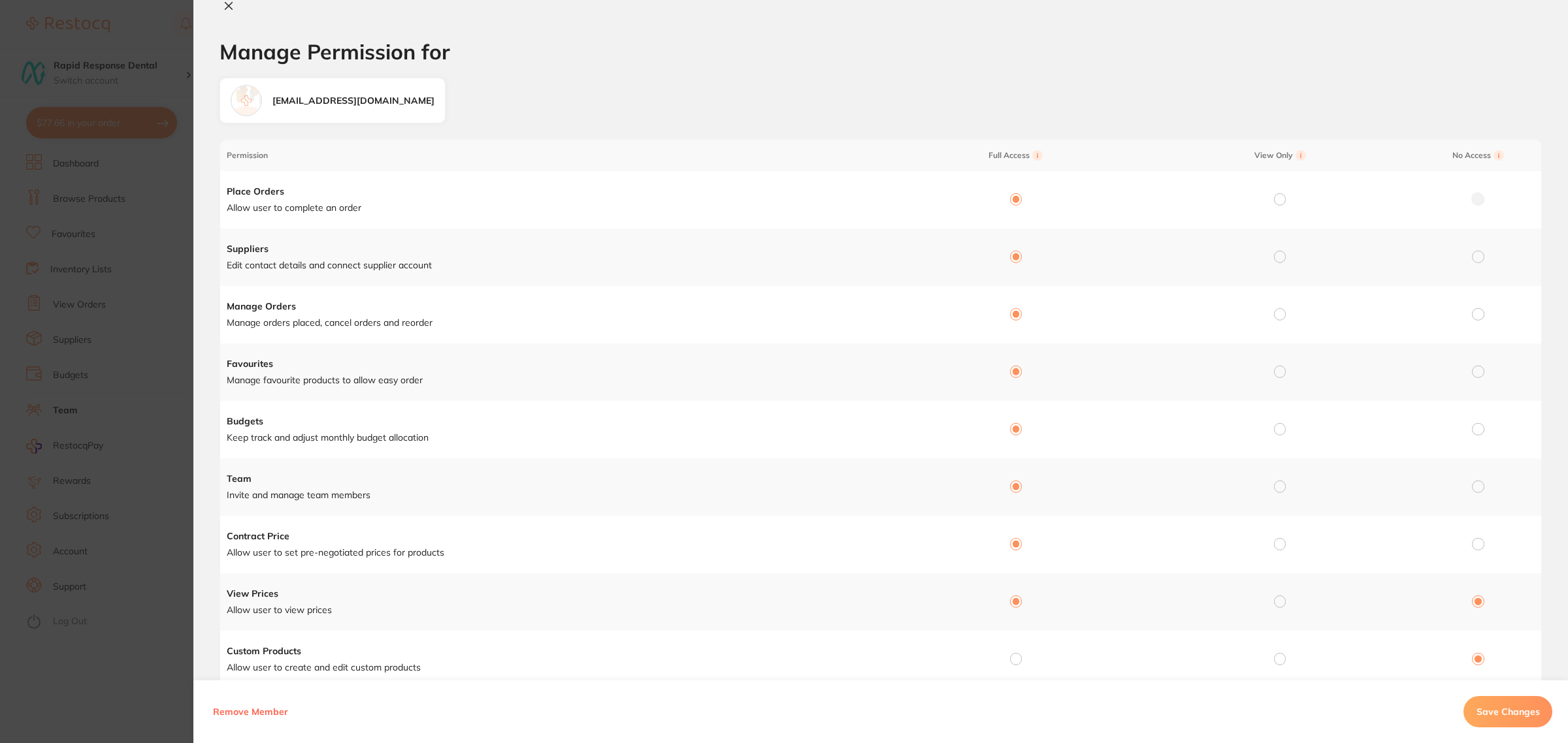
radio input "false"
click at [1017, 654] on div at bounding box center [1016, 660] width 12 height 12
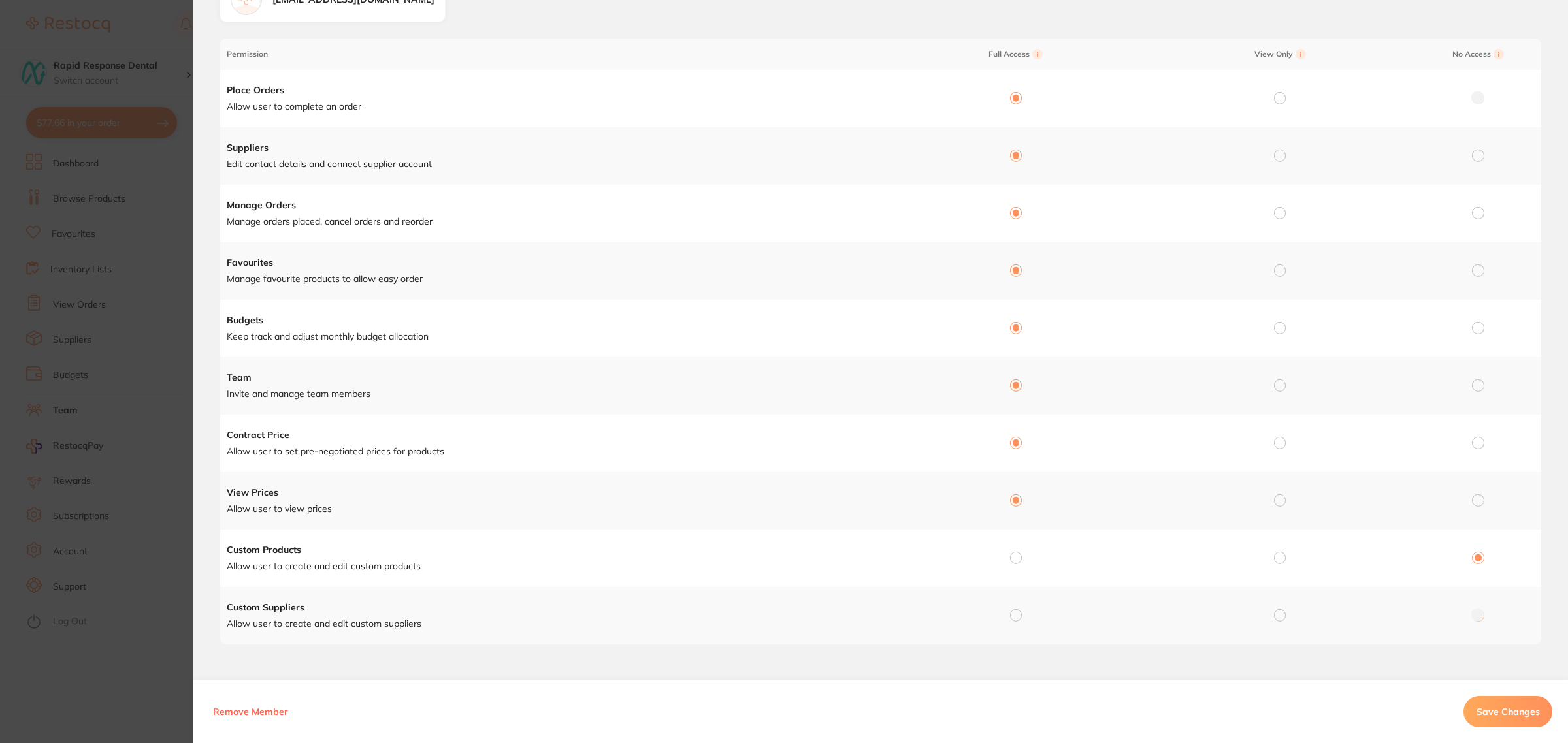
scroll to position [102, 0]
click at [1011, 559] on input "radio" at bounding box center [1016, 558] width 12 height 12
radio input "true"
radio input "false"
click at [1016, 612] on input "radio" at bounding box center [1016, 616] width 12 height 12
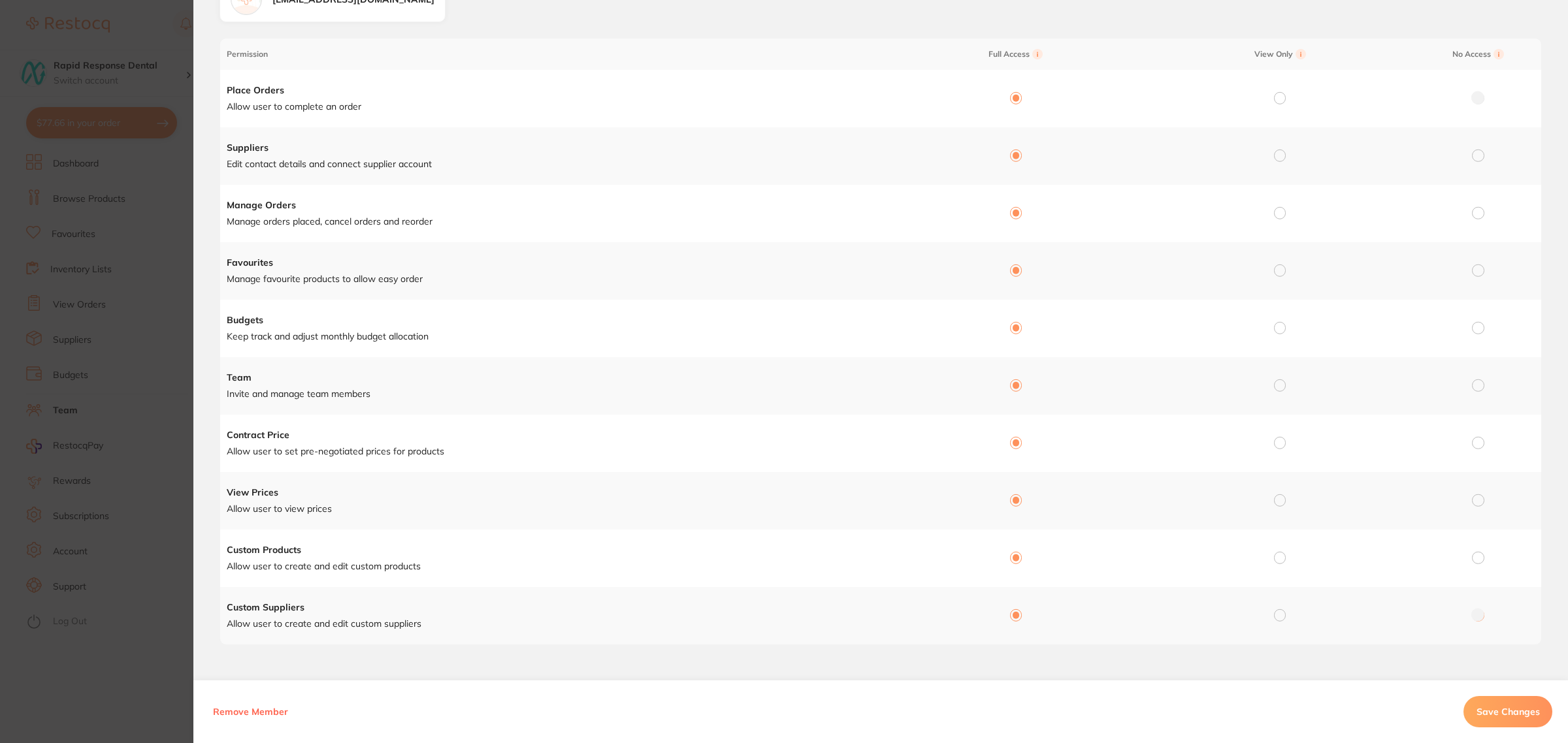
radio input "true"
radio input "false"
click at [1495, 714] on span "Save Changes" at bounding box center [1508, 712] width 63 height 12
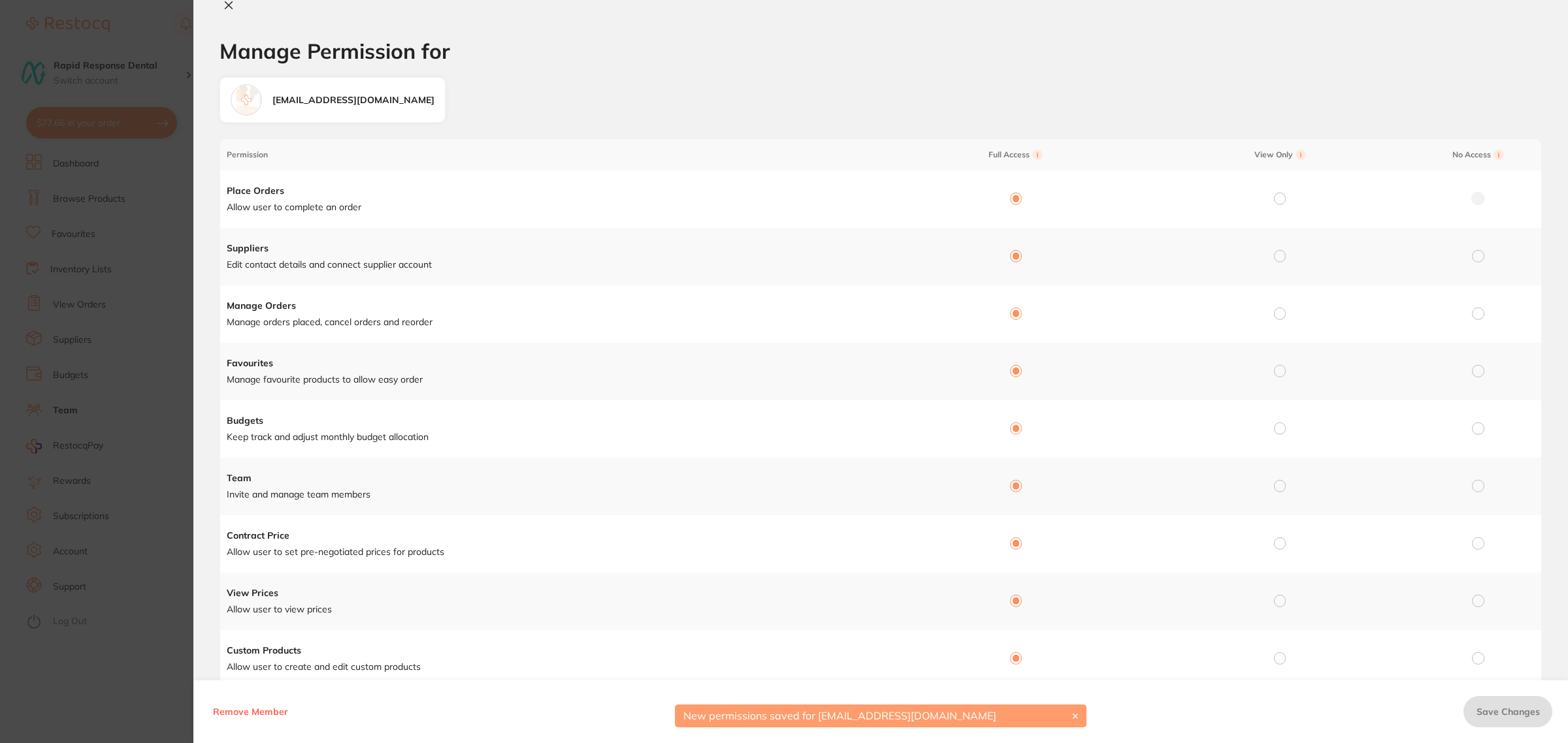
scroll to position [0, 0]
click at [230, 1] on icon at bounding box center [229, 6] width 10 height 10
checkbox input "false"
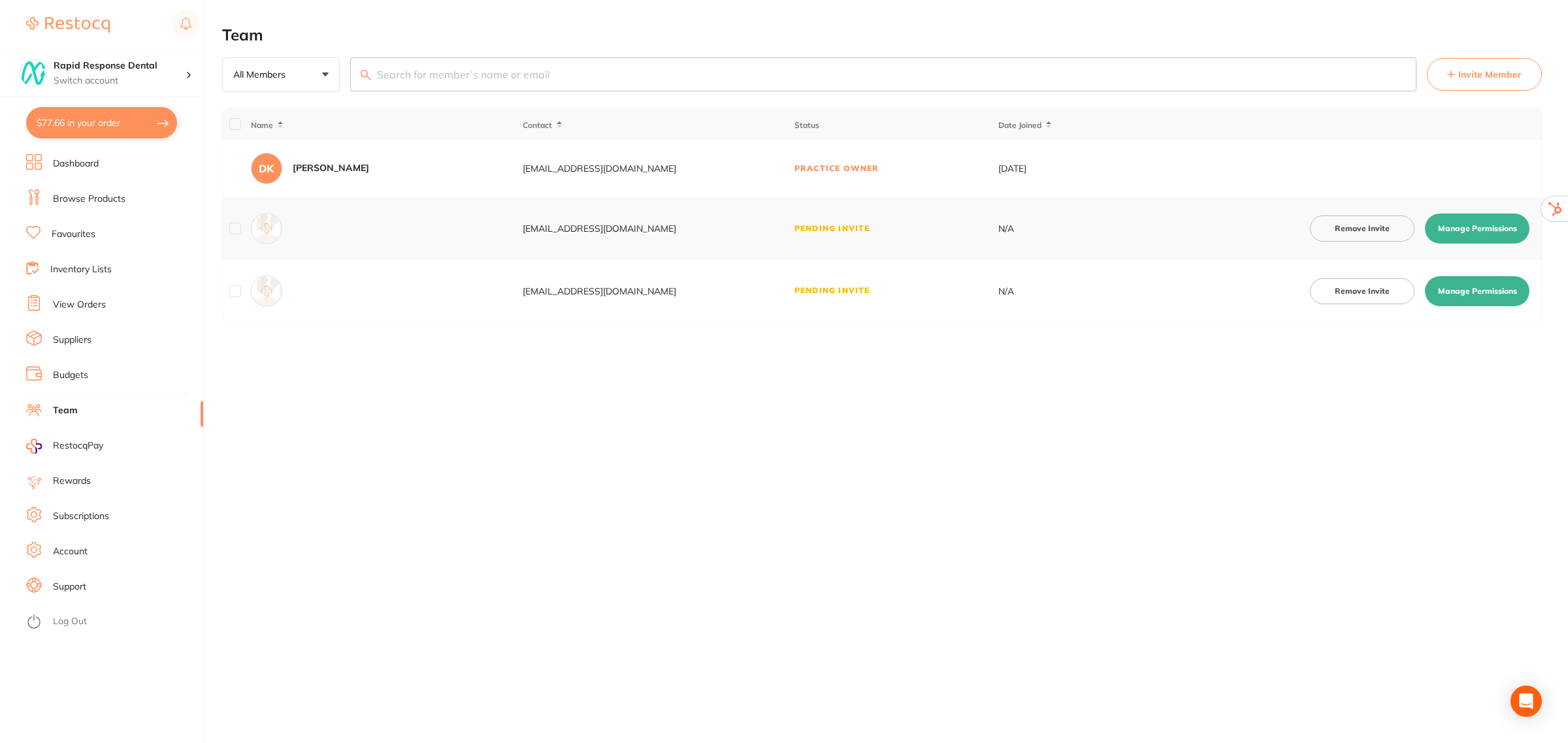
drag, startPoint x: 671, startPoint y: 164, endPoint x: 509, endPoint y: 164, distance: 162.0
click at [509, 164] on tr "DK Dean Kim info@rapidresponsedental.com.au Practice Owner 22-Jun-2022" at bounding box center [882, 168] width 1319 height 57
copy tr "[EMAIL_ADDRESS][DOMAIN_NAME]"
checkbox input "true"
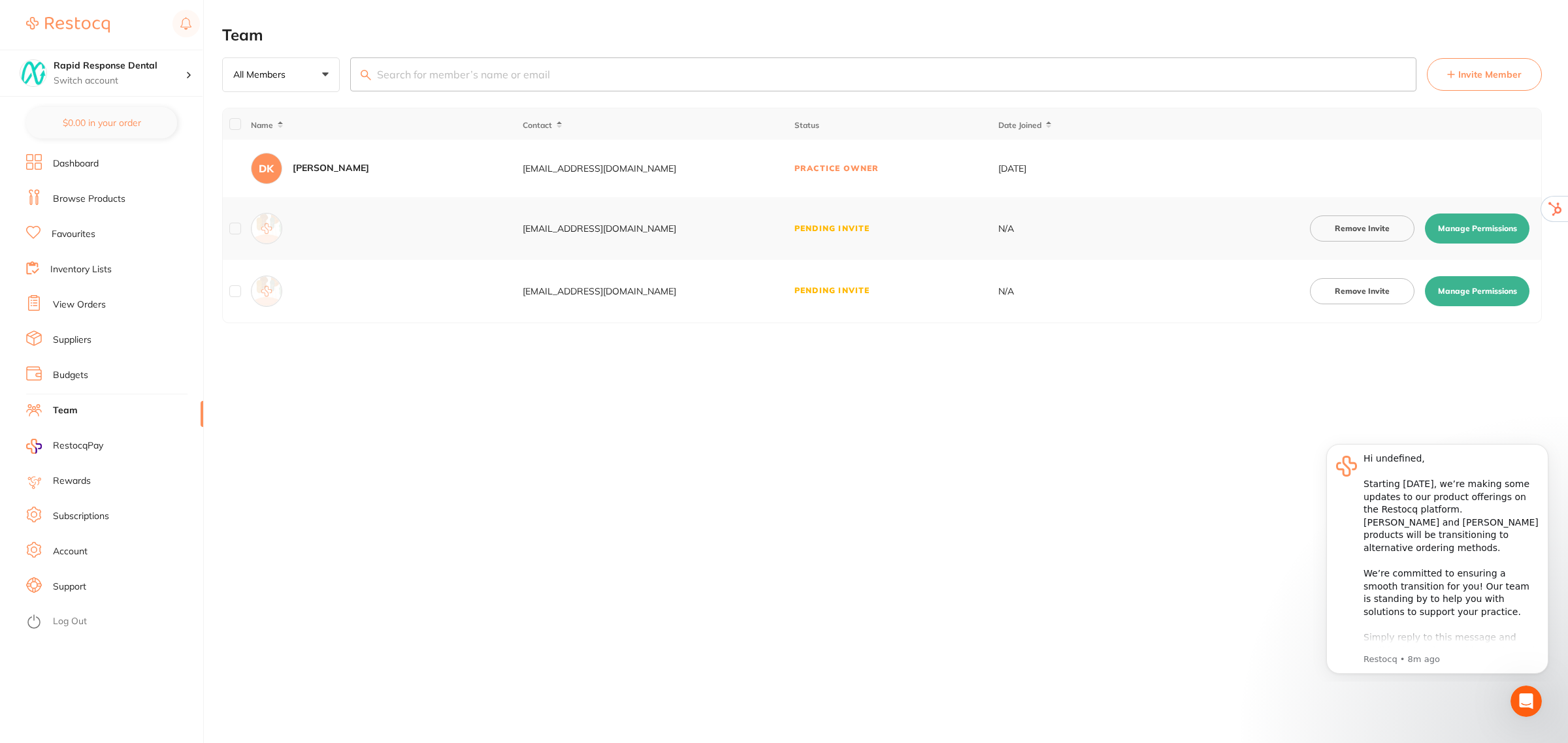
click at [70, 552] on link "Account" at bounding box center [70, 552] width 35 height 13
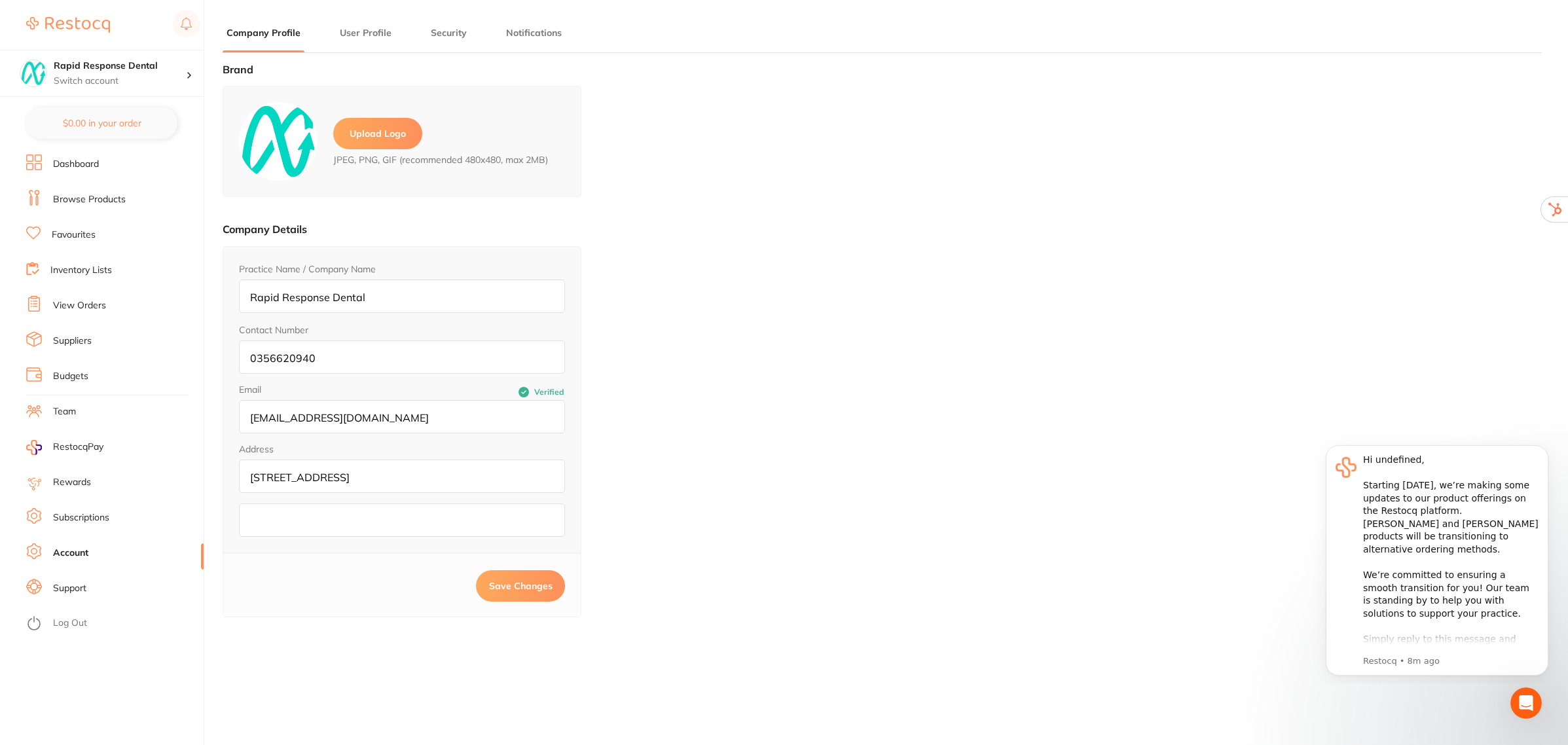
type input "Dean"
type input "Kim"
type input "0356620940"
type input "[EMAIL_ADDRESS][DOMAIN_NAME]"
drag, startPoint x: 300, startPoint y: 478, endPoint x: 452, endPoint y: 471, distance: 152.2
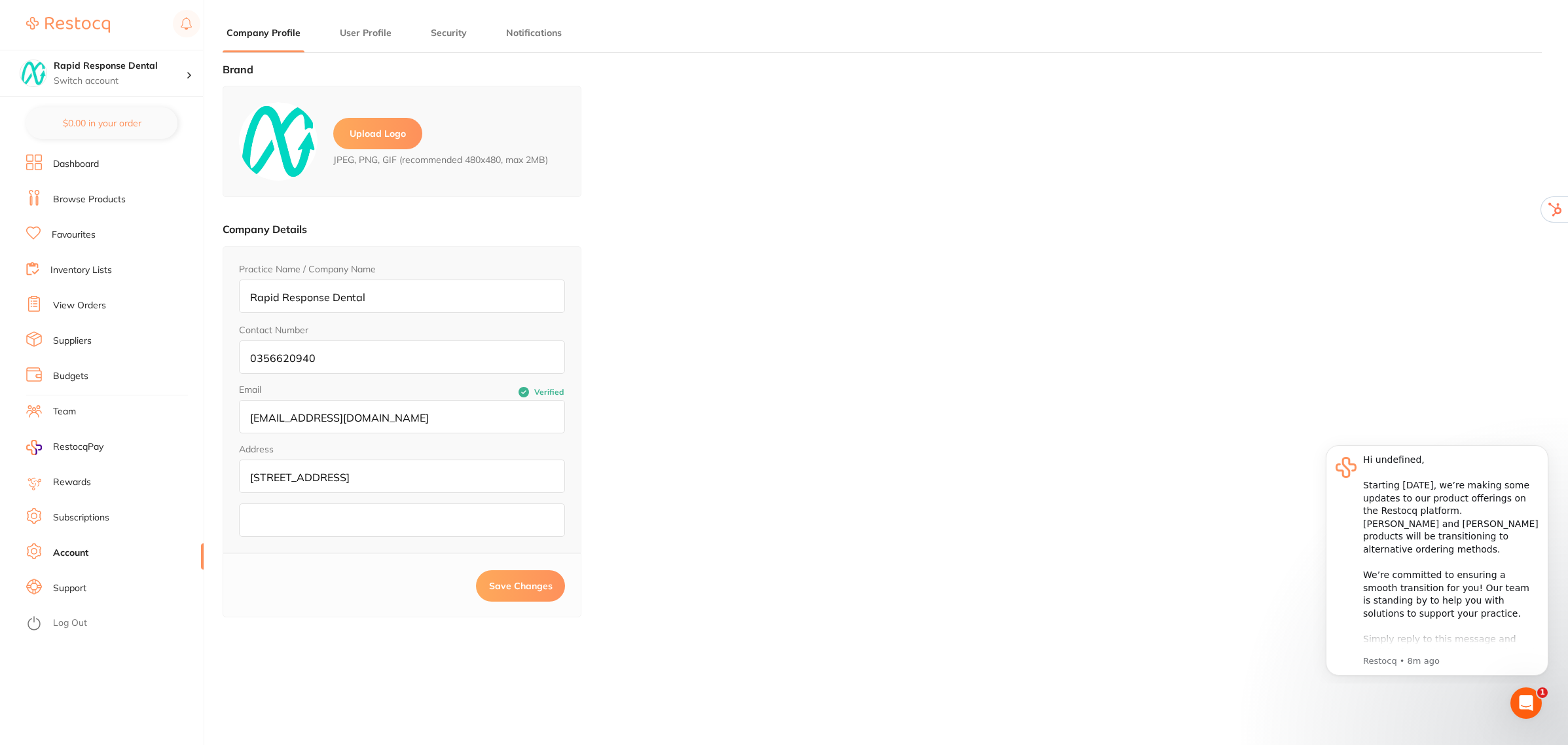
click at [455, 471] on input "3 Lyon St, Leongatha VIC 3953" at bounding box center [402, 476] width 326 height 33
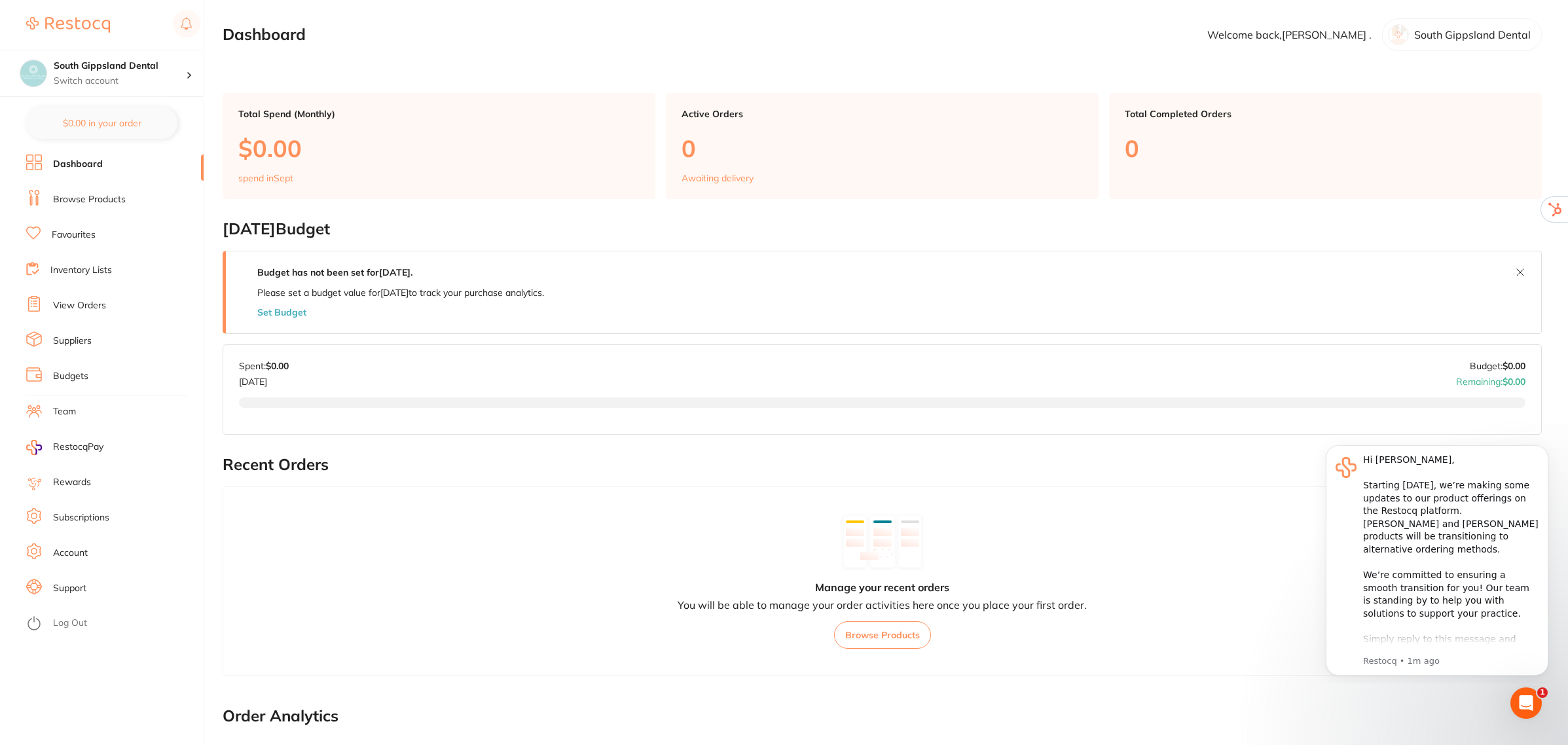
click at [63, 408] on link "Team" at bounding box center [64, 412] width 23 height 13
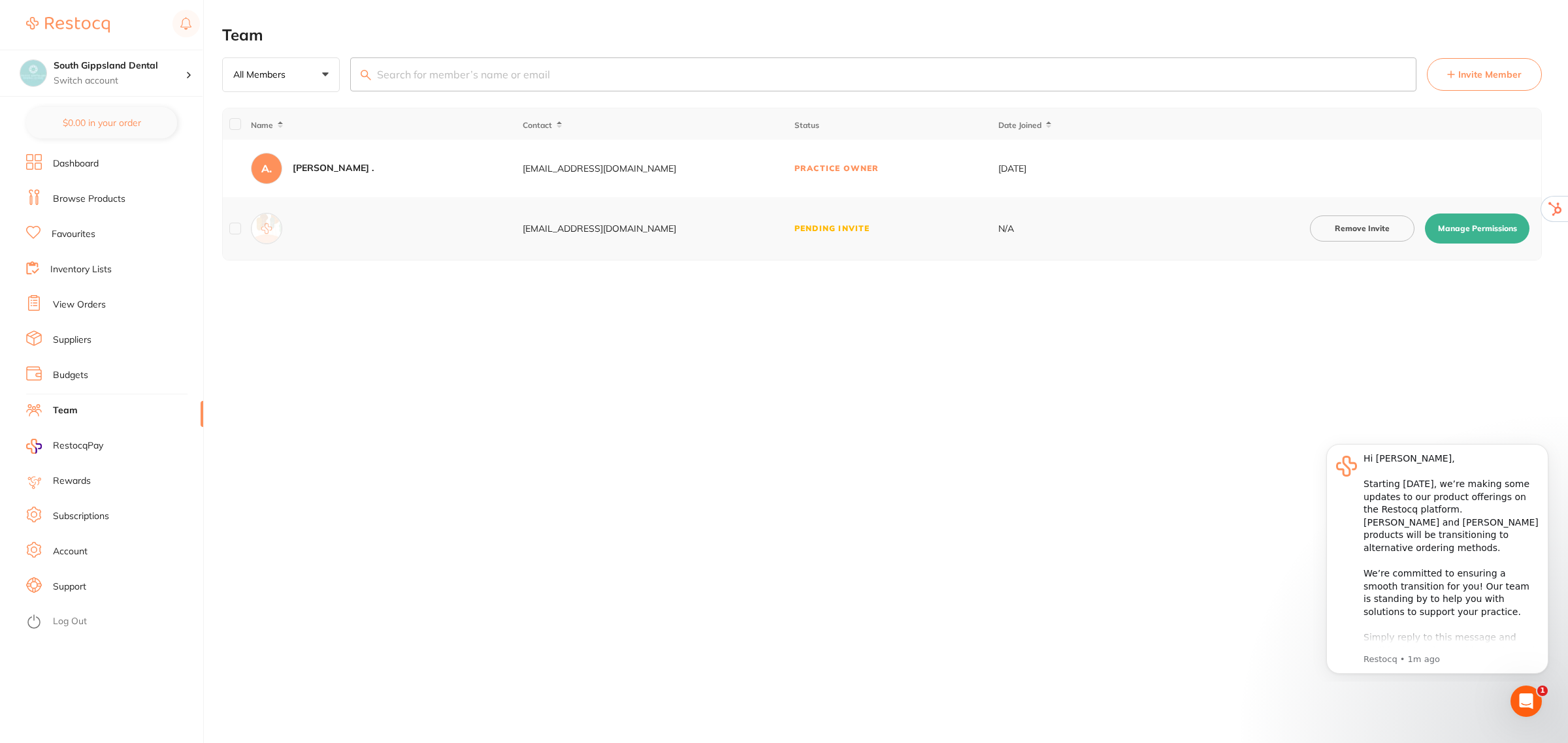
click at [1459, 62] on button "Invite Member" at bounding box center [1484, 74] width 115 height 33
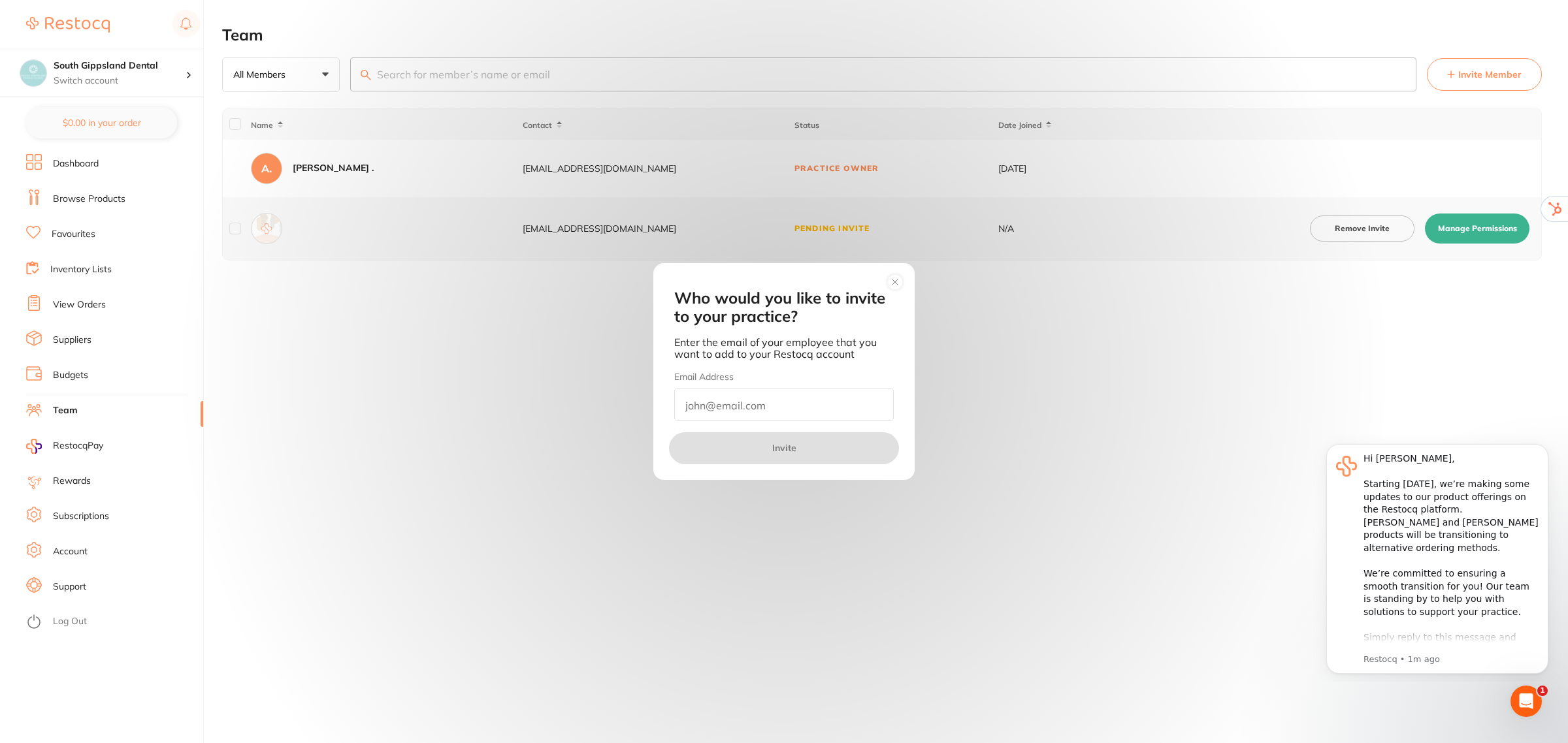
paste input "[EMAIL_ADDRESS][DOMAIN_NAME]"
type input "[EMAIL_ADDRESS][DOMAIN_NAME]"
click at [766, 451] on button "Invite" at bounding box center [783, 448] width 230 height 31
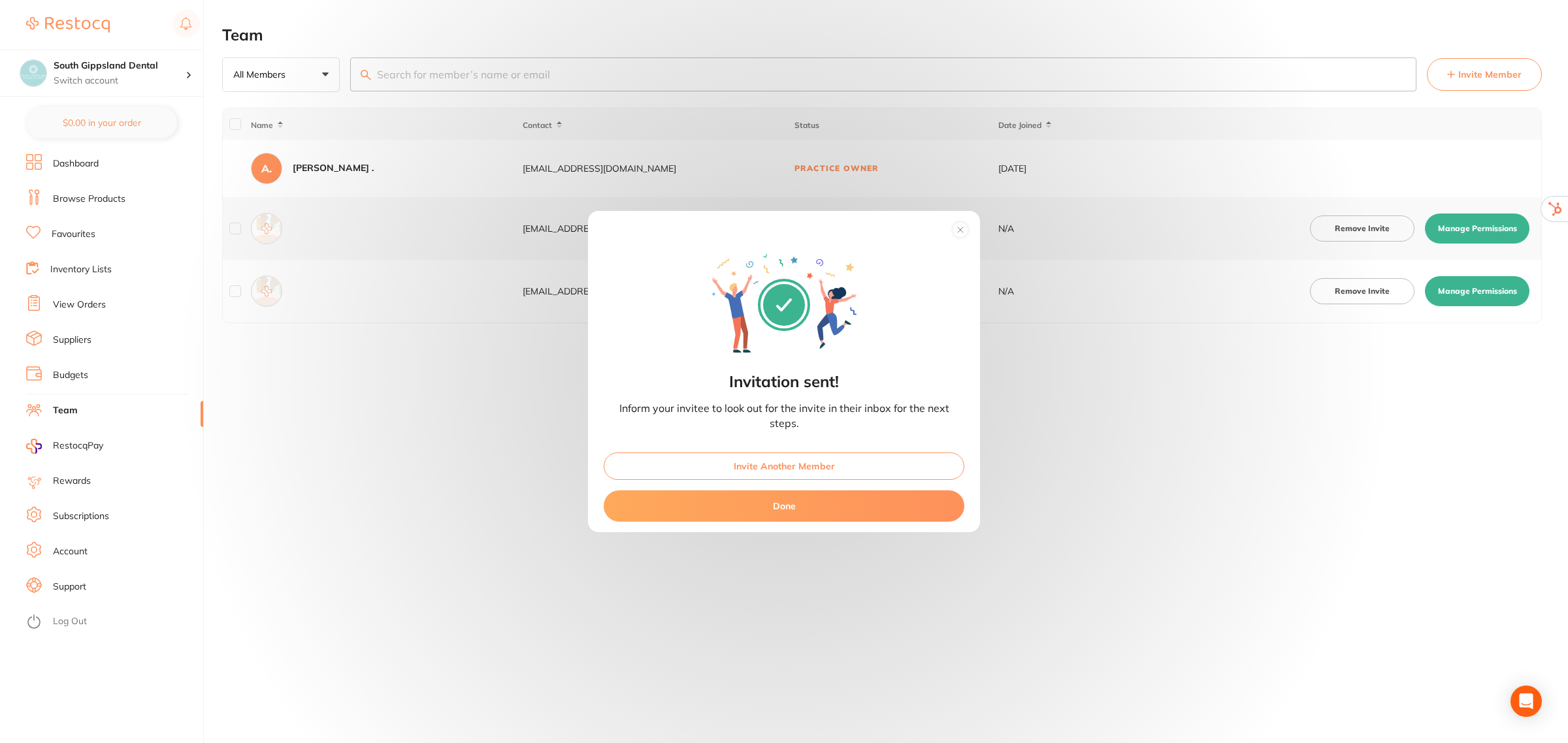
click at [781, 514] on button "Done" at bounding box center [784, 506] width 360 height 31
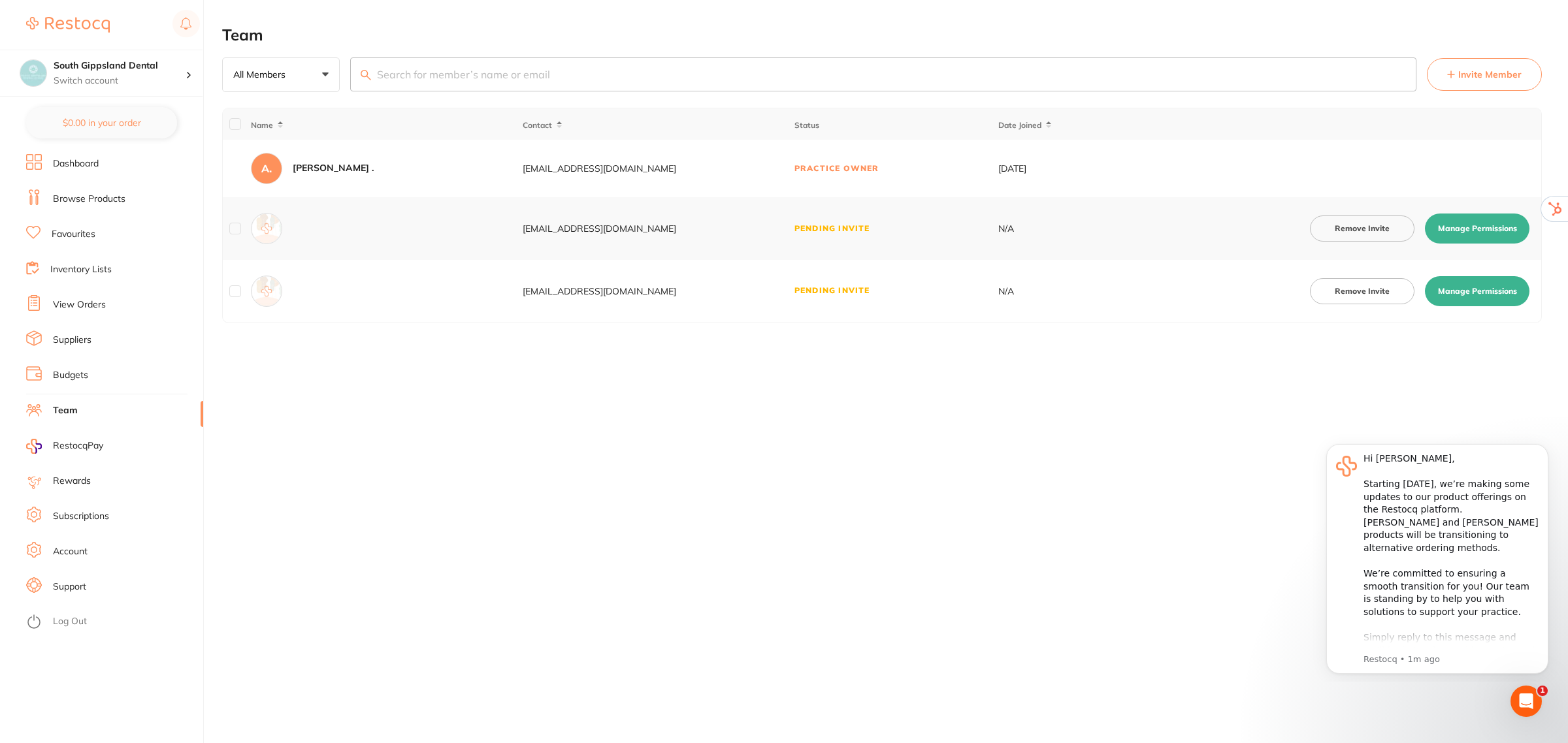
click at [1482, 299] on button "Manage Permissions" at bounding box center [1477, 291] width 105 height 30
checkbox input "true"
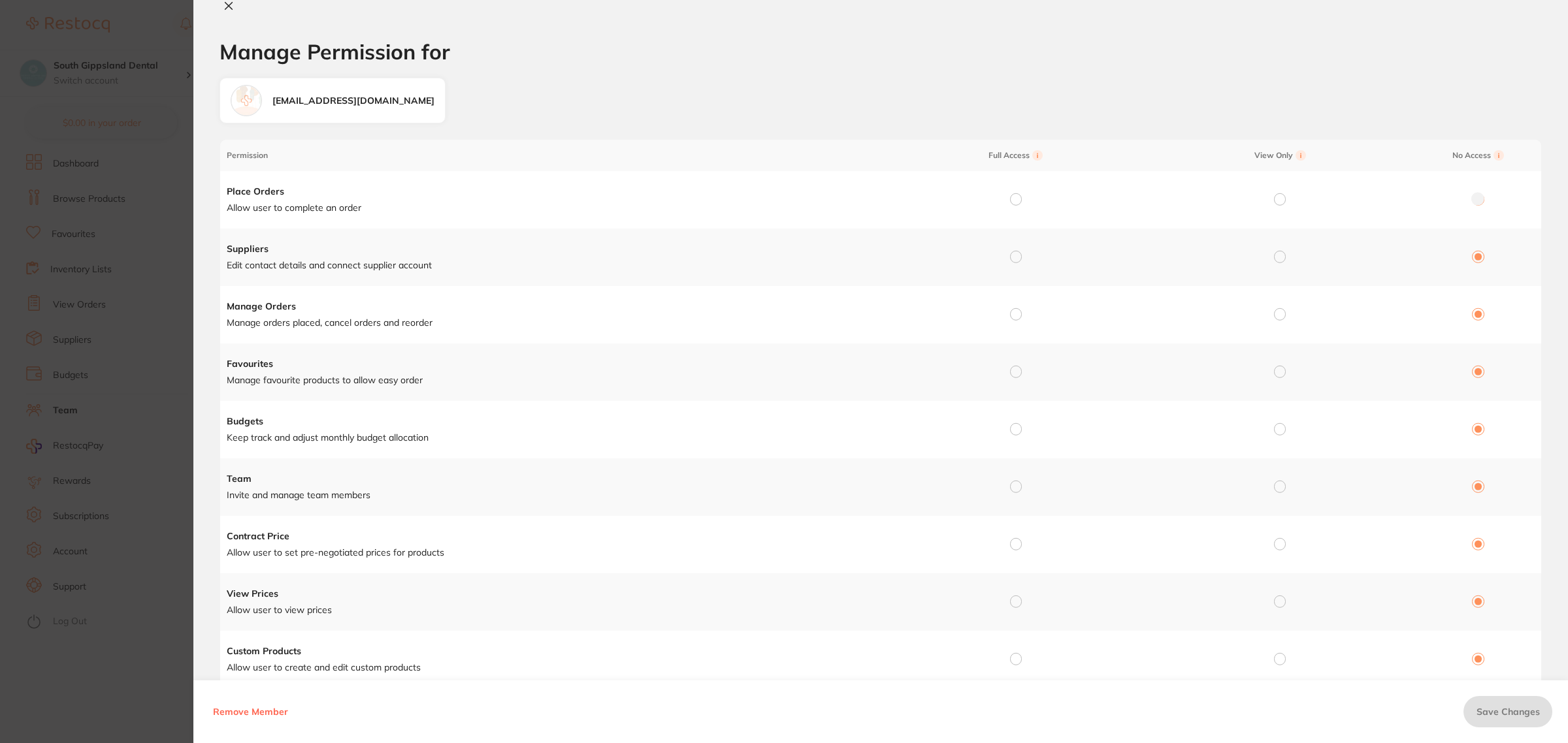
click at [1014, 201] on input "radio" at bounding box center [1016, 199] width 12 height 12
radio input "true"
radio input "false"
click at [1017, 258] on input "radio" at bounding box center [1016, 257] width 12 height 12
radio input "true"
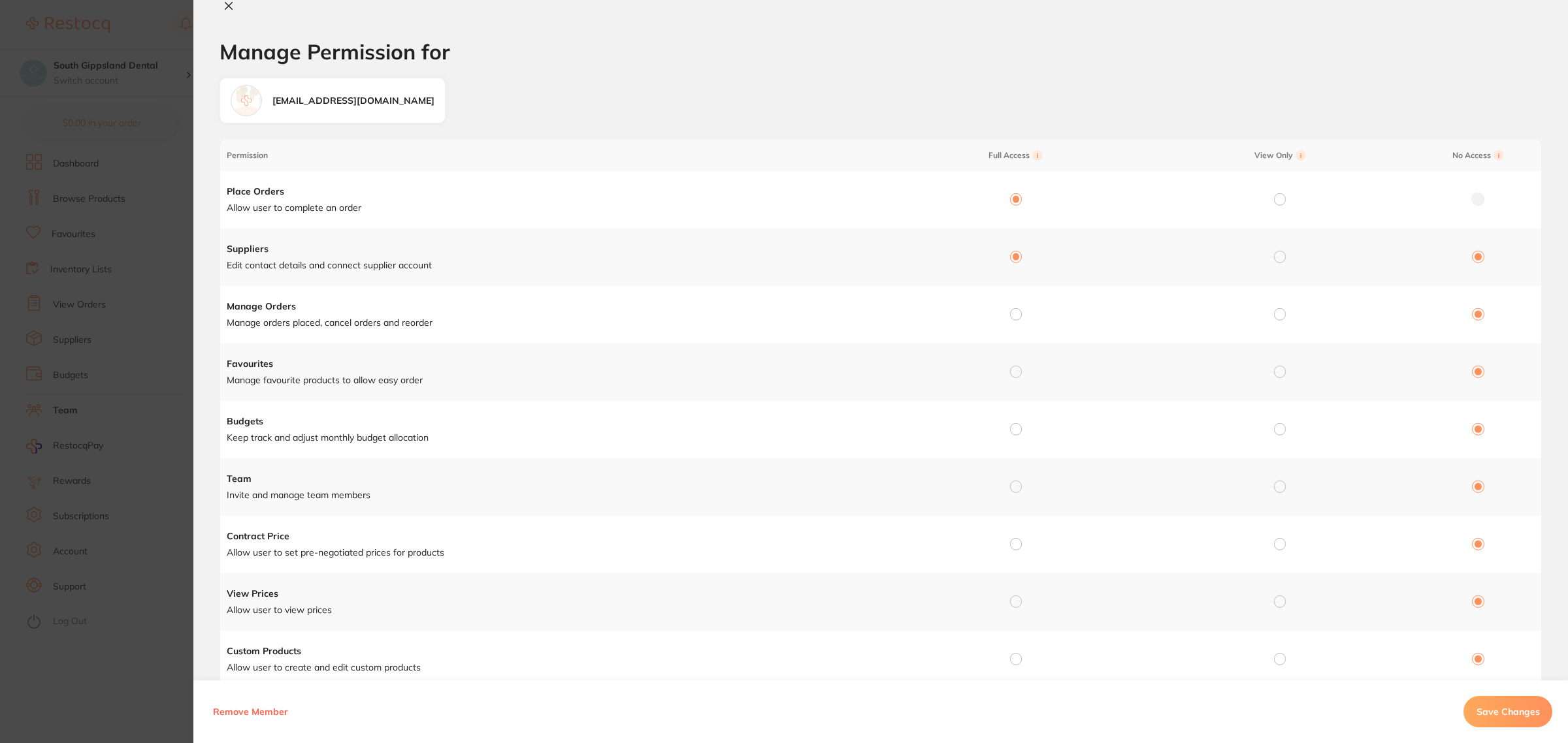
radio input "false"
click at [1010, 317] on input "radio" at bounding box center [1016, 314] width 12 height 12
radio input "true"
radio input "false"
click at [1014, 369] on input "radio" at bounding box center [1016, 372] width 12 height 12
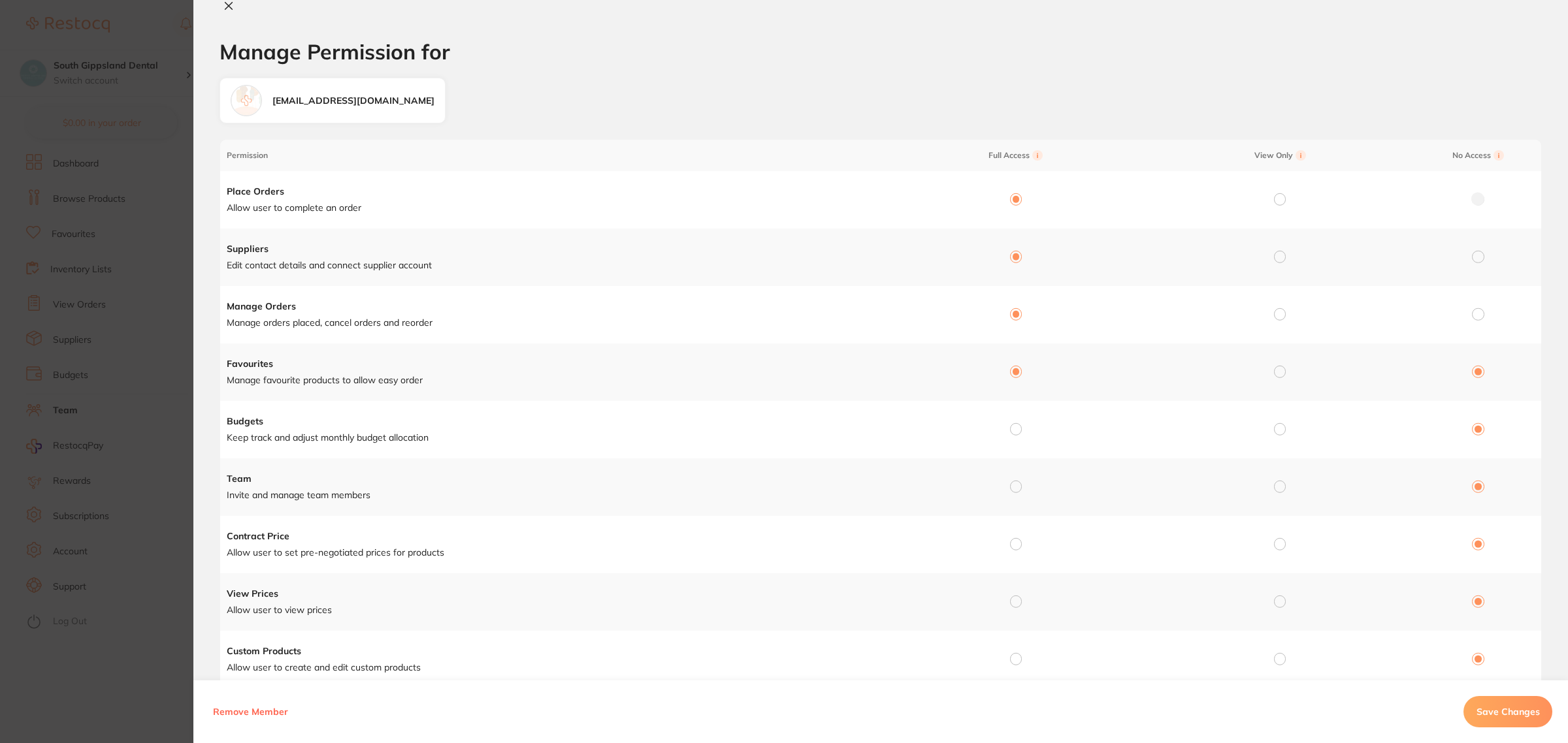
radio input "true"
radio input "false"
click at [1014, 423] on input "radio" at bounding box center [1016, 430] width 12 height 12
radio input "true"
radio input "false"
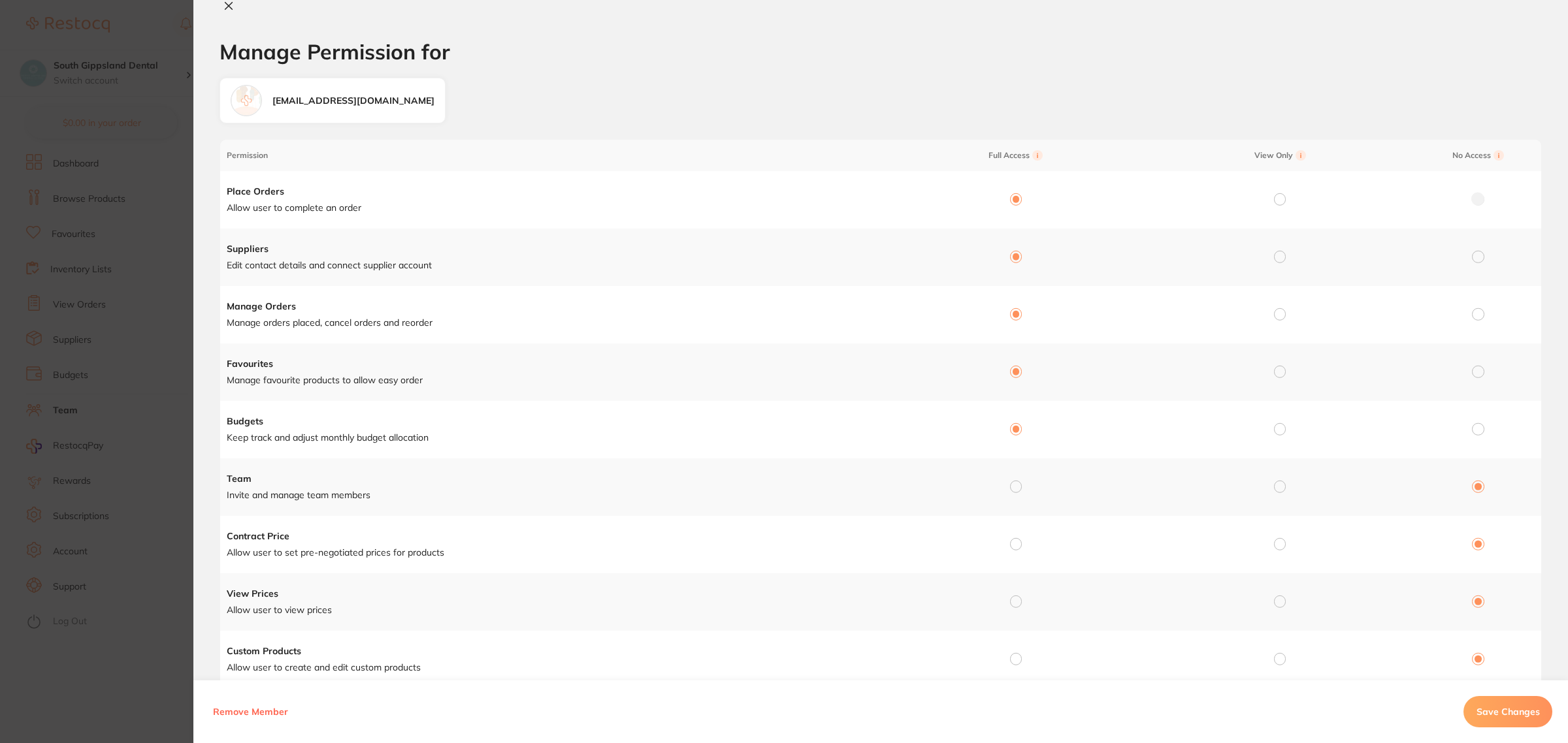
click at [1014, 483] on input "radio" at bounding box center [1016, 487] width 12 height 12
radio input "true"
radio input "false"
click at [1013, 544] on input "radio" at bounding box center [1016, 545] width 12 height 12
radio input "true"
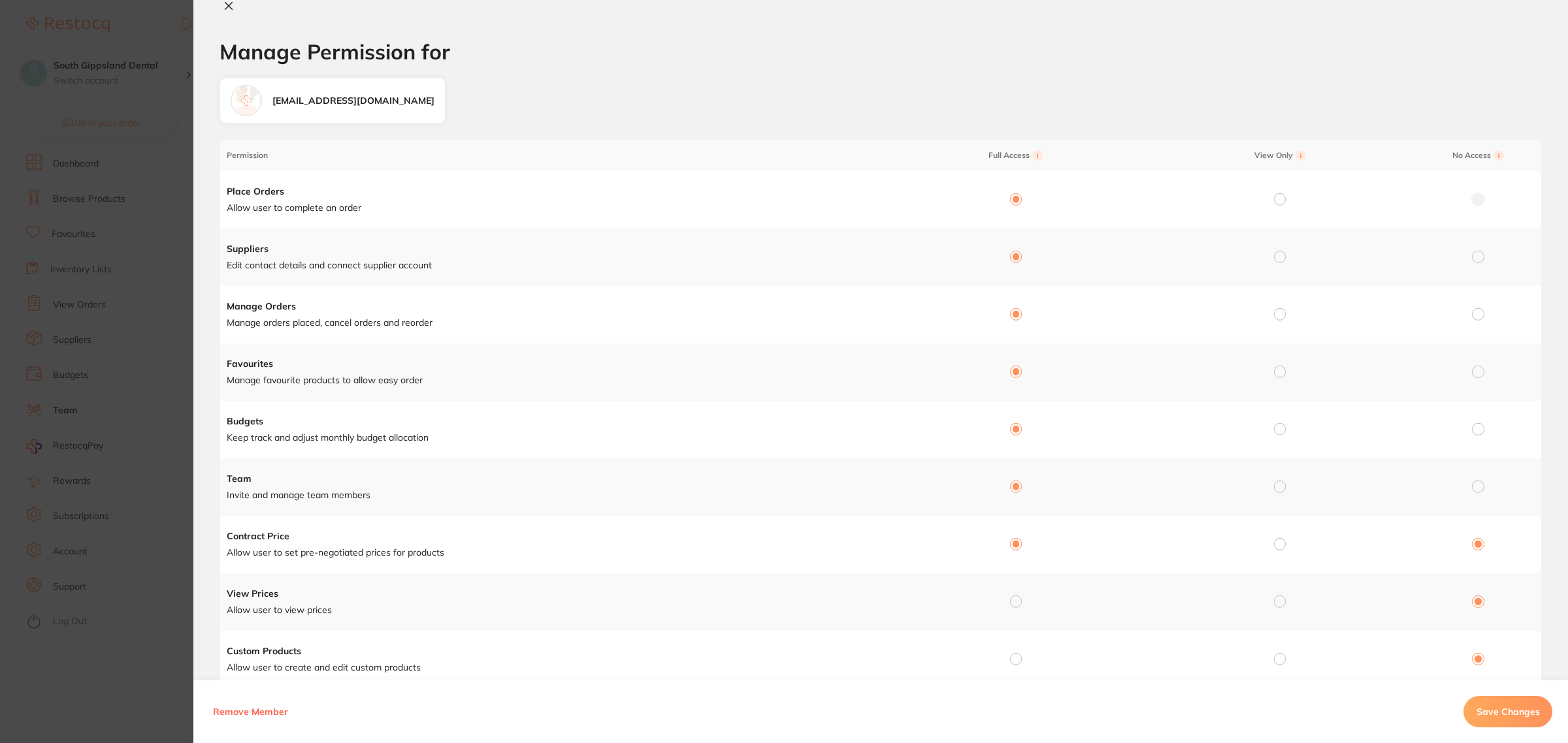
radio input "false"
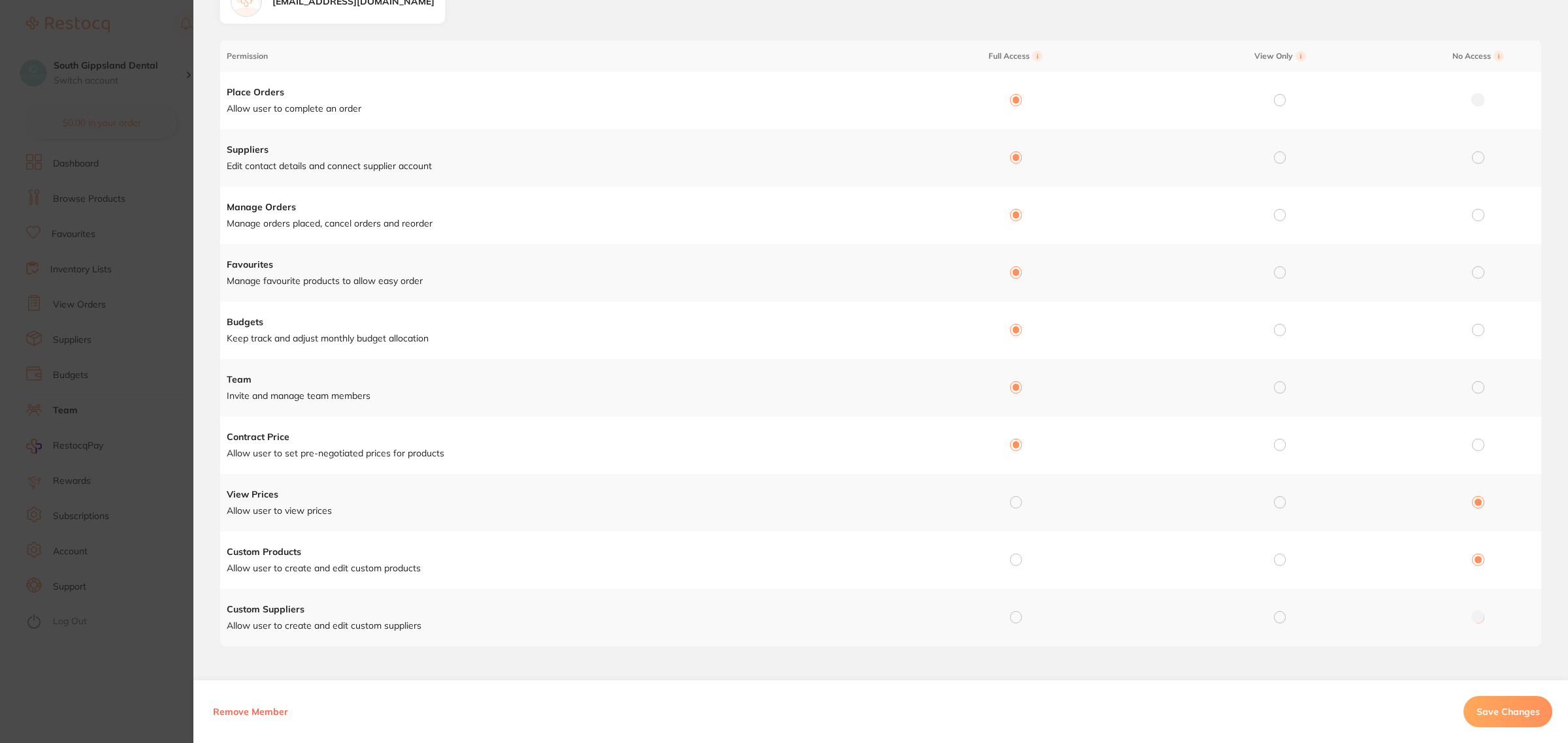
scroll to position [102, 0]
click at [1010, 498] on input "radio" at bounding box center [1016, 501] width 12 height 12
radio input "true"
radio input "false"
click at [1017, 559] on input "radio" at bounding box center [1016, 558] width 12 height 12
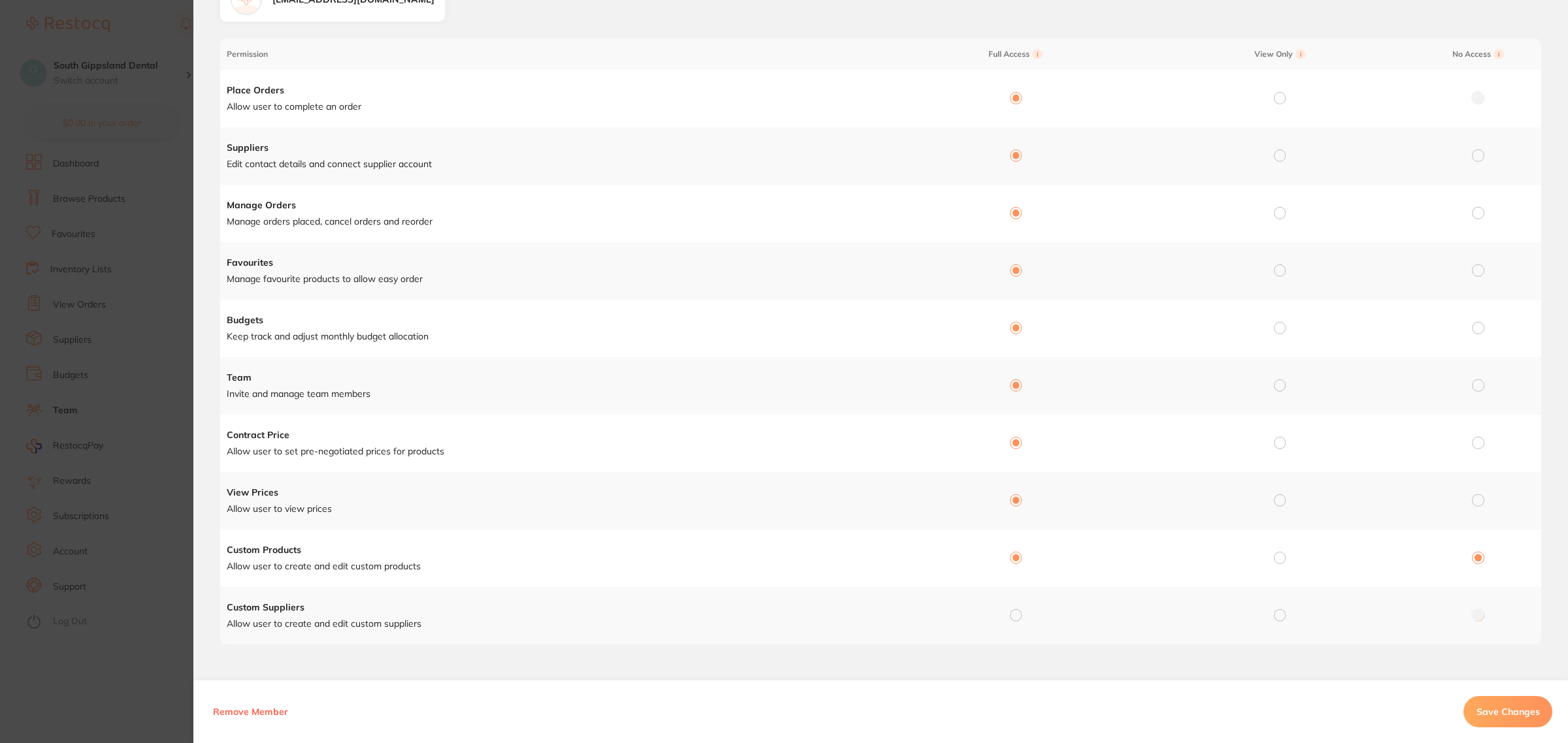
radio input "true"
radio input "false"
click at [1018, 616] on input "radio" at bounding box center [1016, 616] width 12 height 12
radio input "true"
radio input "false"
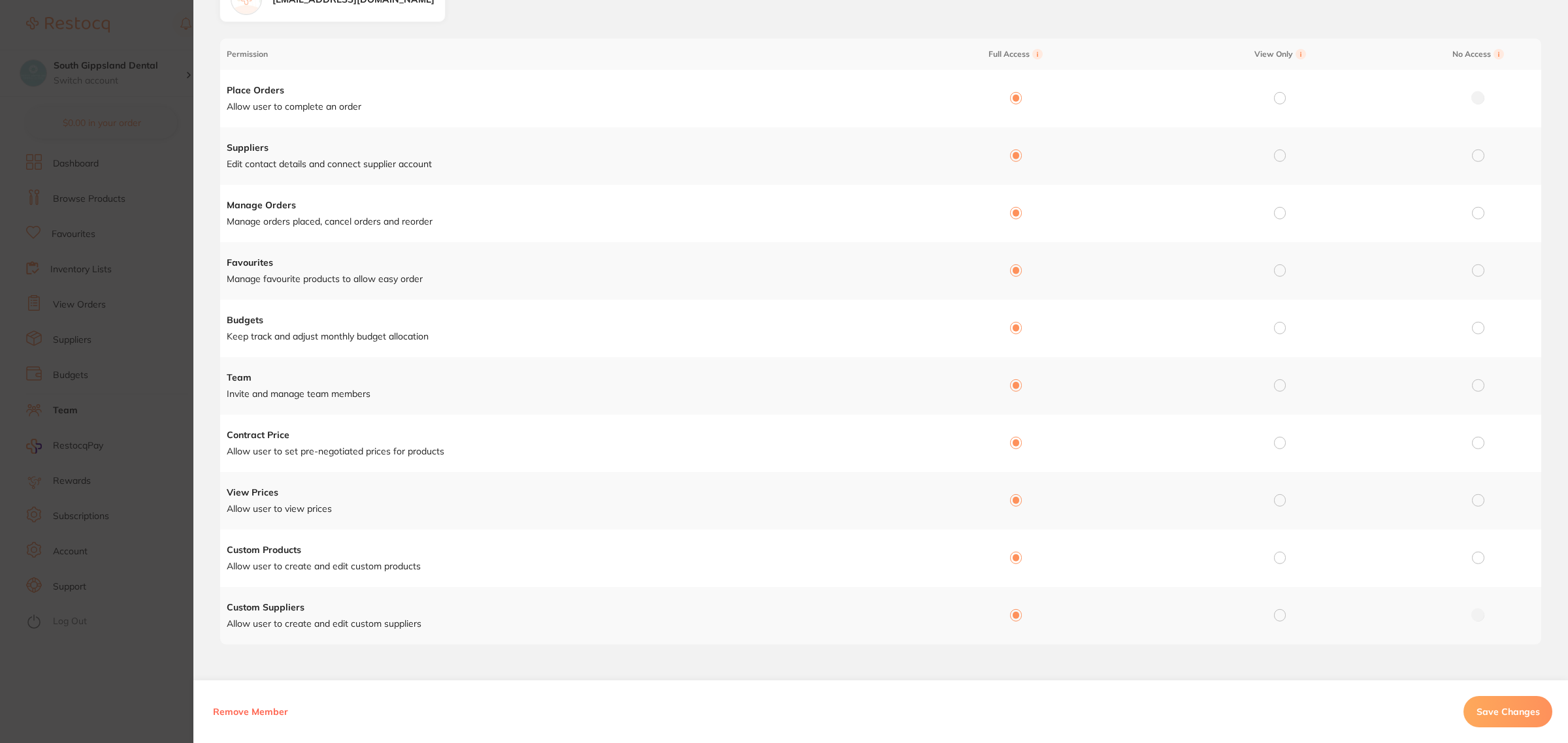
click at [1510, 714] on span "Save Changes" at bounding box center [1508, 712] width 63 height 12
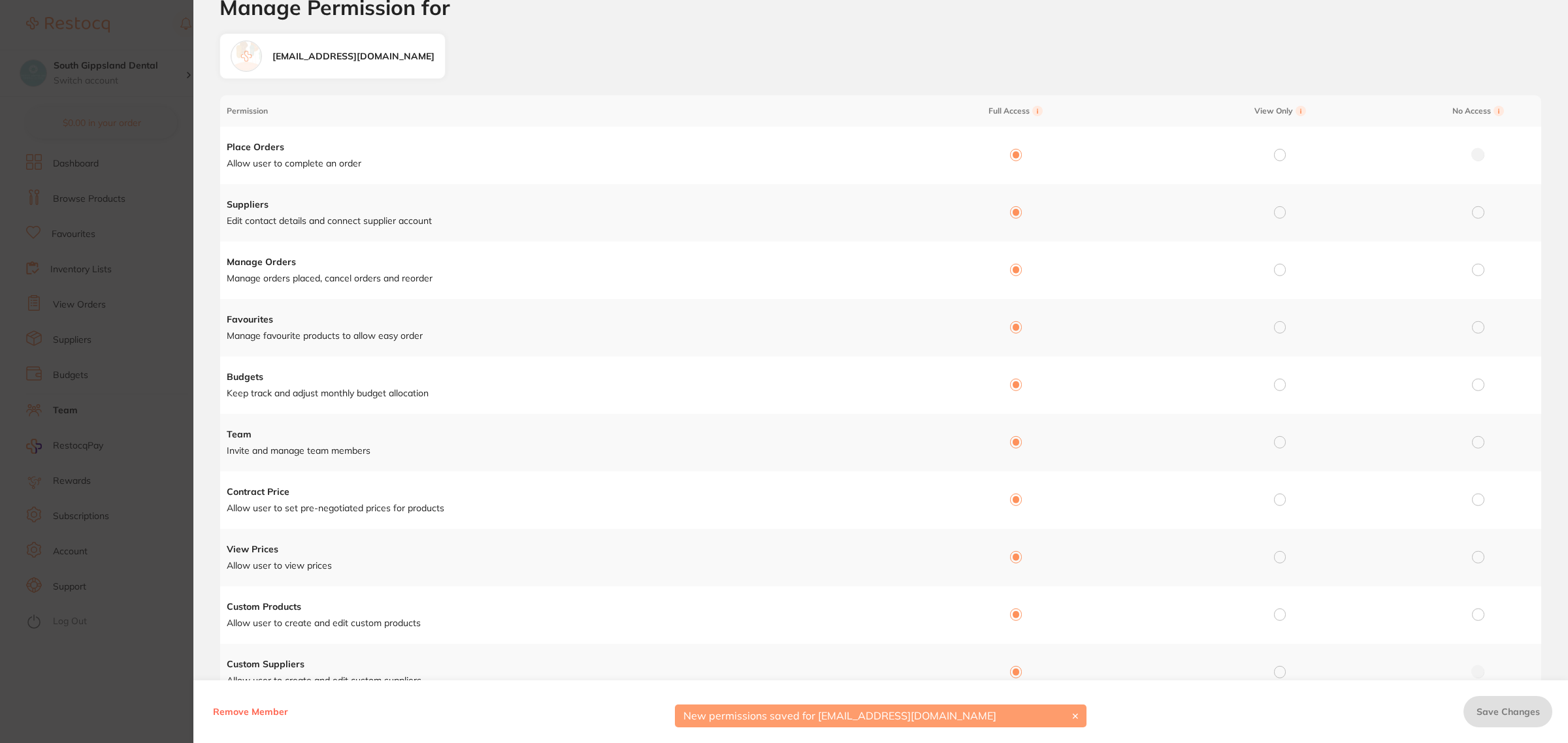
scroll to position [0, 0]
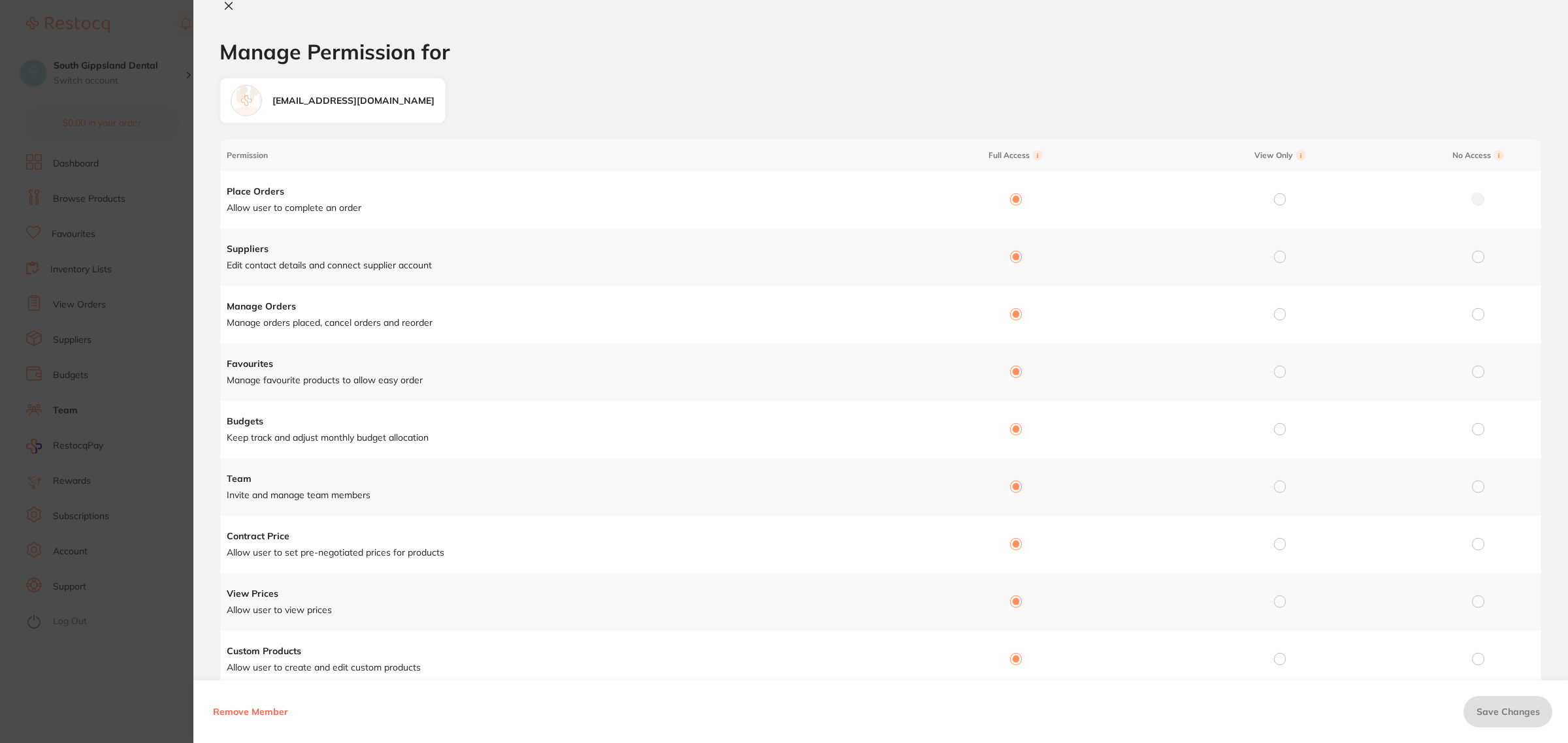
click at [224, 10] on icon at bounding box center [229, 6] width 10 height 10
checkbox input "false"
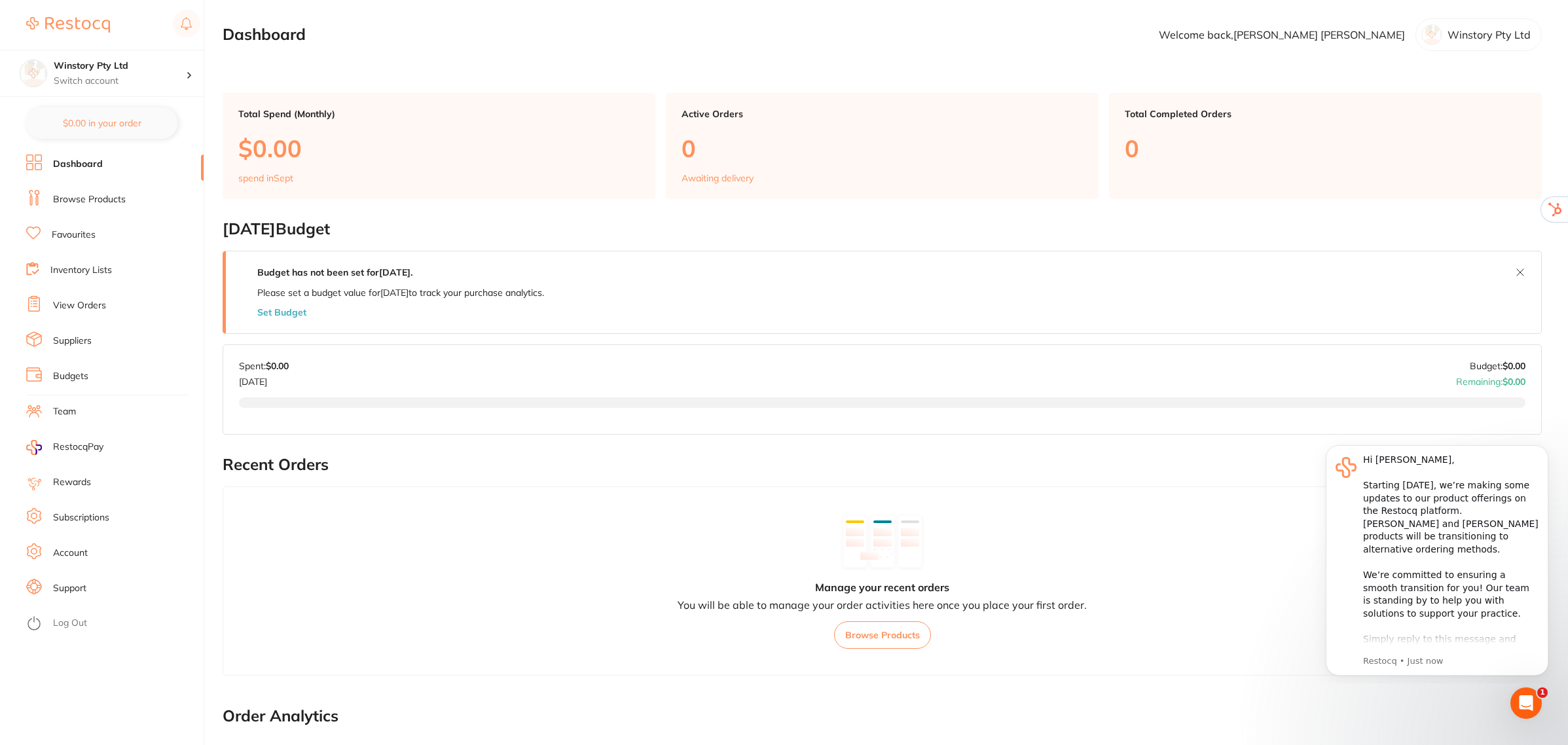
click at [67, 405] on link "Team" at bounding box center [64, 412] width 23 height 13
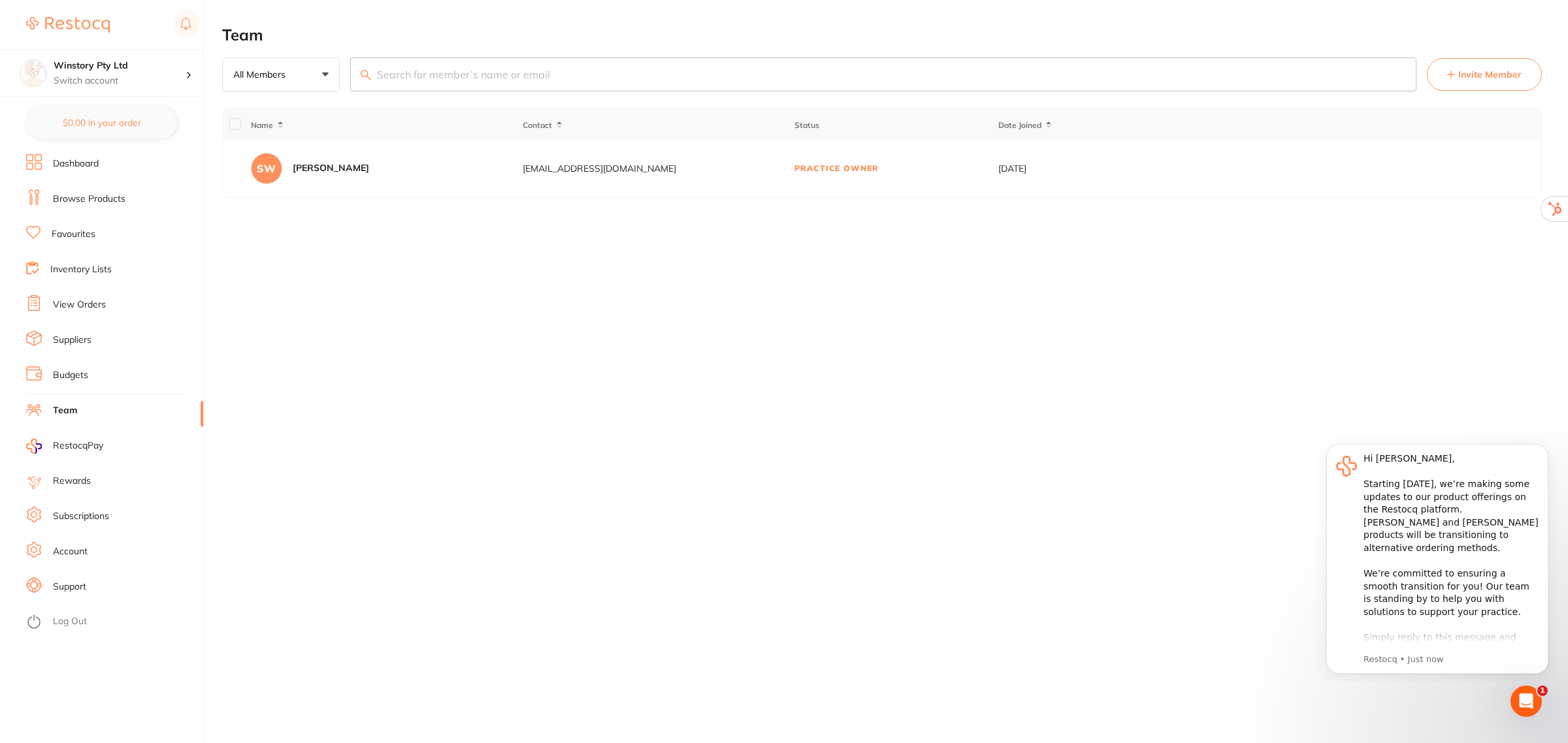
click at [1503, 75] on span "Invite Member" at bounding box center [1490, 74] width 63 height 13
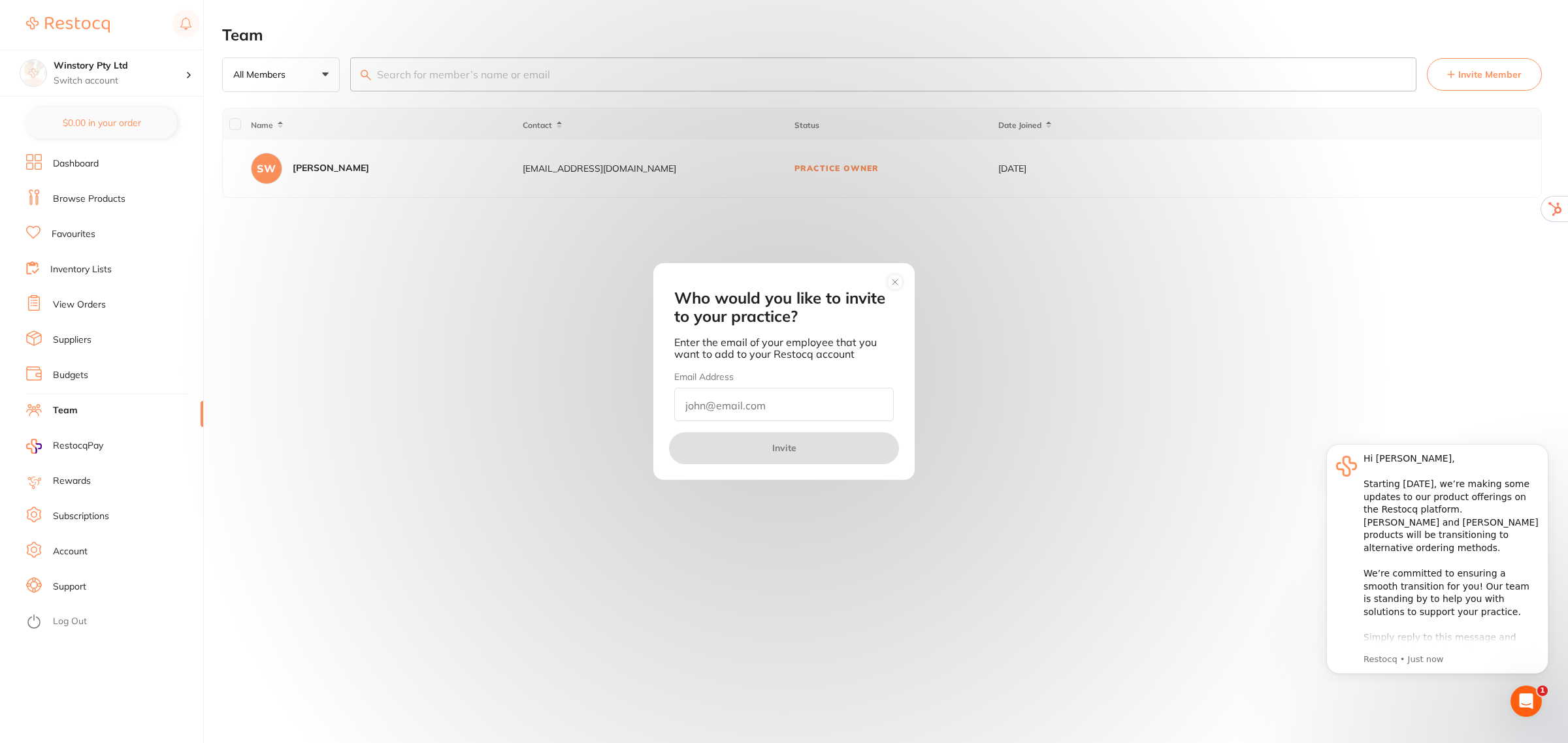
paste input "info@rapidresponsedental.com.au"
type input "info@rapidresponsedental.com.au"
click at [783, 448] on button "Invite" at bounding box center [783, 448] width 230 height 31
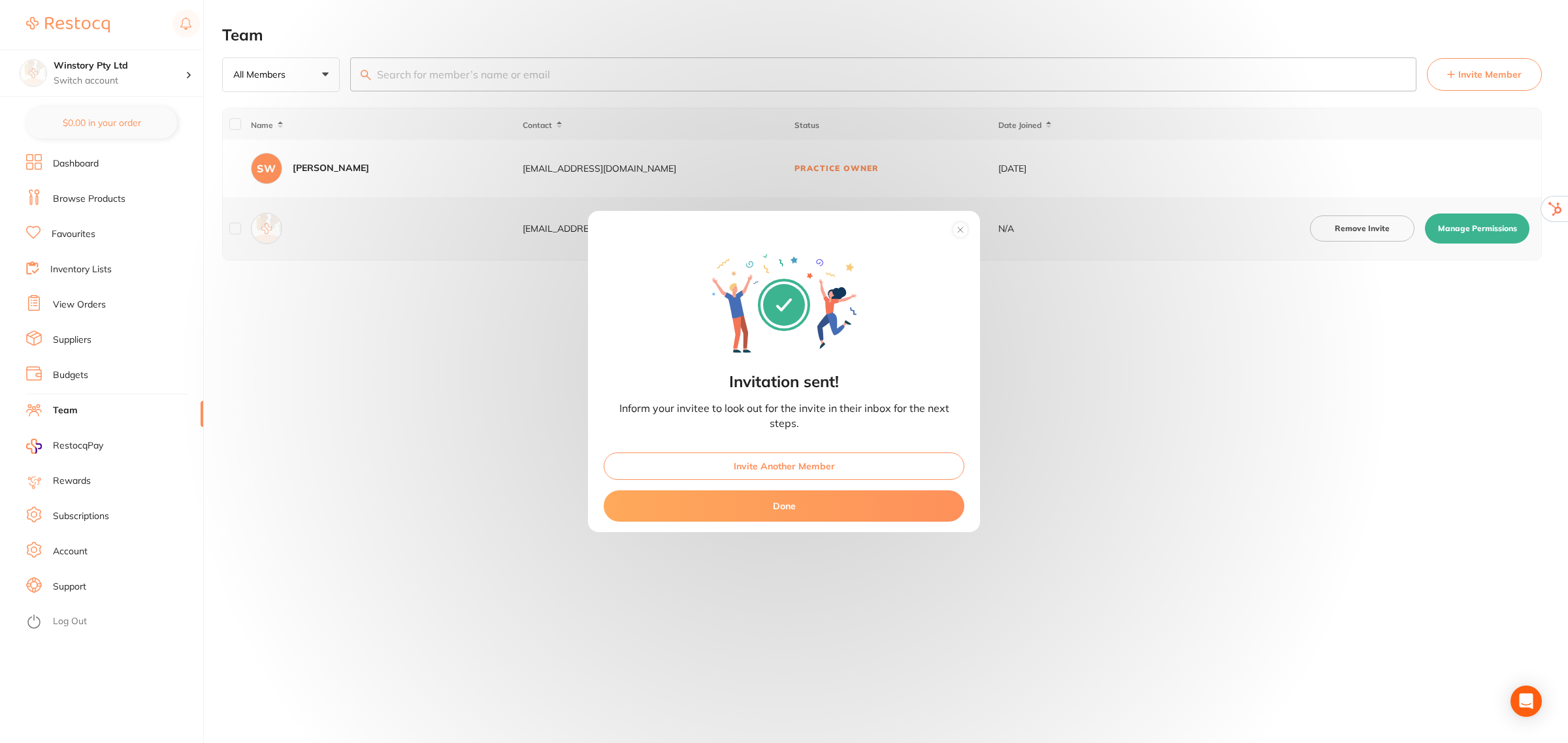
click at [858, 516] on button "Done" at bounding box center [784, 506] width 360 height 31
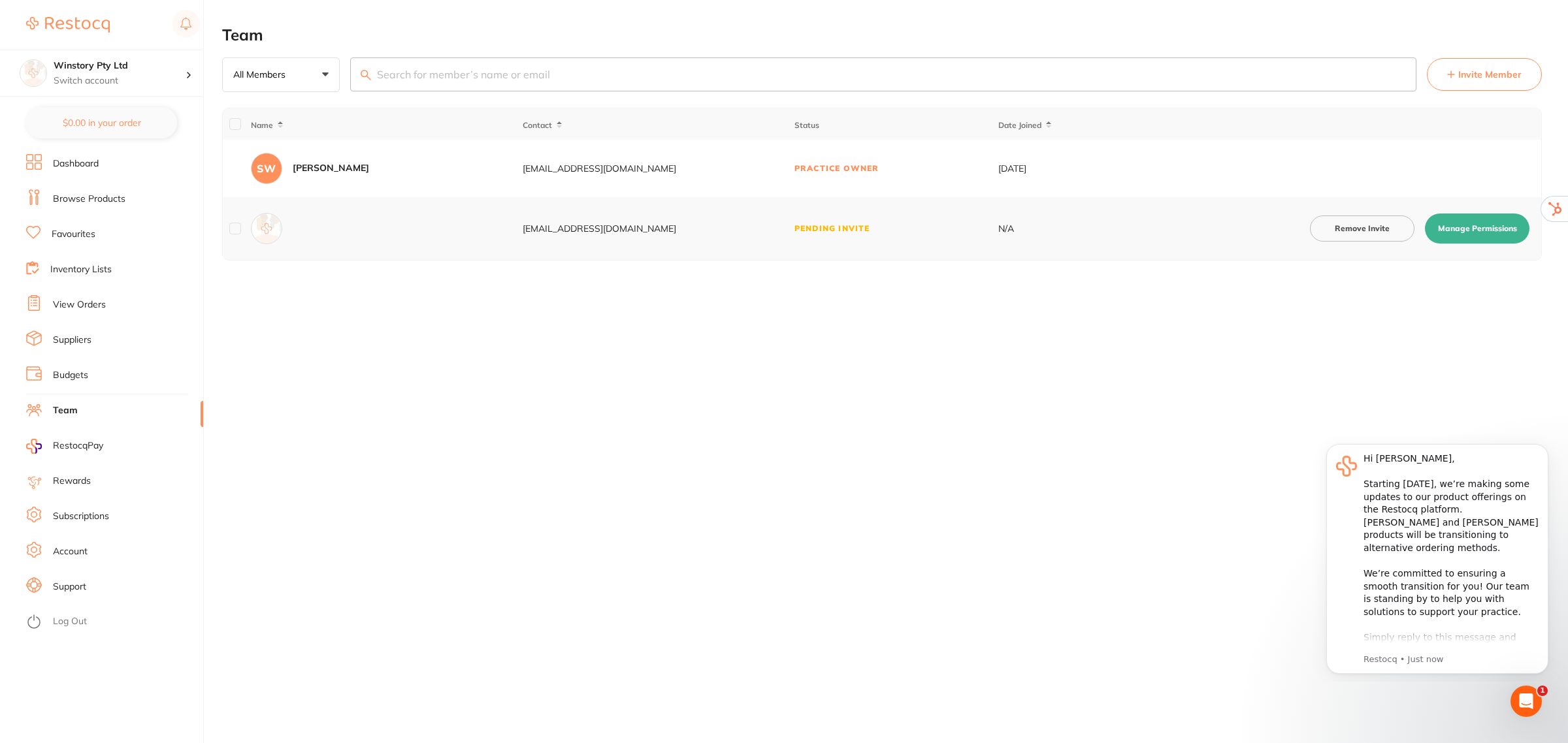
click at [1474, 226] on button "Manage Permissions" at bounding box center [1477, 229] width 105 height 30
checkbox input "true"
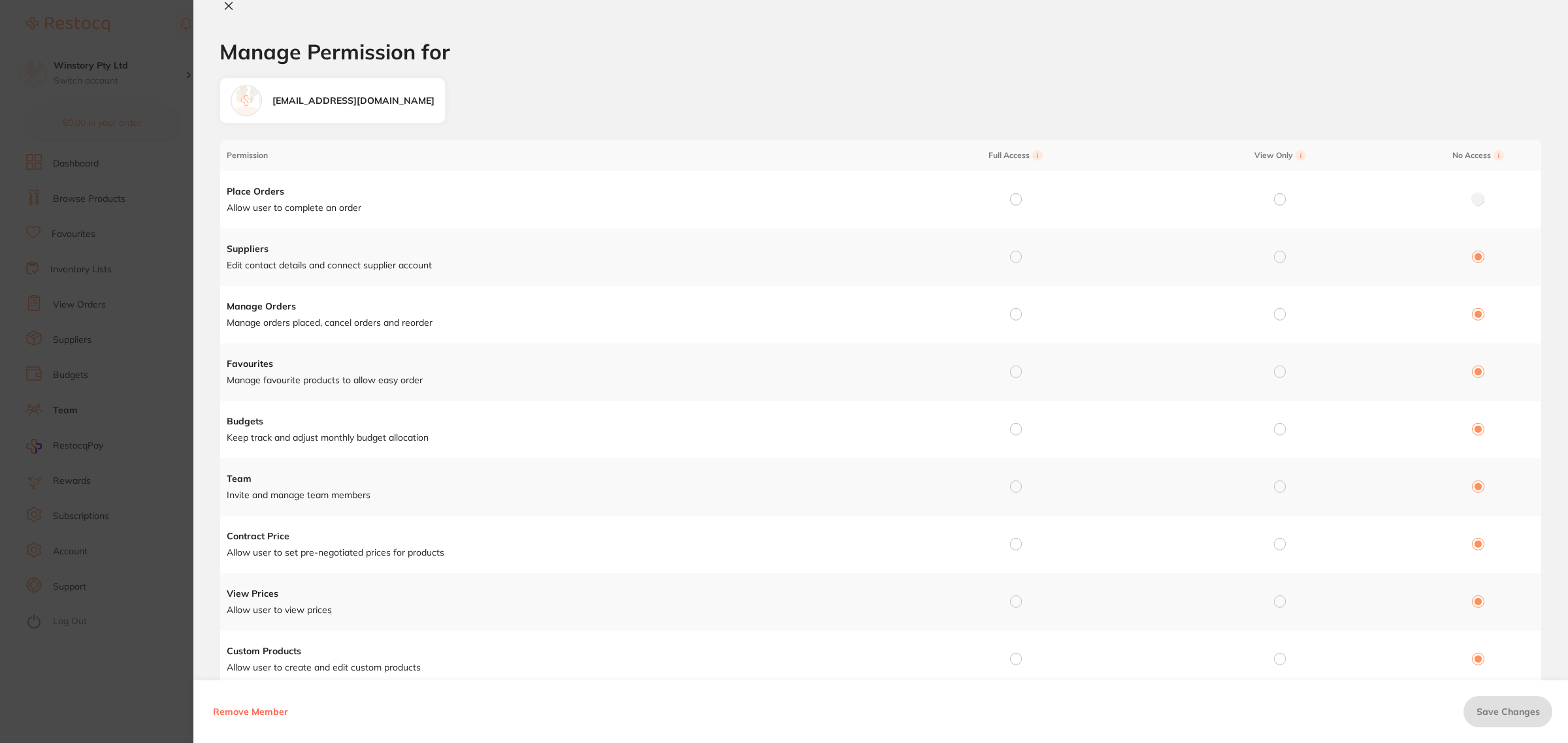
click at [1010, 198] on input "radio" at bounding box center [1016, 199] width 12 height 12
radio input "true"
radio input "false"
click at [1013, 255] on input "radio" at bounding box center [1016, 257] width 12 height 12
radio input "true"
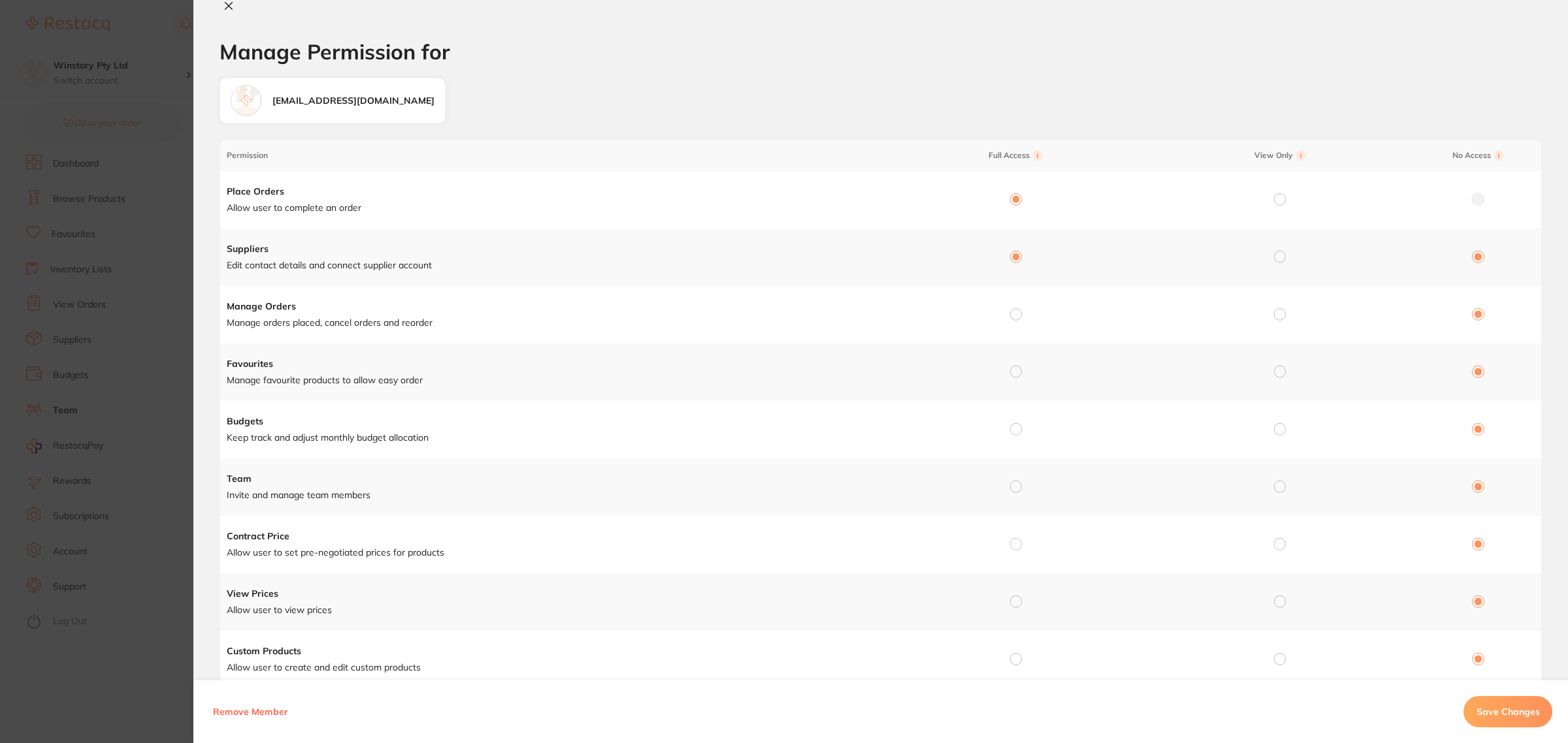
radio input "false"
click at [1016, 317] on input "radio" at bounding box center [1016, 314] width 12 height 12
radio input "true"
radio input "false"
click at [1013, 374] on input "radio" at bounding box center [1016, 372] width 12 height 12
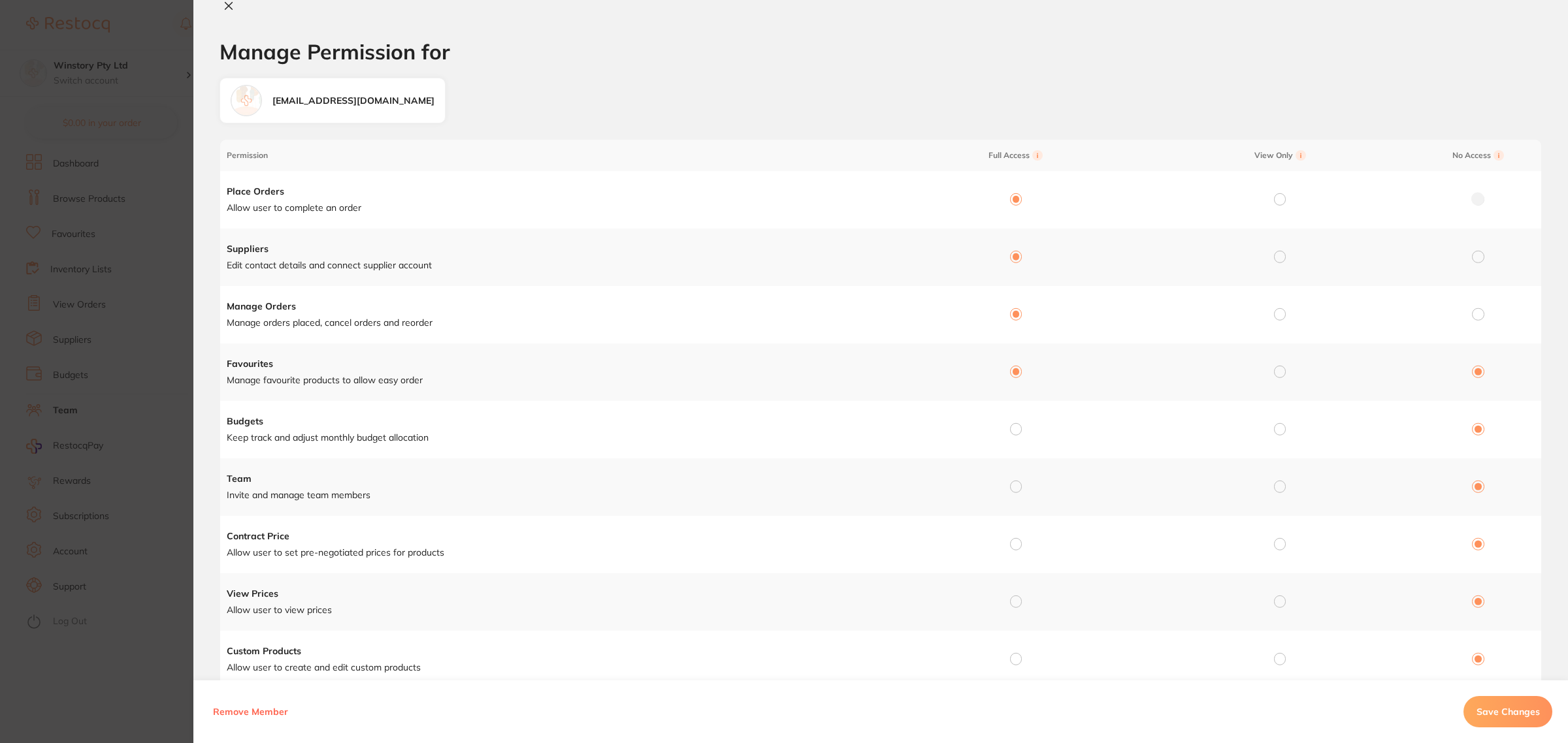
radio input "true"
radio input "false"
drag, startPoint x: 1013, startPoint y: 430, endPoint x: 1013, endPoint y: 443, distance: 13.0
click at [1013, 432] on input "radio" at bounding box center [1016, 430] width 12 height 12
radio input "true"
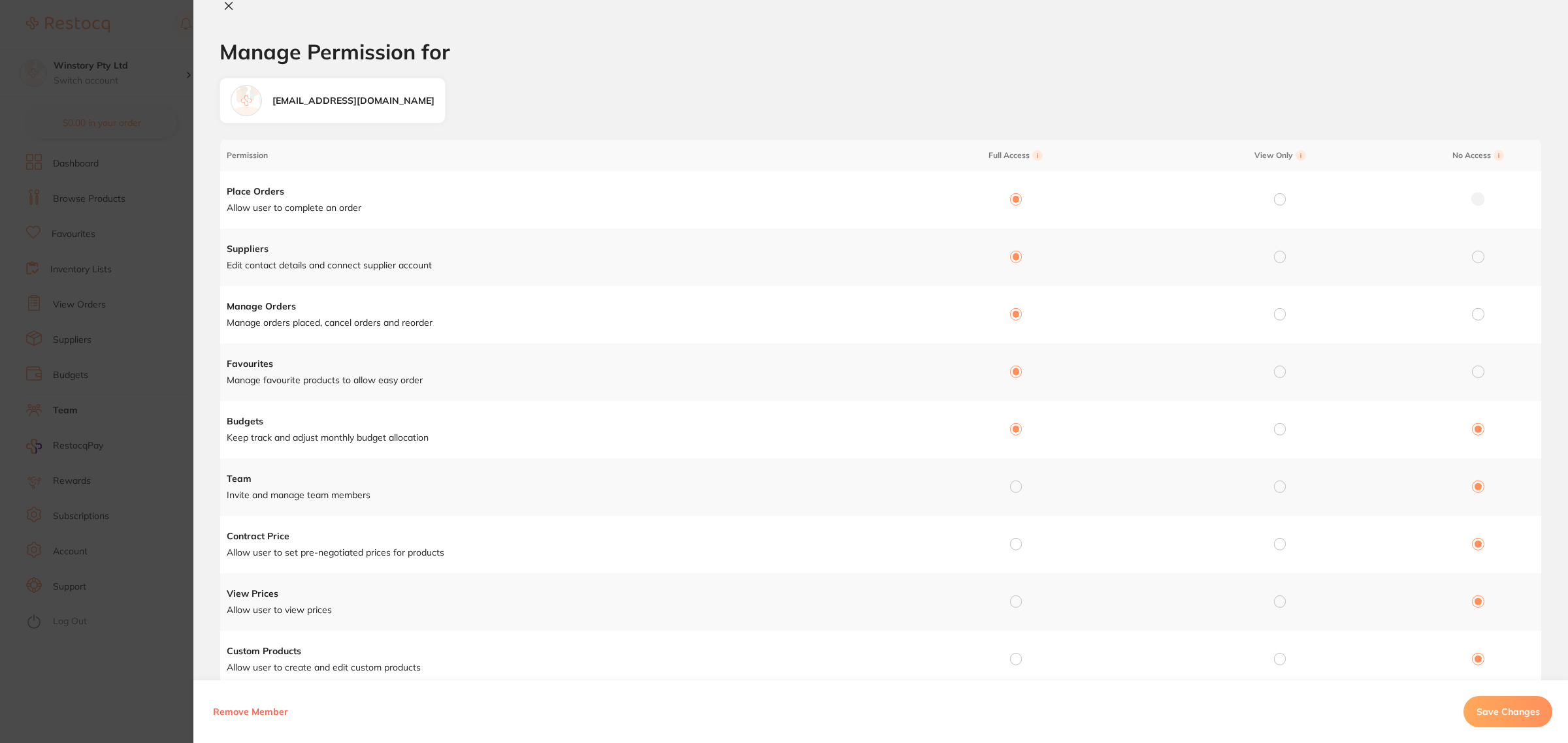
radio input "false"
click at [1014, 488] on input "radio" at bounding box center [1016, 487] width 12 height 12
radio input "true"
radio input "false"
click at [1014, 546] on input "radio" at bounding box center [1016, 545] width 12 height 12
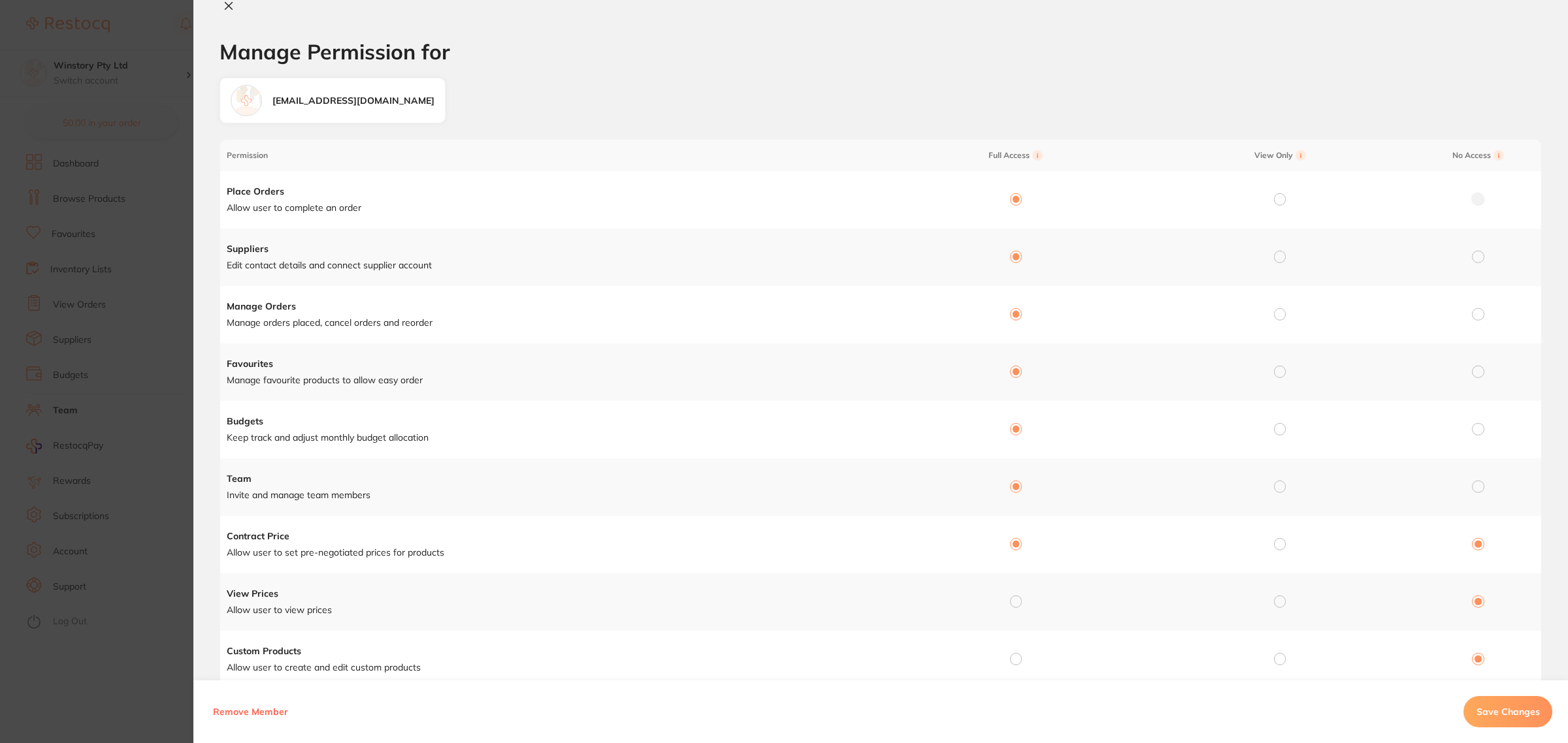
radio input "true"
radio input "false"
click at [1017, 602] on input "radio" at bounding box center [1016, 602] width 12 height 12
radio input "true"
radio input "false"
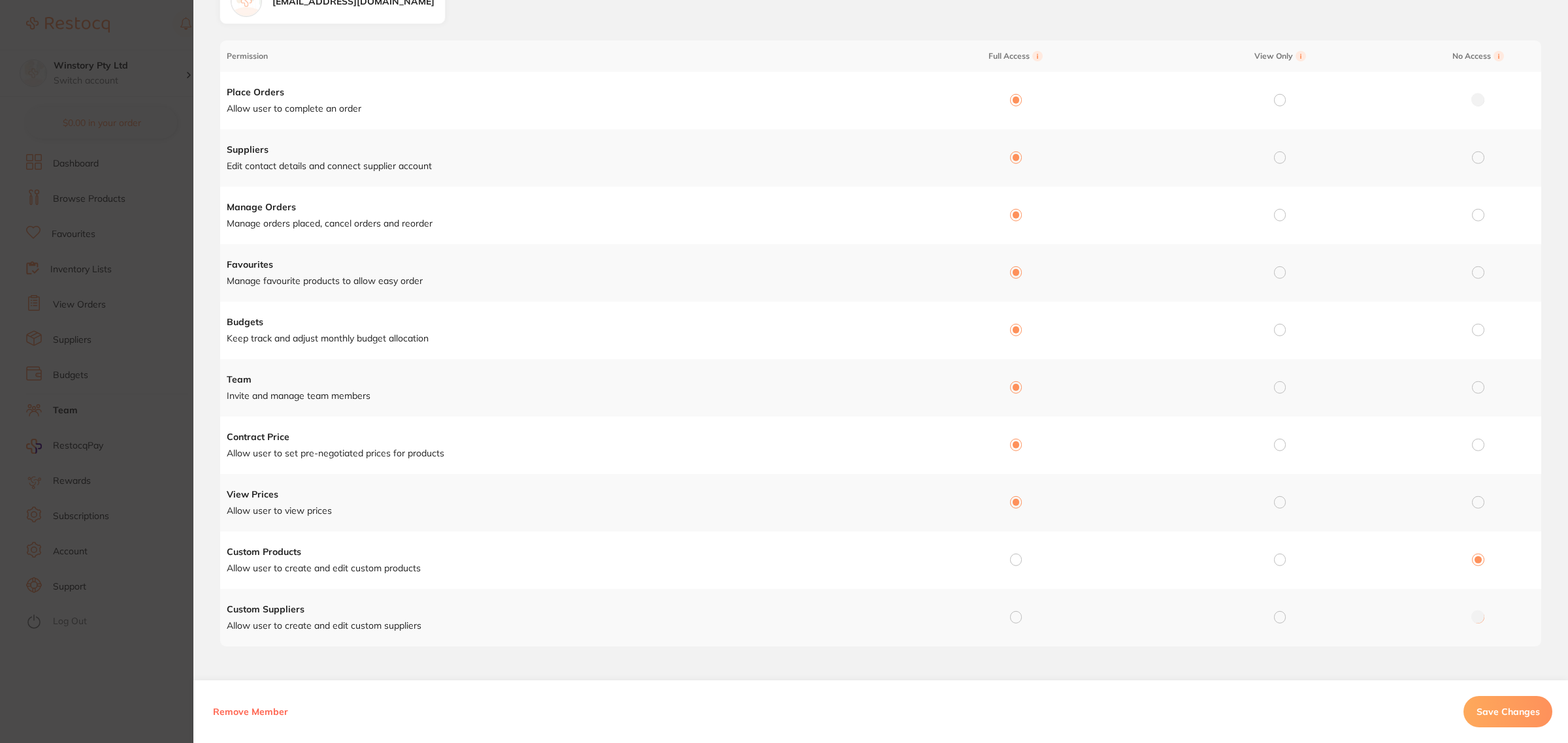
scroll to position [102, 0]
click at [1014, 560] on input "radio" at bounding box center [1016, 558] width 12 height 12
radio input "true"
radio input "false"
click at [1017, 614] on input "radio" at bounding box center [1016, 616] width 12 height 12
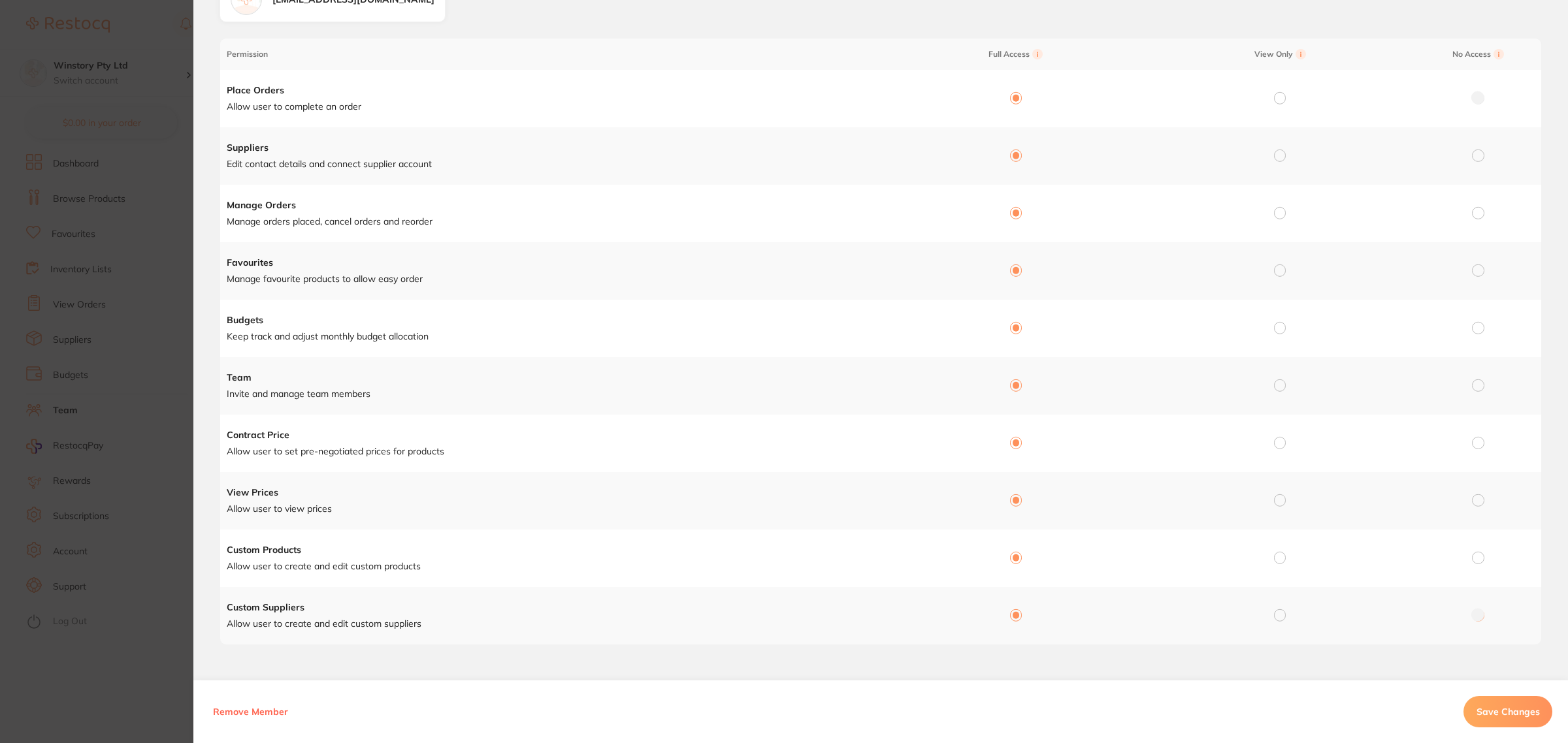
radio input "true"
radio input "false"
click at [1503, 706] on button "Save Changes" at bounding box center [1508, 712] width 89 height 31
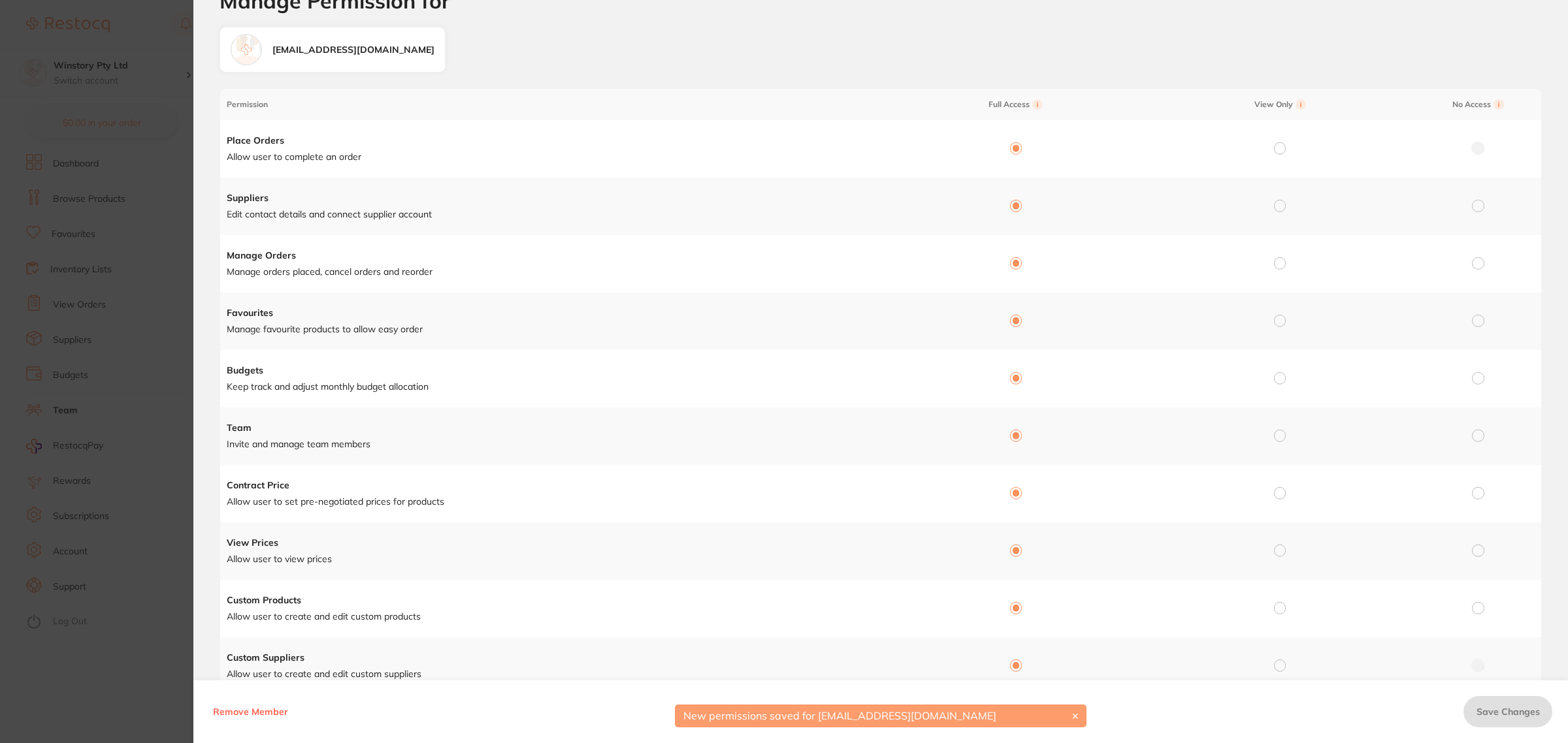
scroll to position [0, 0]
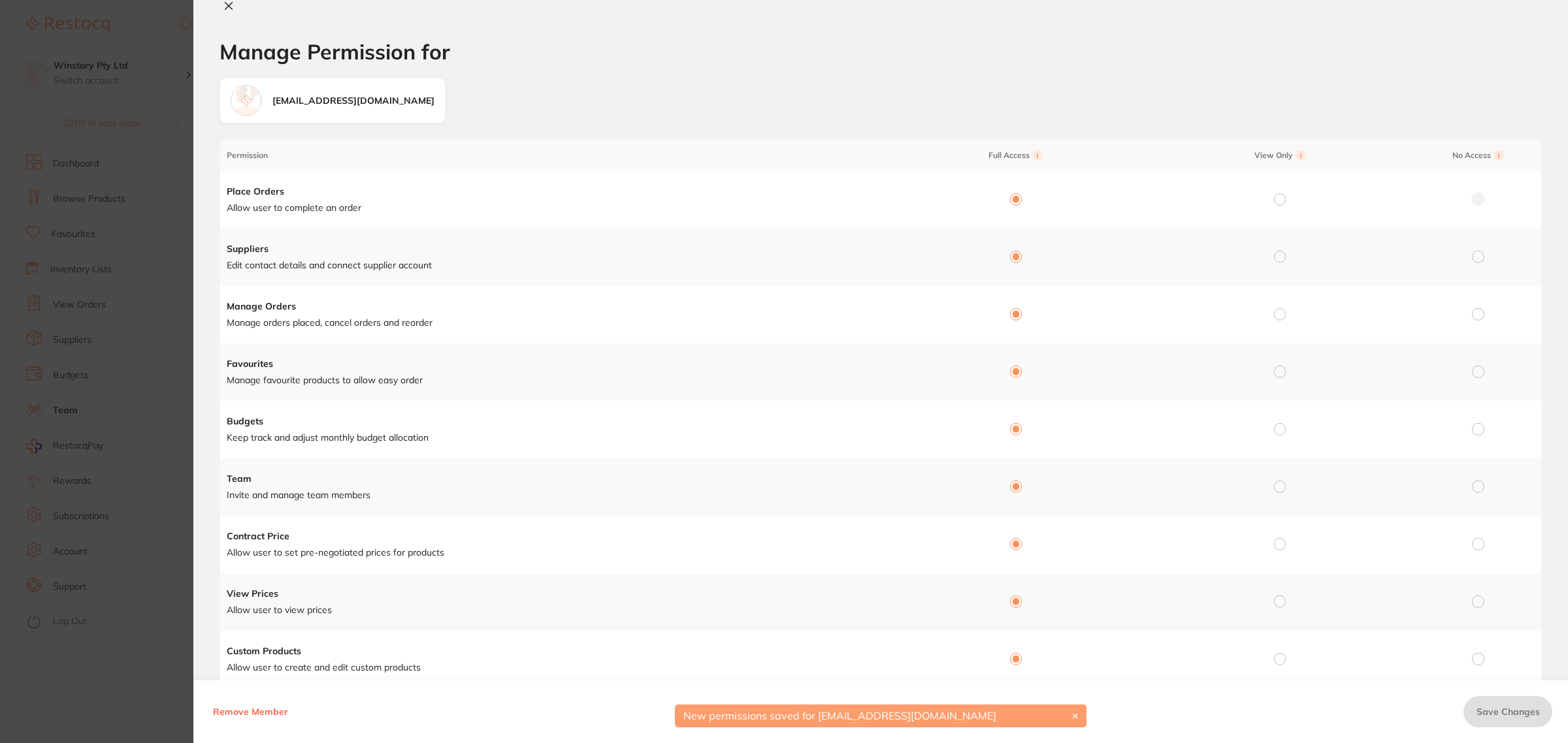
click at [224, 5] on icon at bounding box center [229, 6] width 10 height 10
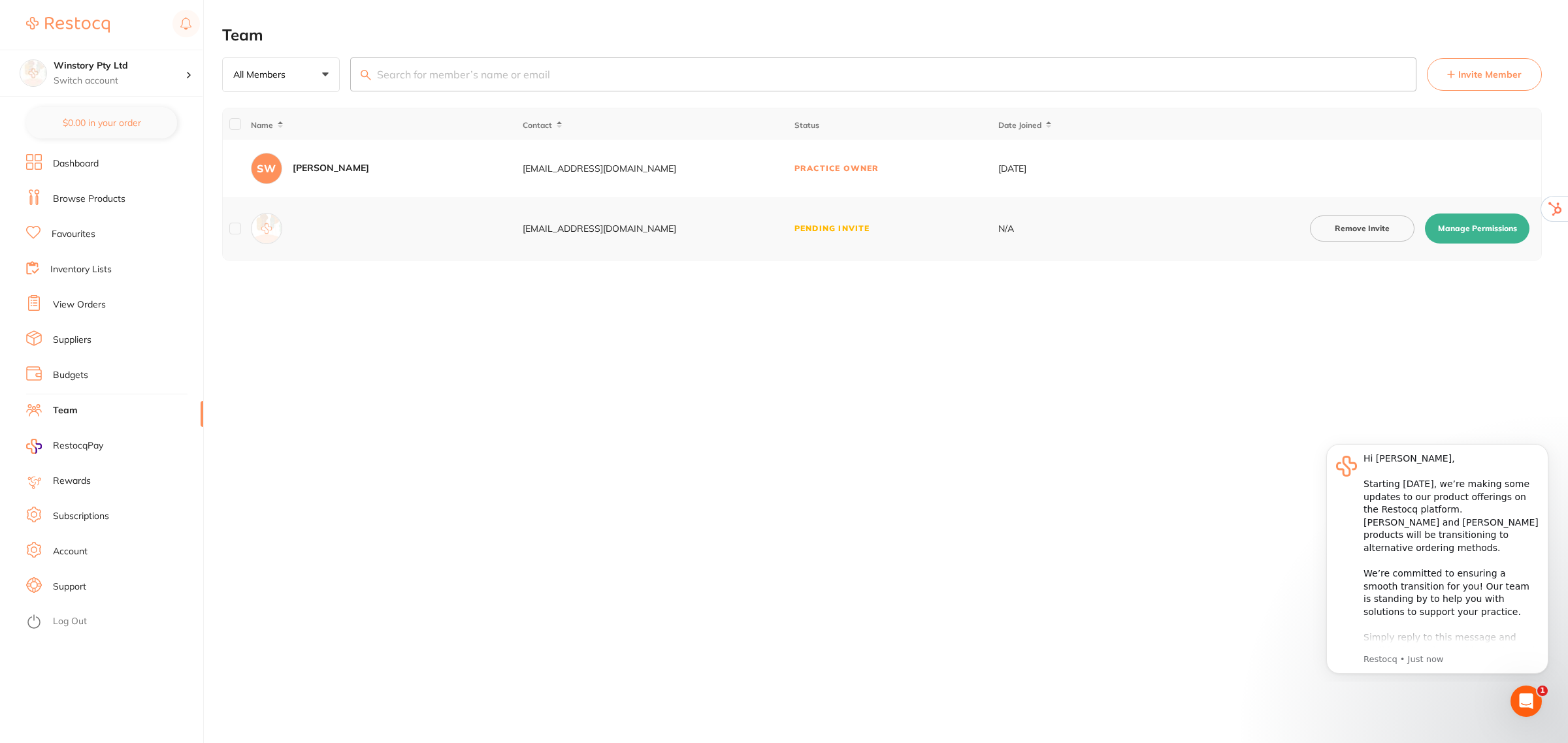
checkbox input "false"
click at [1472, 75] on span "Invite Member" at bounding box center [1490, 74] width 63 height 13
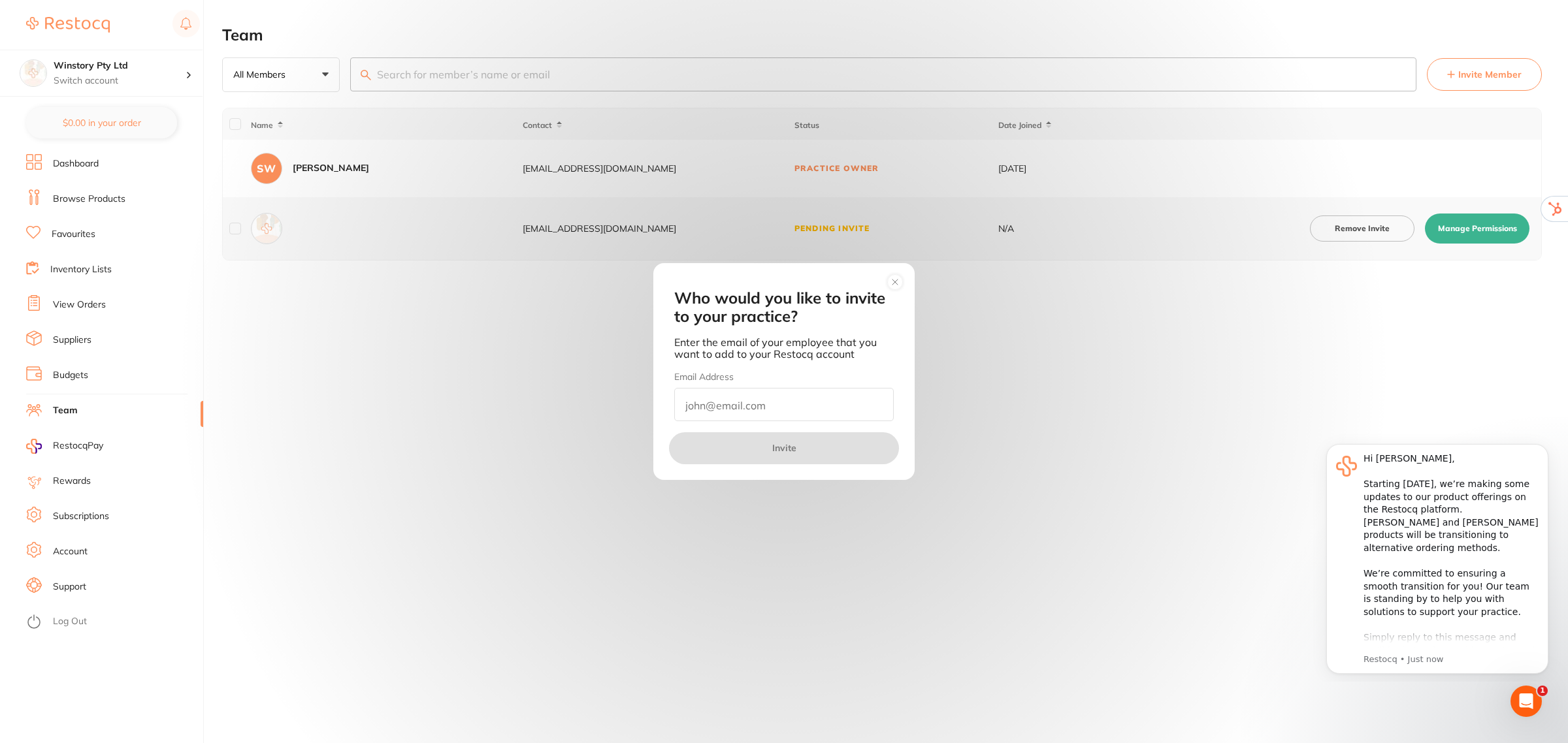
click at [788, 408] on input "email" at bounding box center [783, 404] width 219 height 33
type input "[EMAIL_ADDRESS][DOMAIN_NAME]"
click at [788, 448] on button "Invite" at bounding box center [783, 448] width 230 height 31
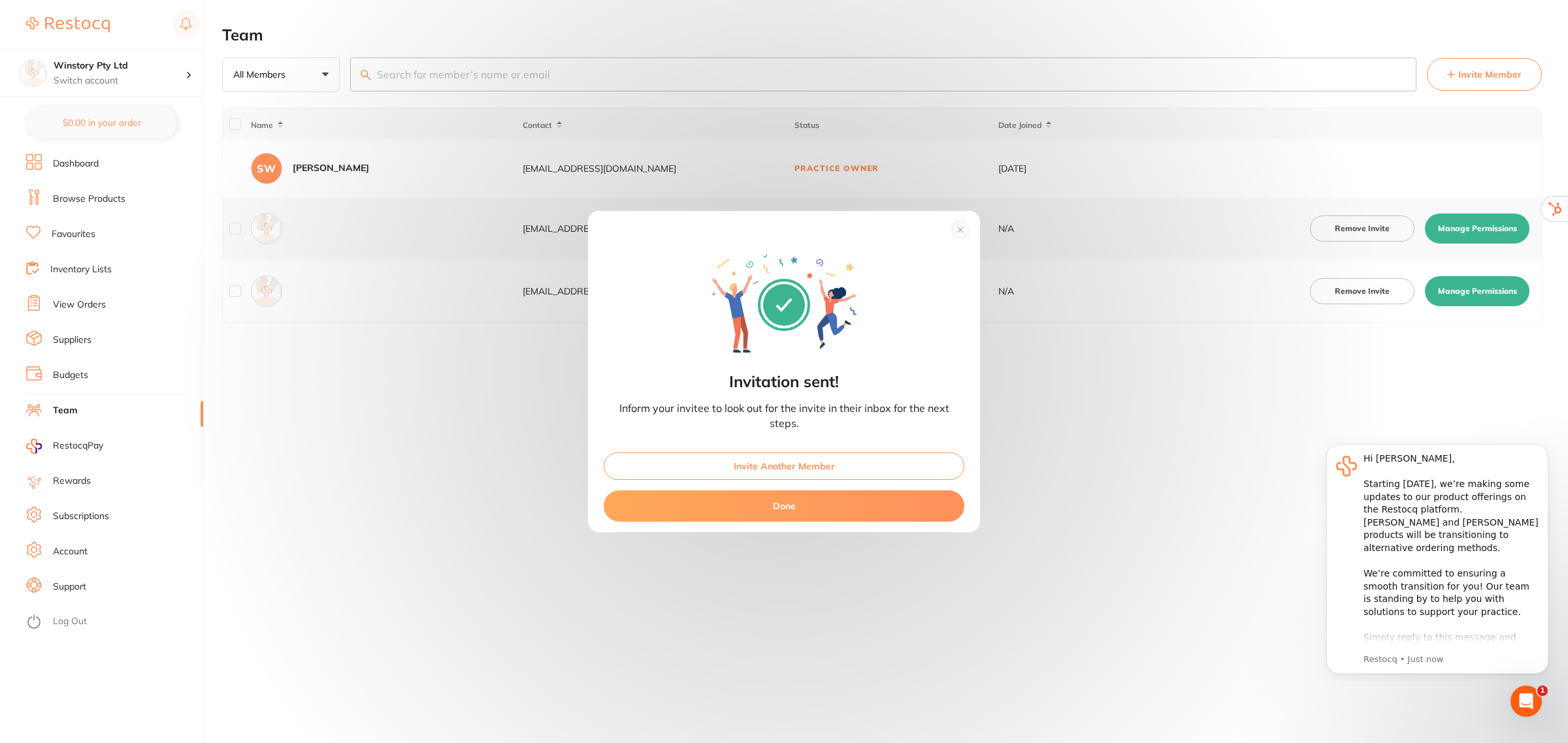
click at [818, 501] on button "Done" at bounding box center [784, 506] width 360 height 31
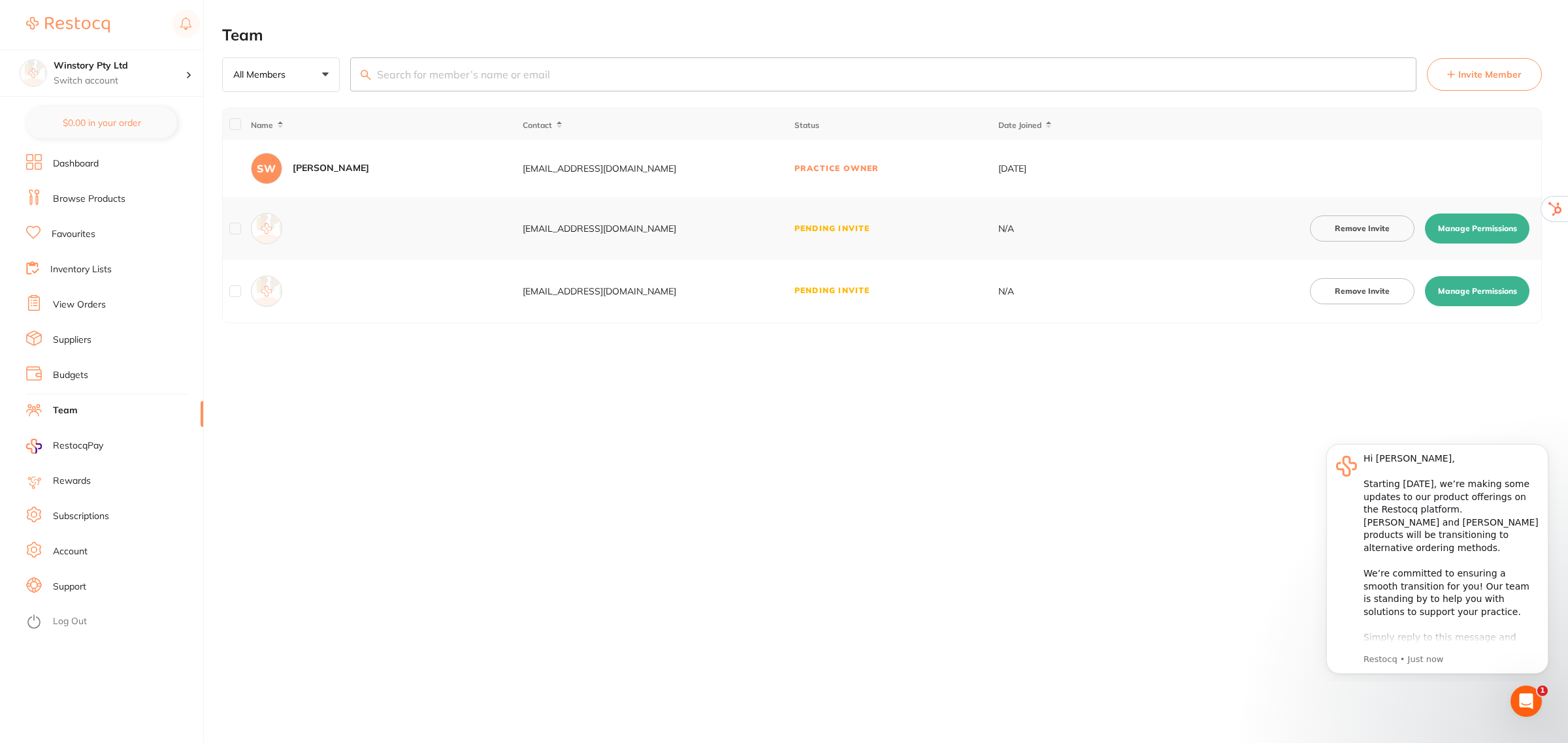
click at [1470, 294] on button "Manage Permissions" at bounding box center [1477, 291] width 105 height 30
checkbox input "true"
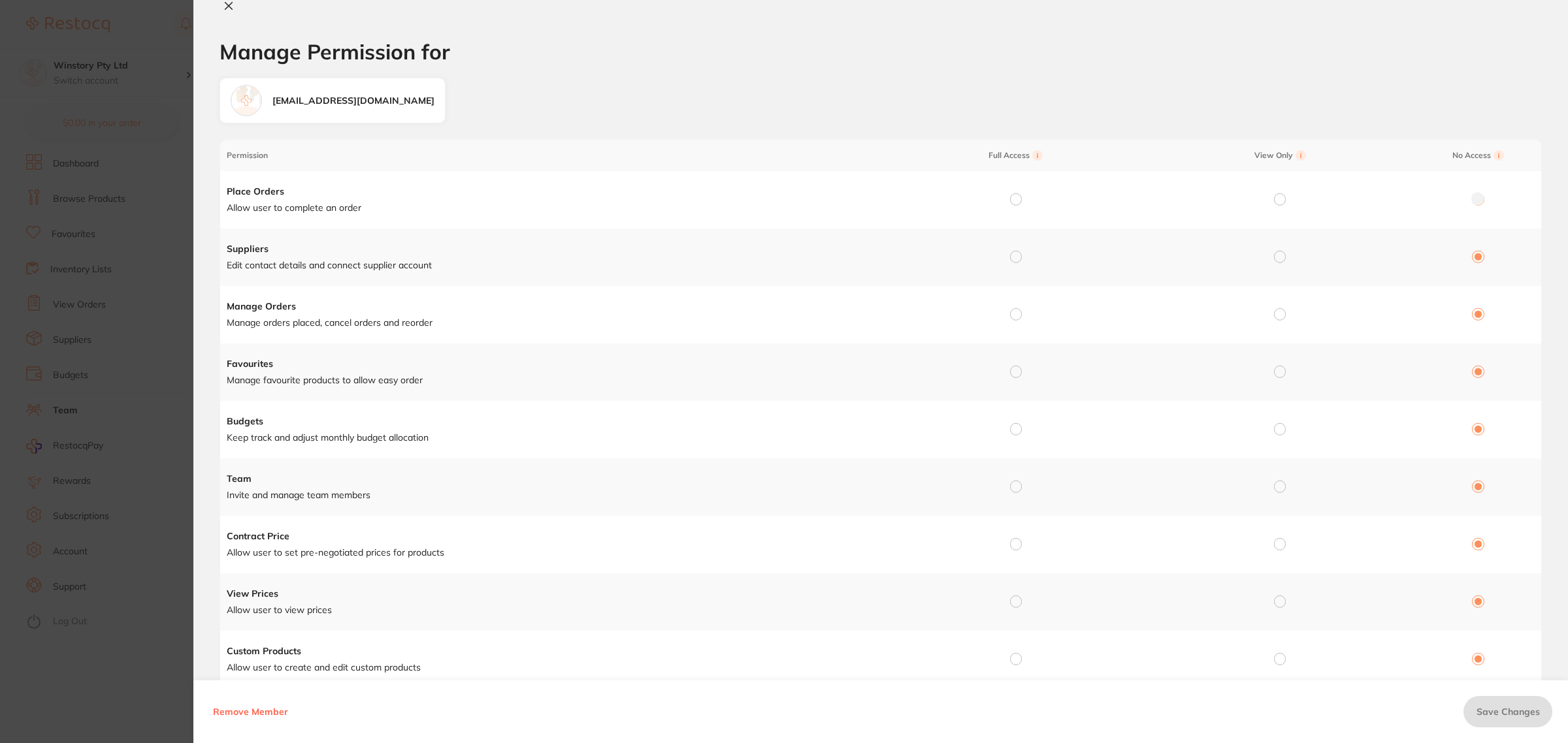
click at [1014, 199] on input "radio" at bounding box center [1016, 199] width 12 height 12
radio input "true"
radio input "false"
click at [1013, 258] on input "radio" at bounding box center [1016, 257] width 12 height 12
radio input "true"
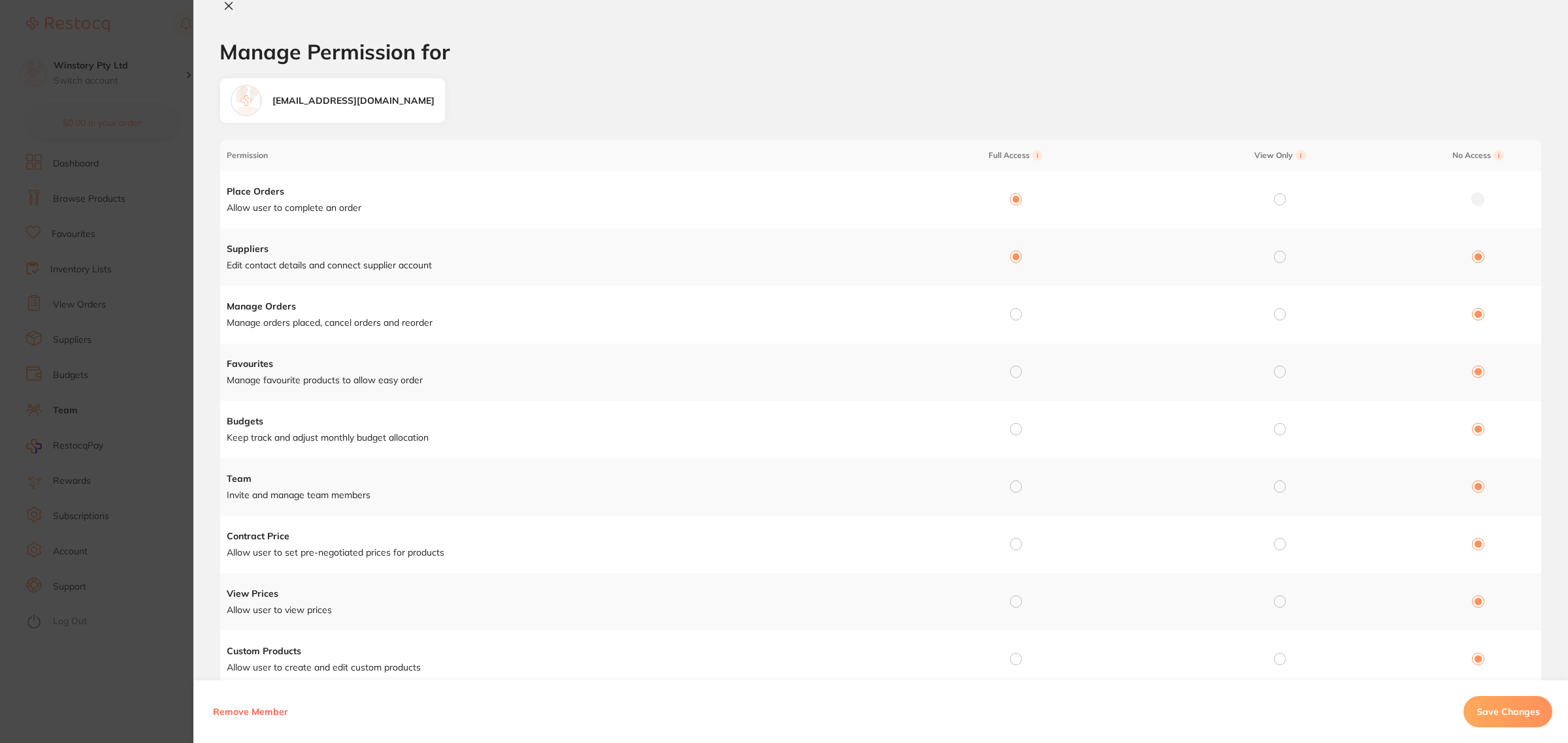
radio input "false"
click at [1012, 312] on input "radio" at bounding box center [1016, 314] width 12 height 12
radio input "true"
radio input "false"
click at [1014, 374] on input "radio" at bounding box center [1016, 372] width 12 height 12
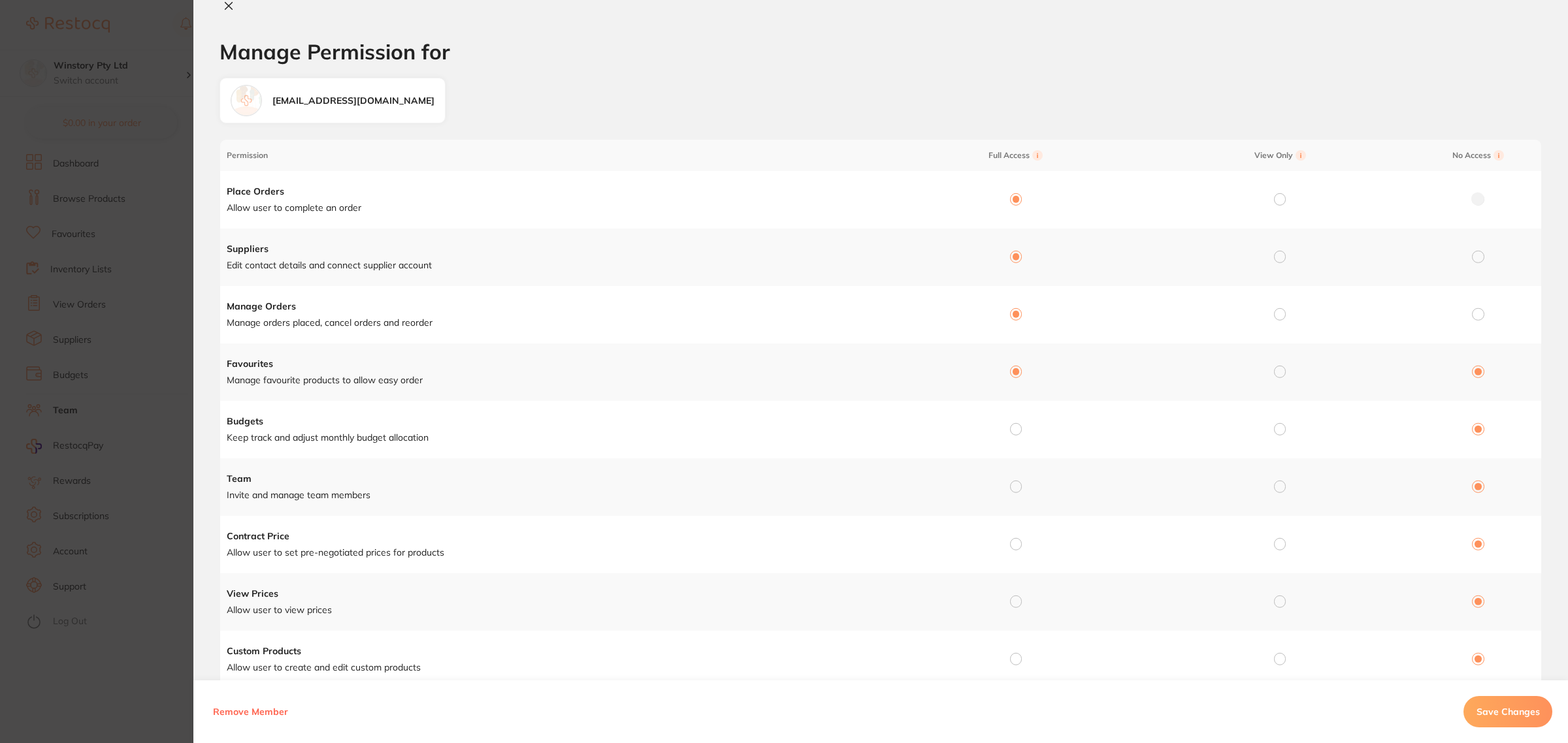
radio input "true"
radio input "false"
click at [1013, 430] on input "radio" at bounding box center [1016, 430] width 12 height 12
radio input "true"
radio input "false"
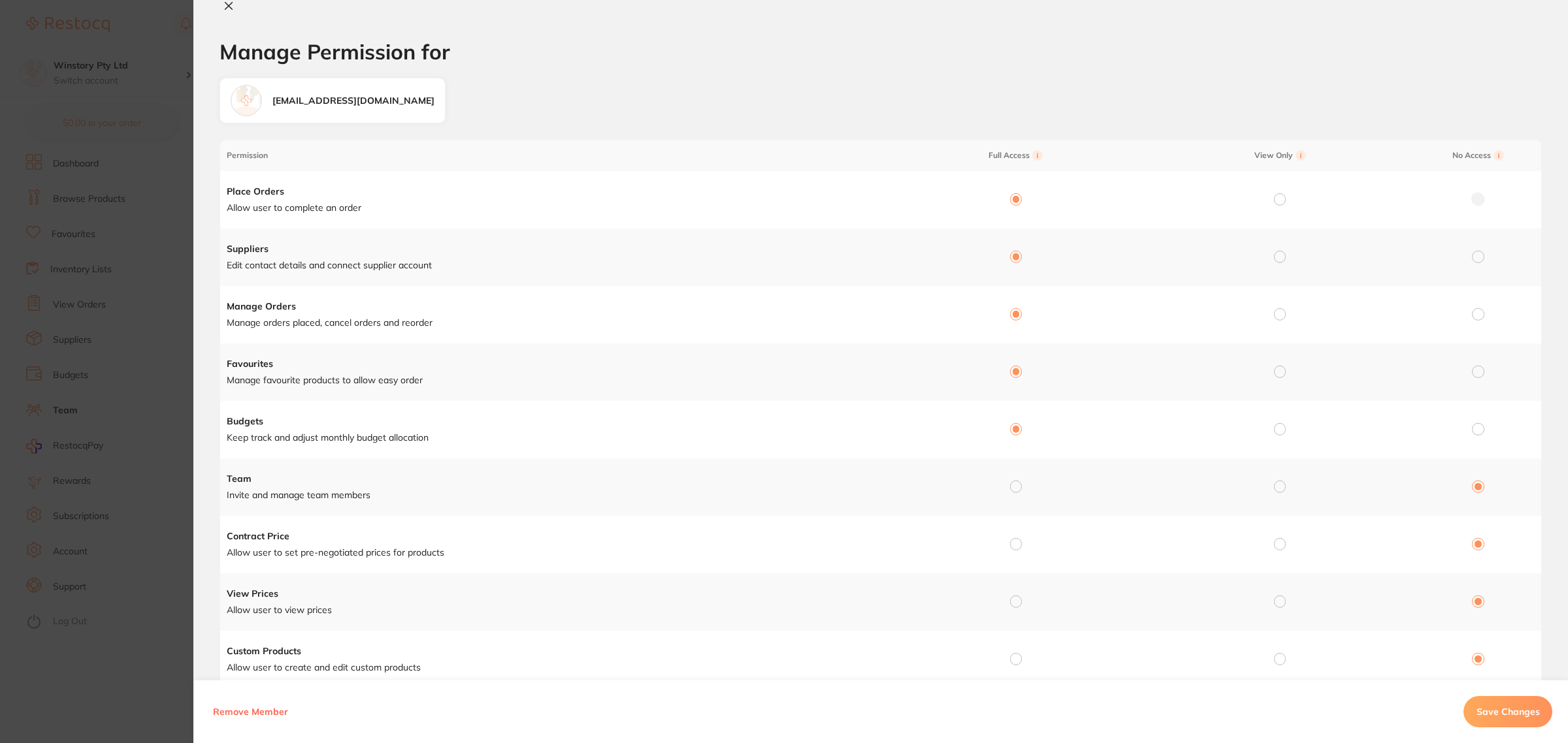
click at [1017, 483] on input "radio" at bounding box center [1016, 487] width 12 height 12
radio input "true"
radio input "false"
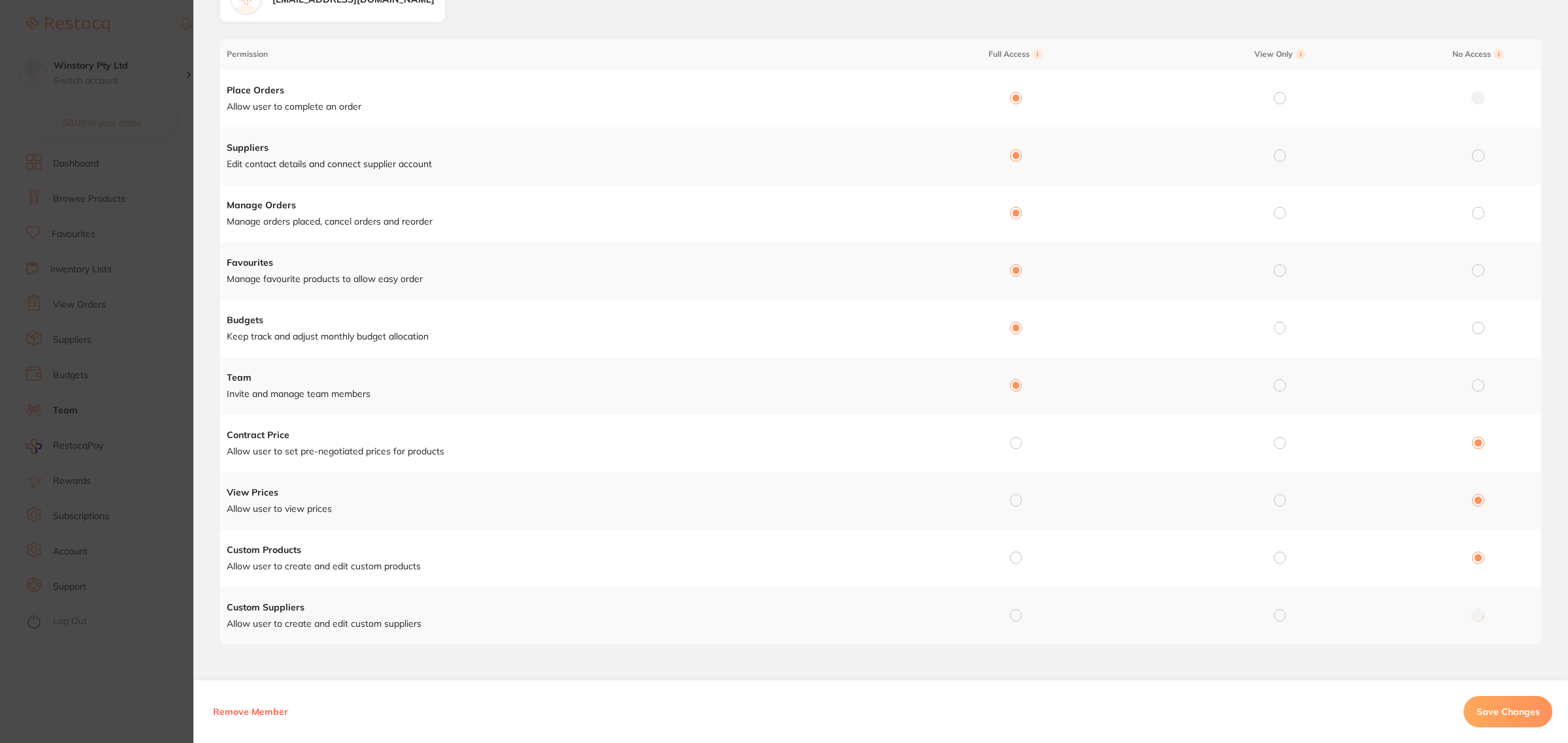
scroll to position [102, 0]
click at [1018, 443] on input "radio" at bounding box center [1016, 443] width 12 height 12
radio input "true"
radio input "false"
drag, startPoint x: 1014, startPoint y: 498, endPoint x: 1024, endPoint y: 543, distance: 46.1
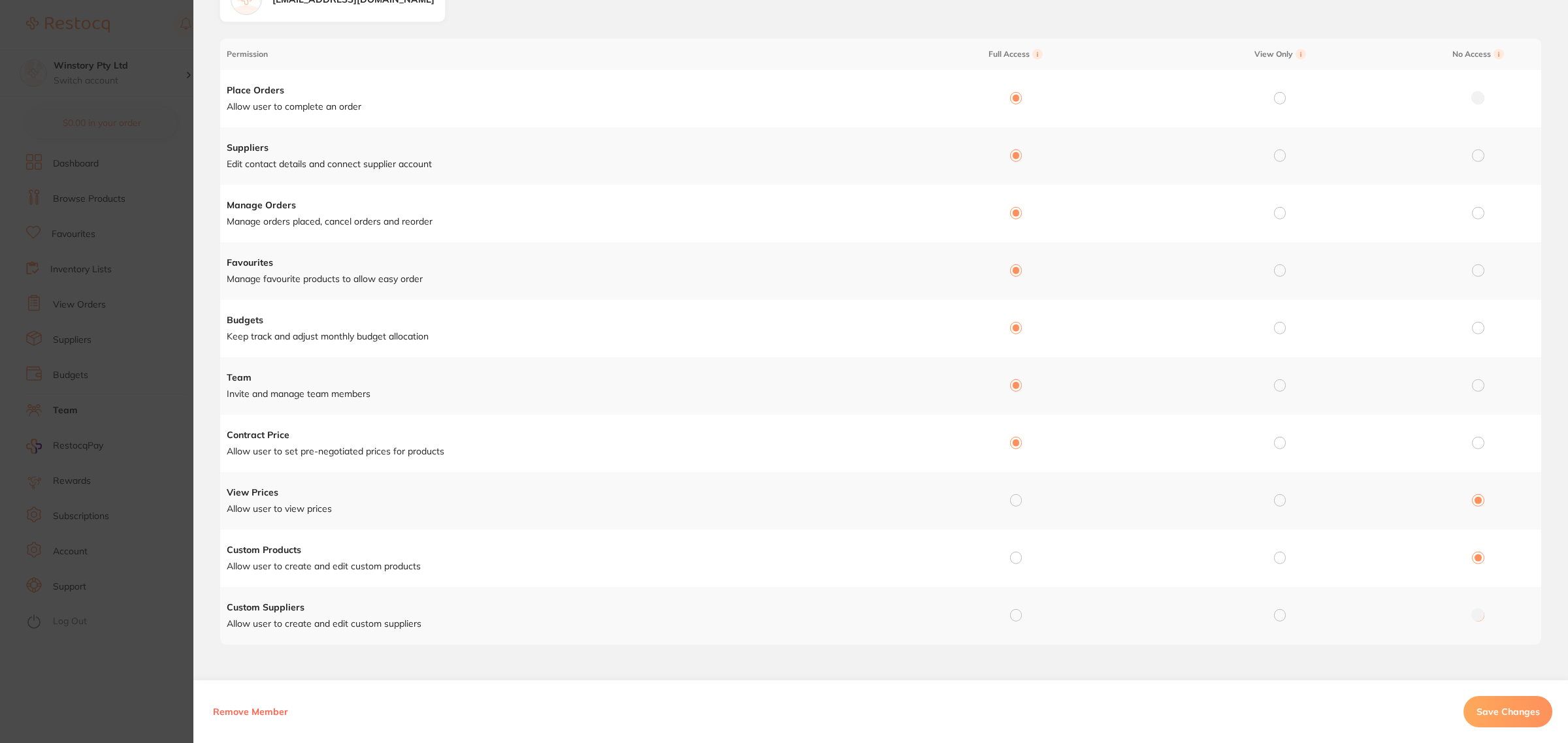
click at [1014, 501] on input "radio" at bounding box center [1016, 501] width 12 height 12
radio input "true"
radio input "false"
click at [1014, 562] on input "radio" at bounding box center [1016, 558] width 12 height 12
radio input "true"
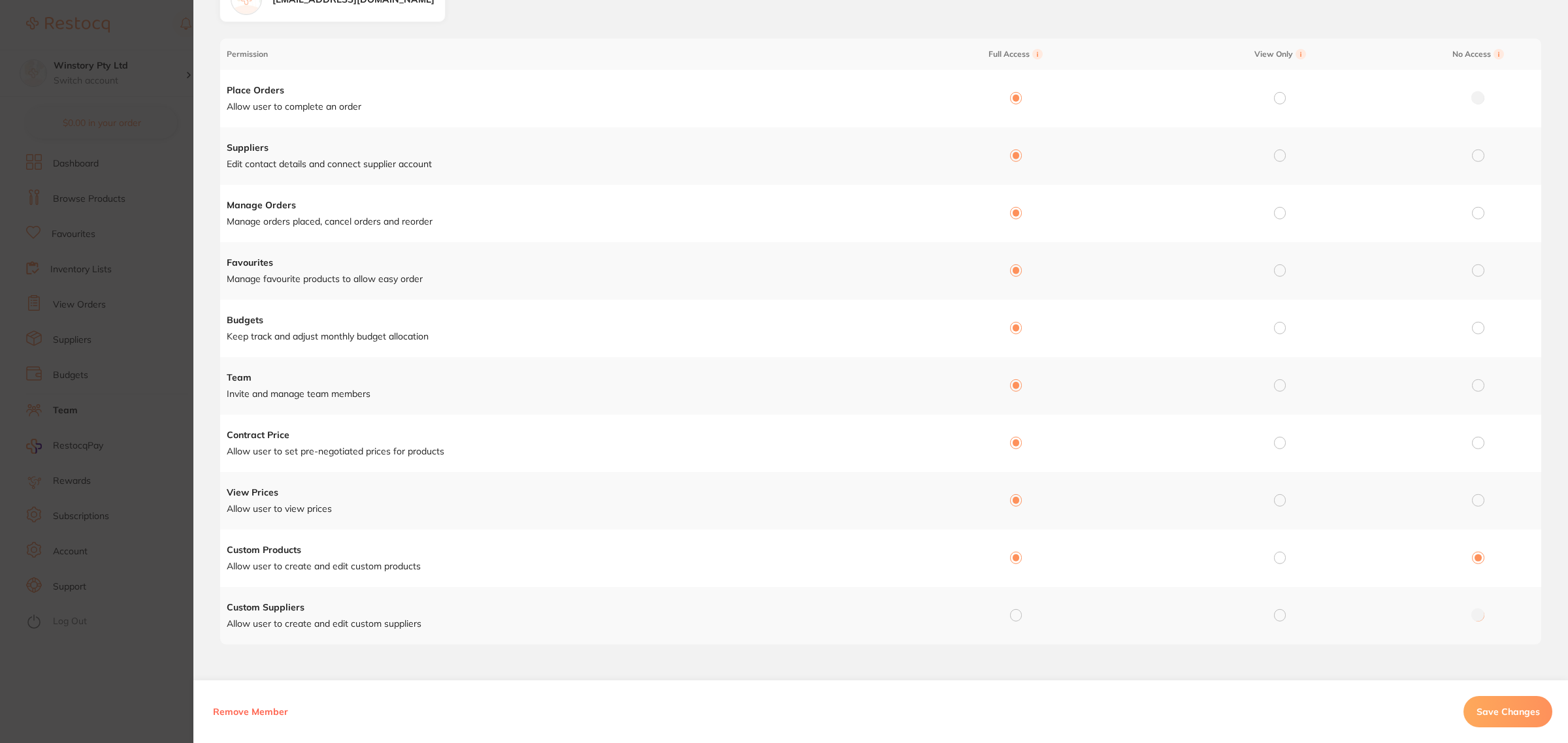
radio input "false"
click at [1014, 616] on input "radio" at bounding box center [1016, 616] width 12 height 12
radio input "true"
radio input "false"
click at [1510, 709] on span "Save Changes" at bounding box center [1508, 712] width 63 height 12
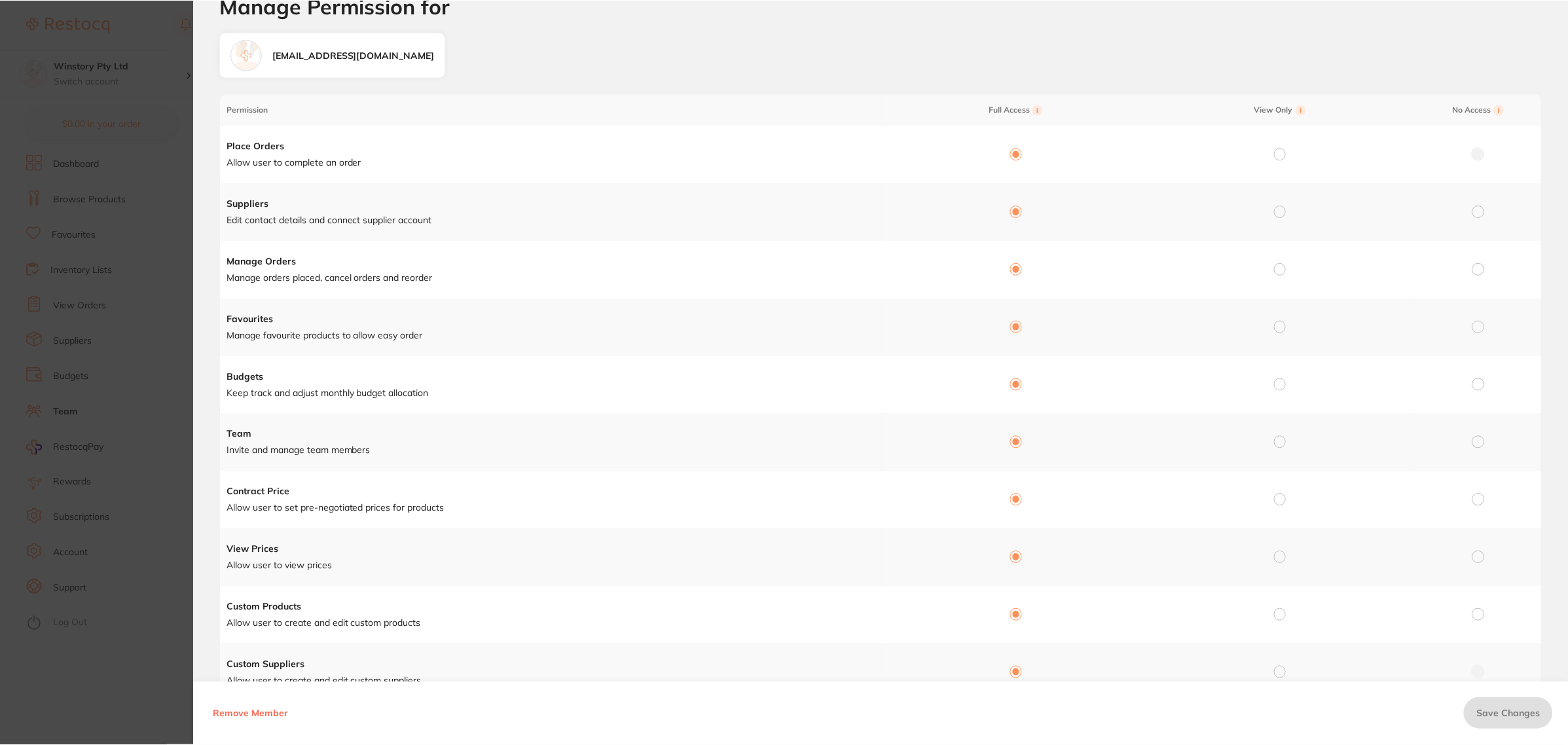
scroll to position [0, 0]
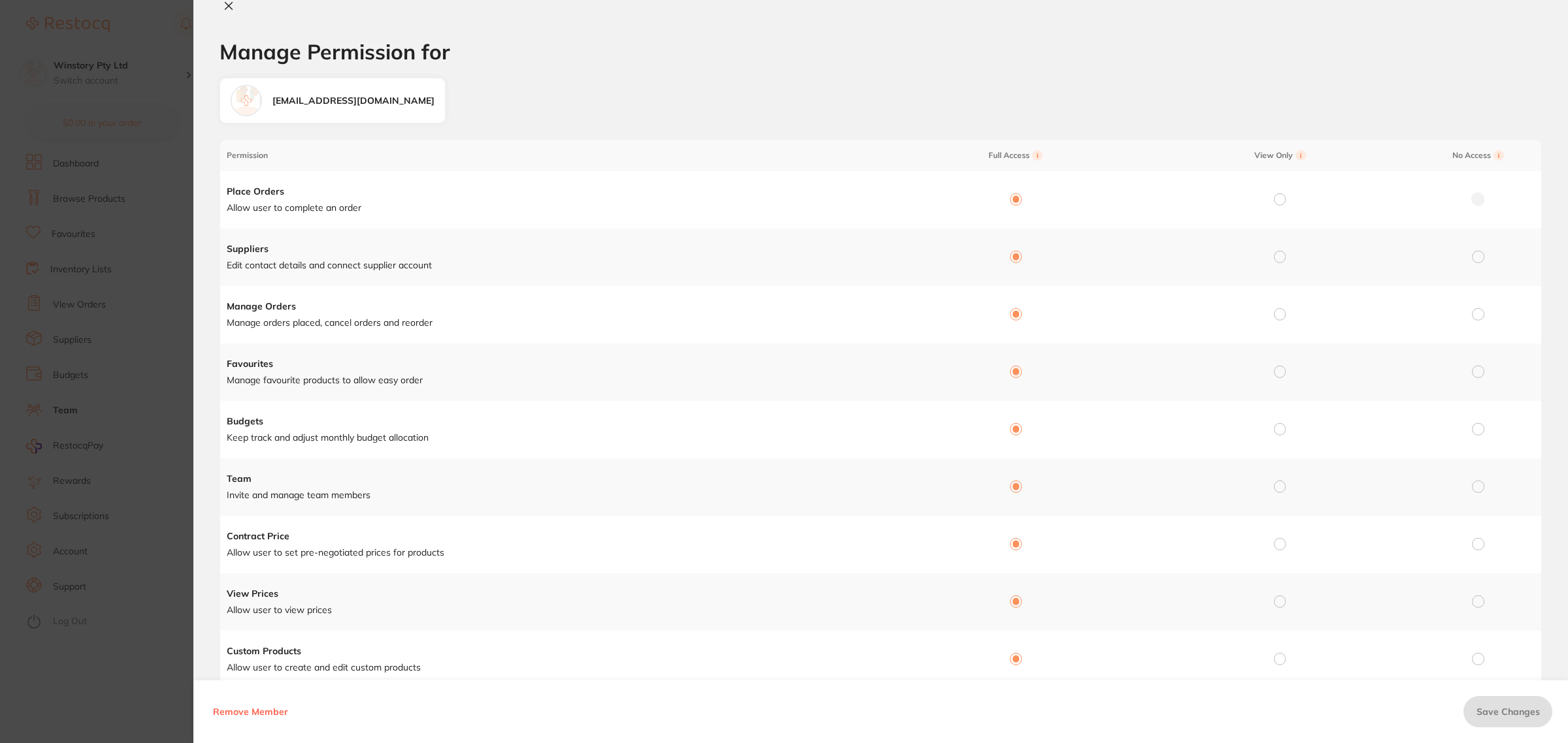
click at [233, 10] on icon at bounding box center [229, 6] width 10 height 10
checkbox input "false"
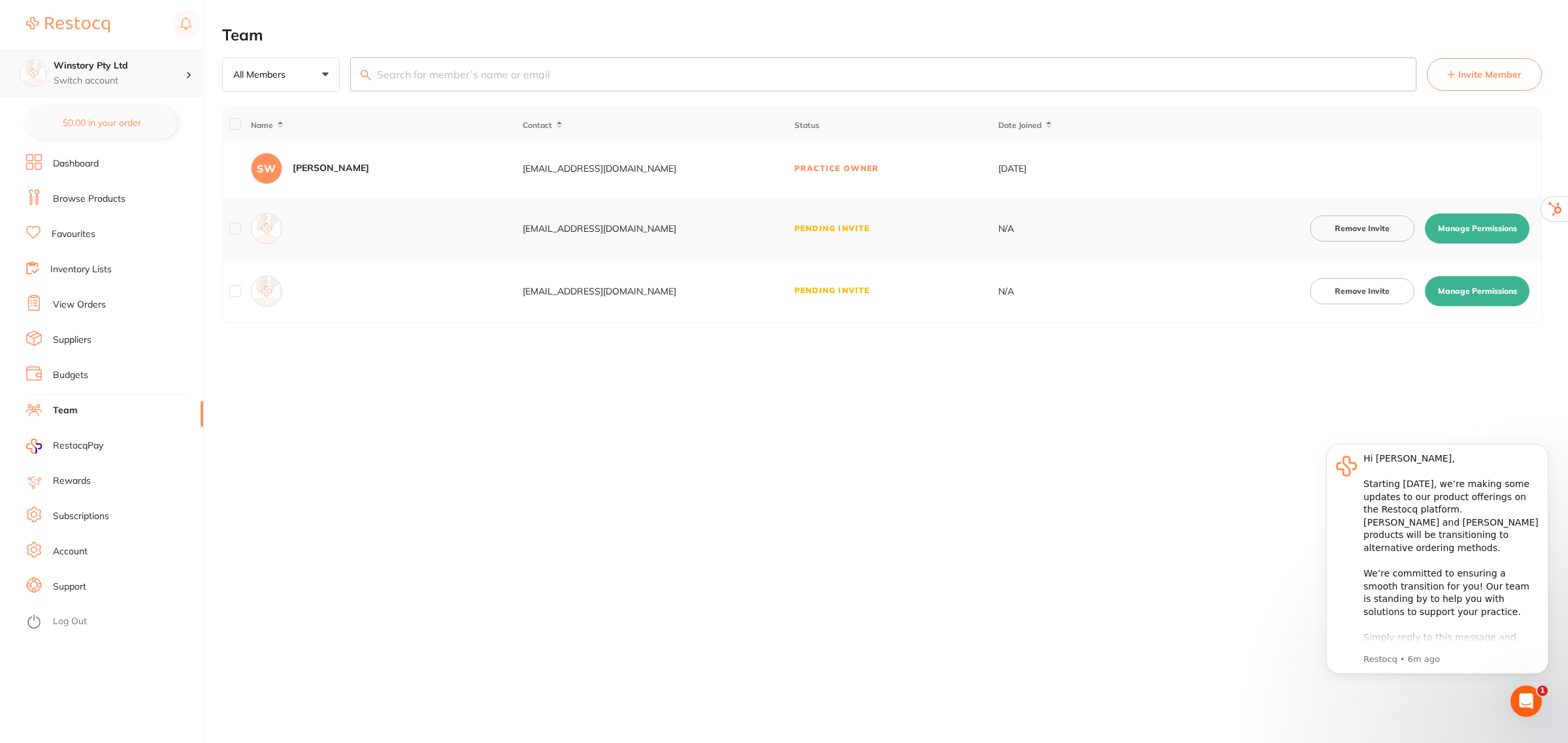
click at [128, 77] on p "Switch account" at bounding box center [120, 81] width 132 height 13
click at [51, 549] on li "Account" at bounding box center [114, 552] width 177 height 20
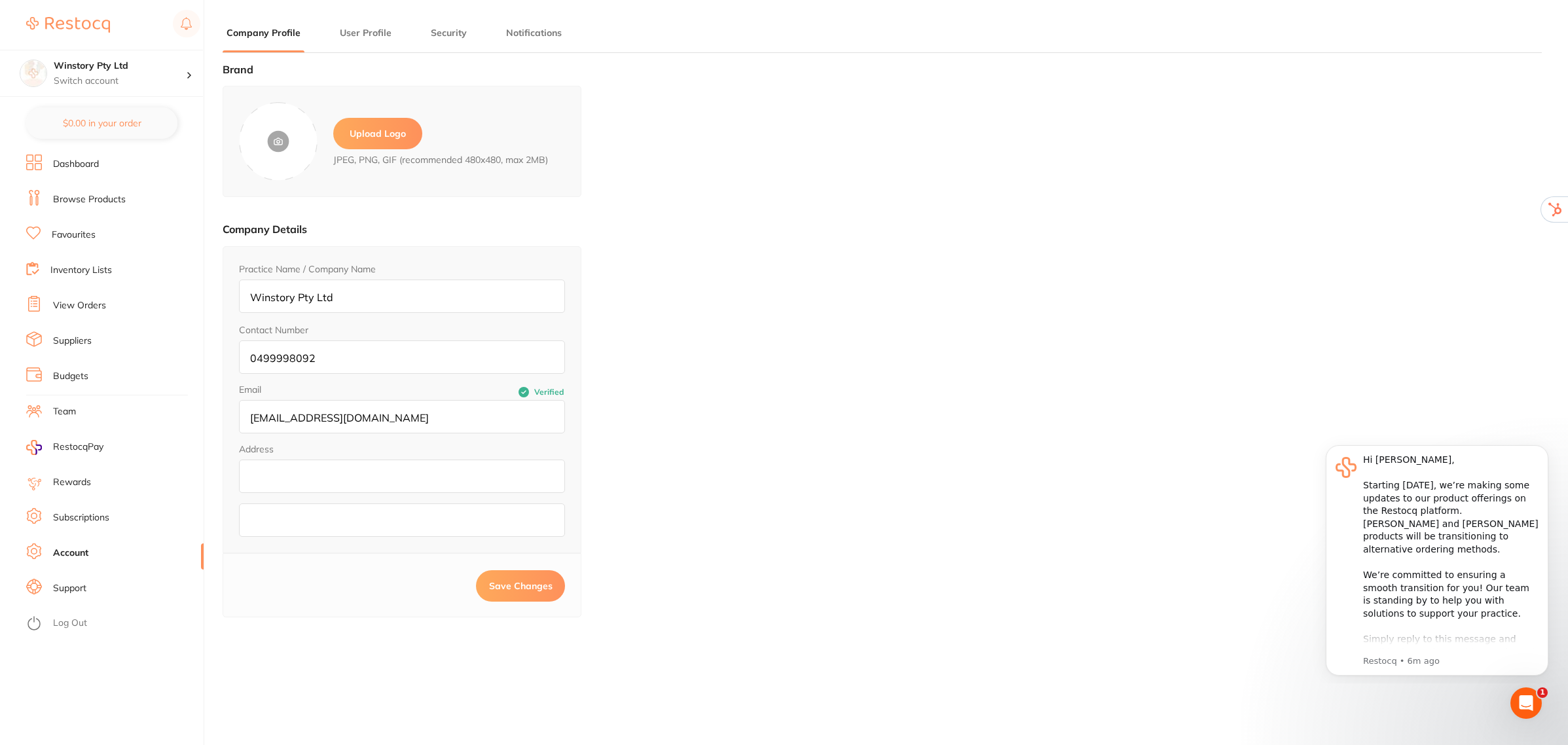
type input "Sung Wook"
type input "Kim"
type input "[EMAIL_ADDRESS][DOMAIN_NAME]"
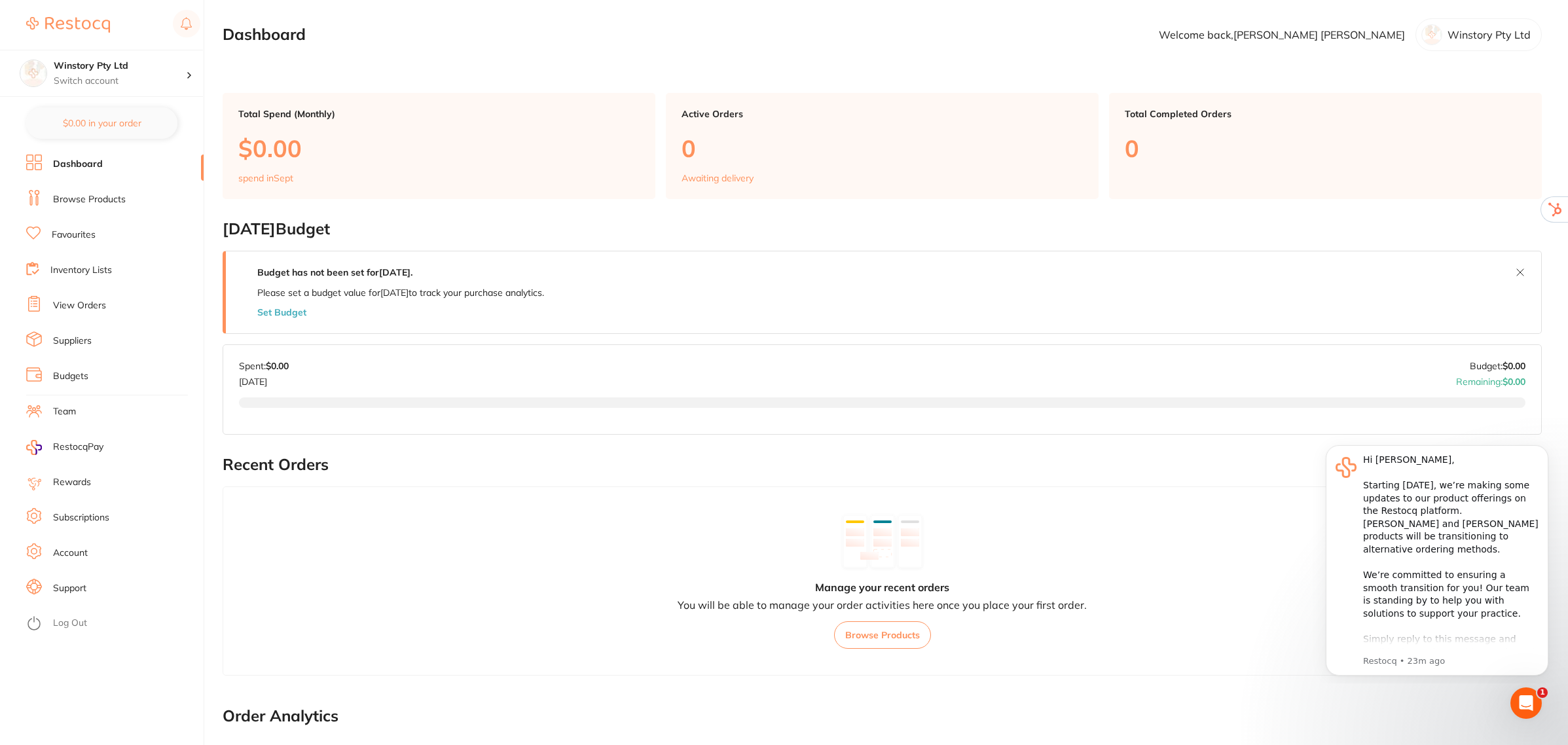
click at [76, 552] on link "Account" at bounding box center [70, 553] width 35 height 13
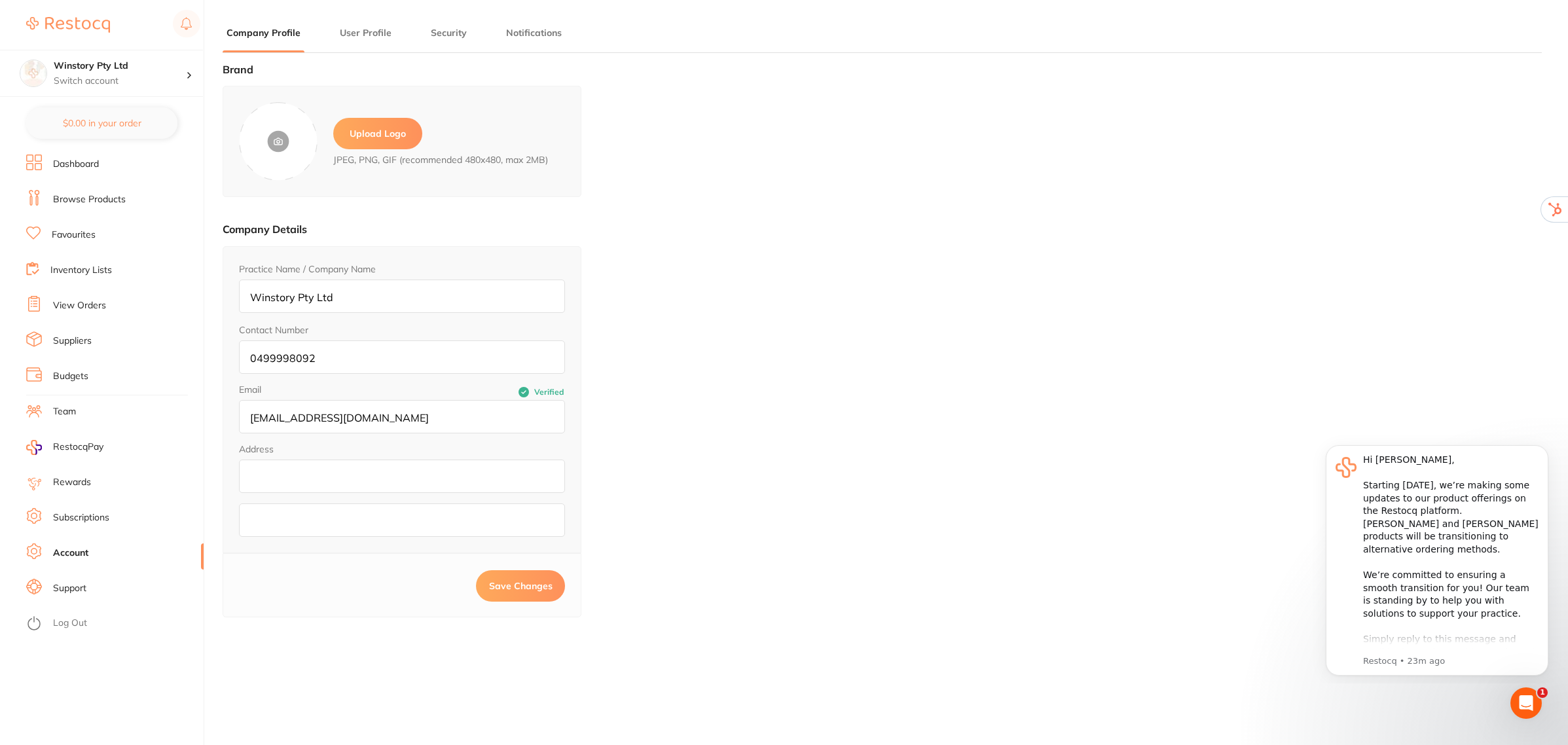
type input "[PERSON_NAME]"
type input "[EMAIL_ADDRESS][DOMAIN_NAME]"
click at [372, 135] on label "Upload Logo" at bounding box center [378, 134] width 89 height 31
click at [0, 0] on input "file" at bounding box center [0, 0] width 0 height 0
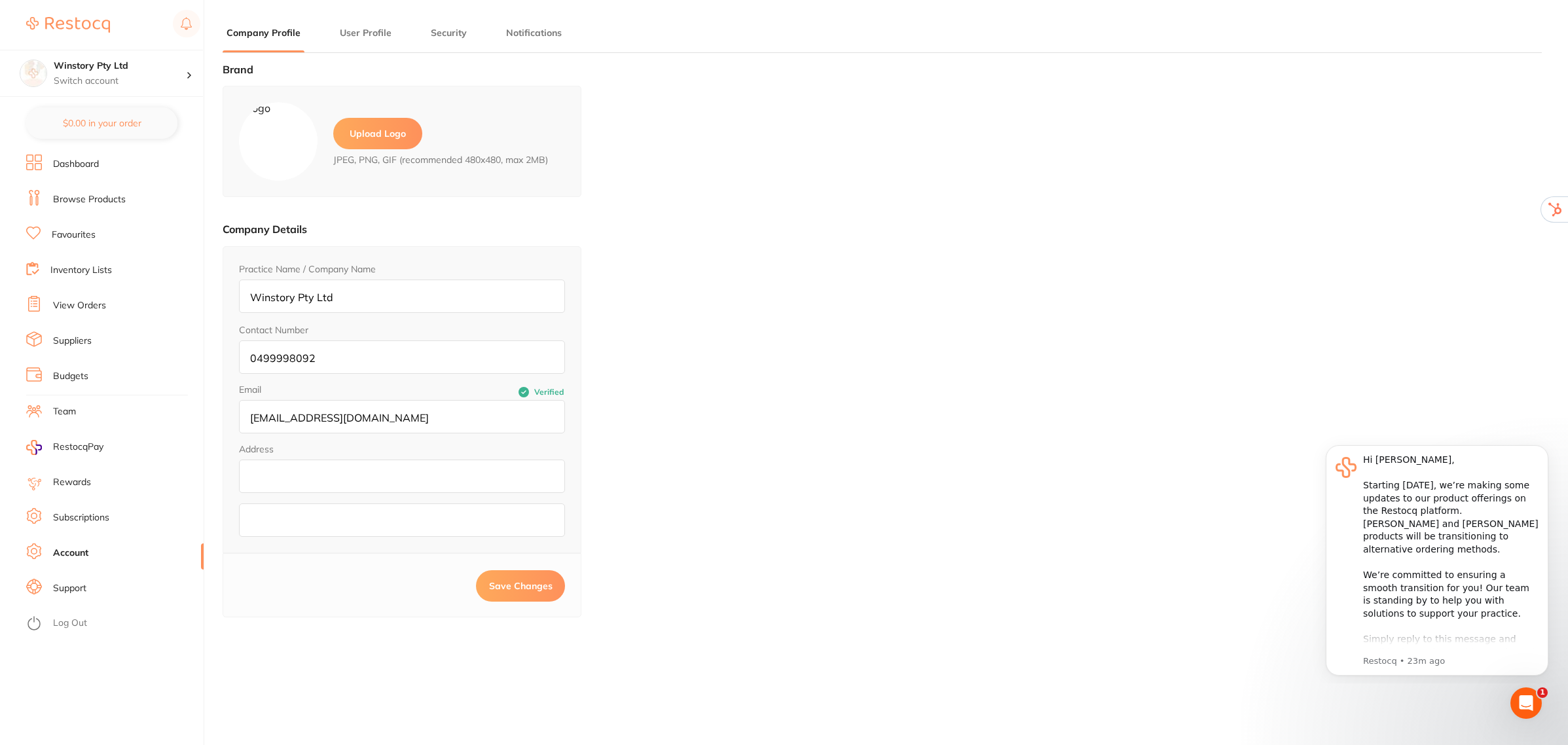
click at [359, 305] on input "Winstory Pty Ltd" at bounding box center [402, 296] width 326 height 33
type input "QS Denture Studio"
click at [356, 361] on input "0499998092" at bounding box center [402, 357] width 326 height 33
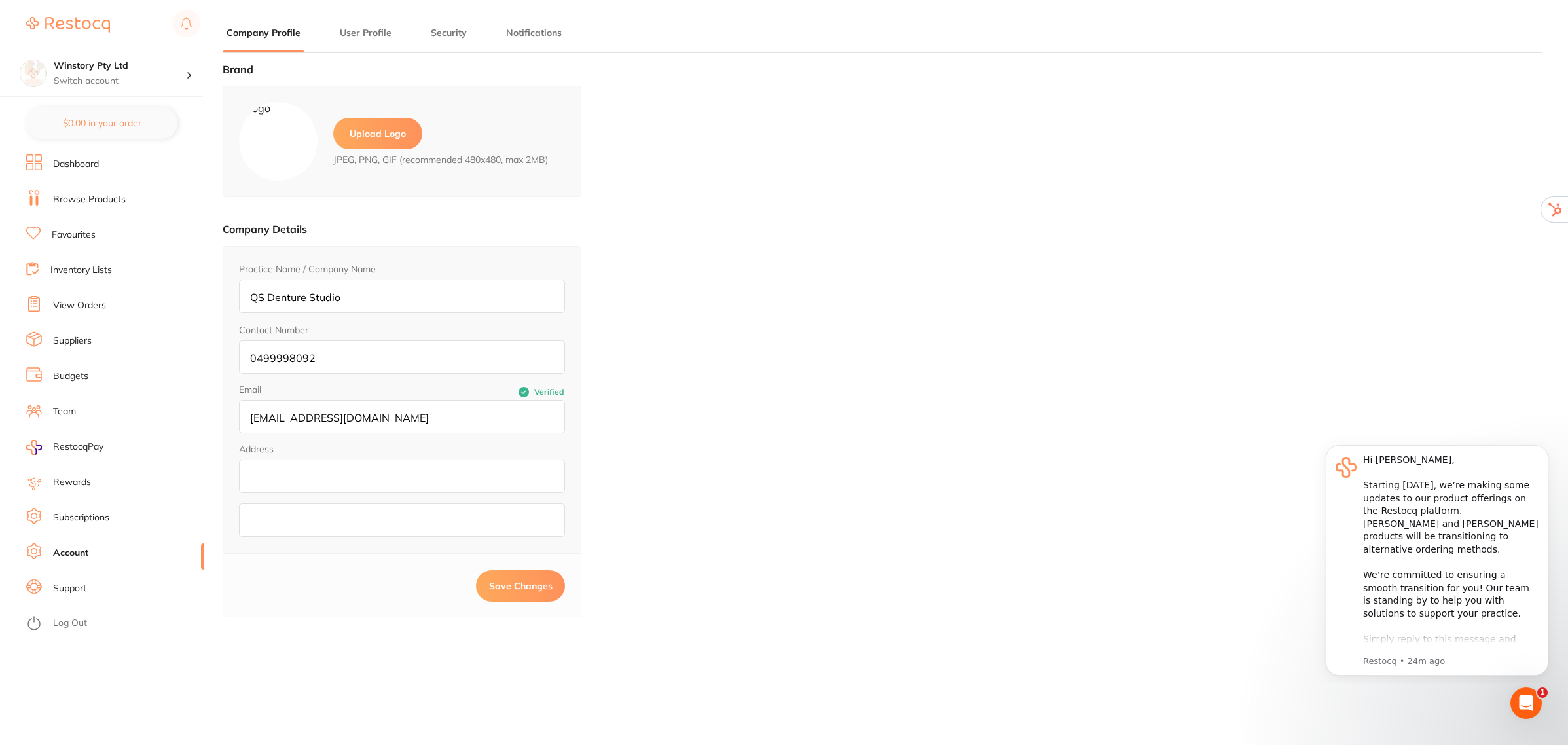
click at [356, 361] on input "0499998092" at bounding box center [402, 357] width 326 height 33
paste input "[PHONE_NUMBER]"
type input "[PHONE_NUMBER]"
paste input "[STREET_ADDRESS]"
type input "[STREET_ADDRESS]"
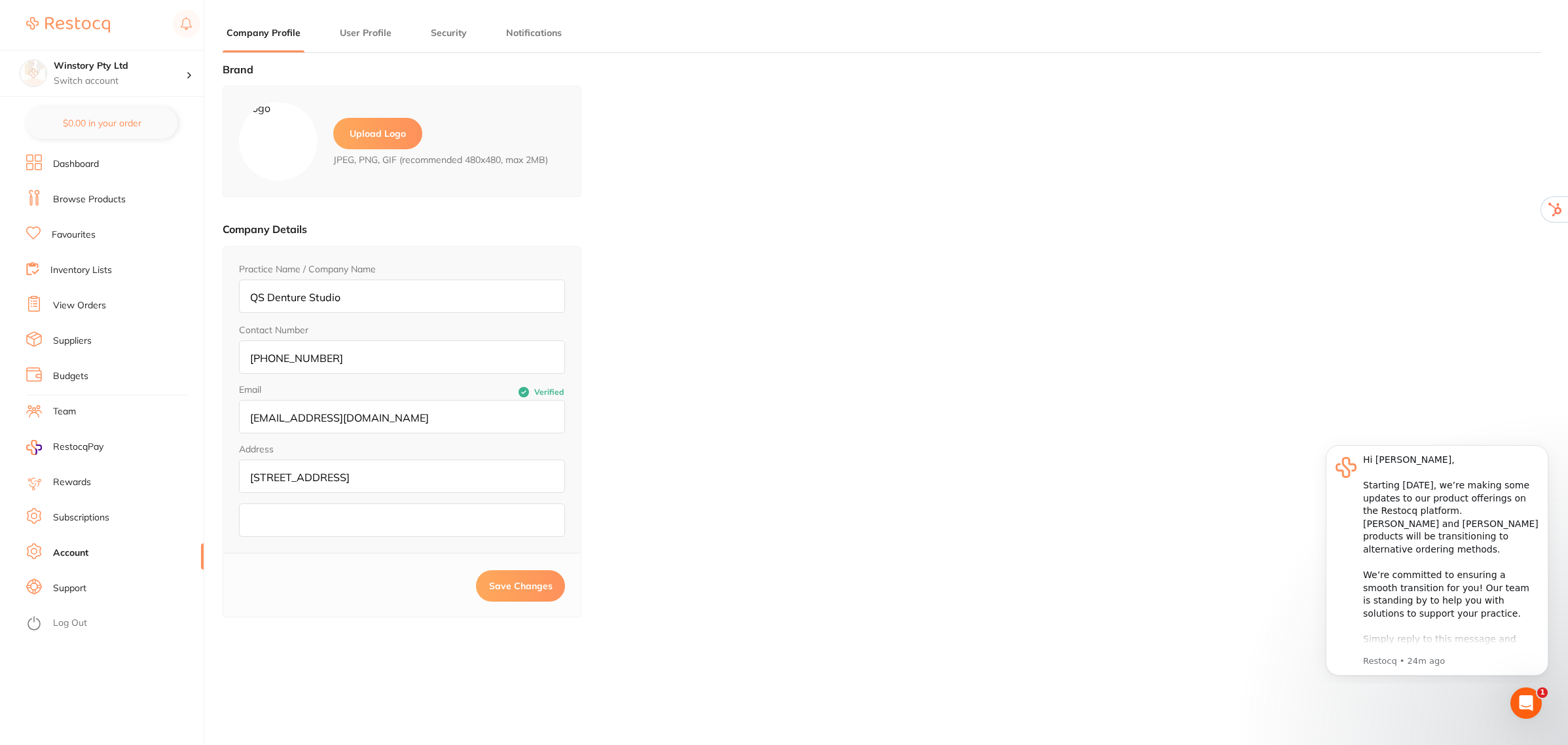
click at [514, 591] on span "Save Changes" at bounding box center [520, 586] width 63 height 12
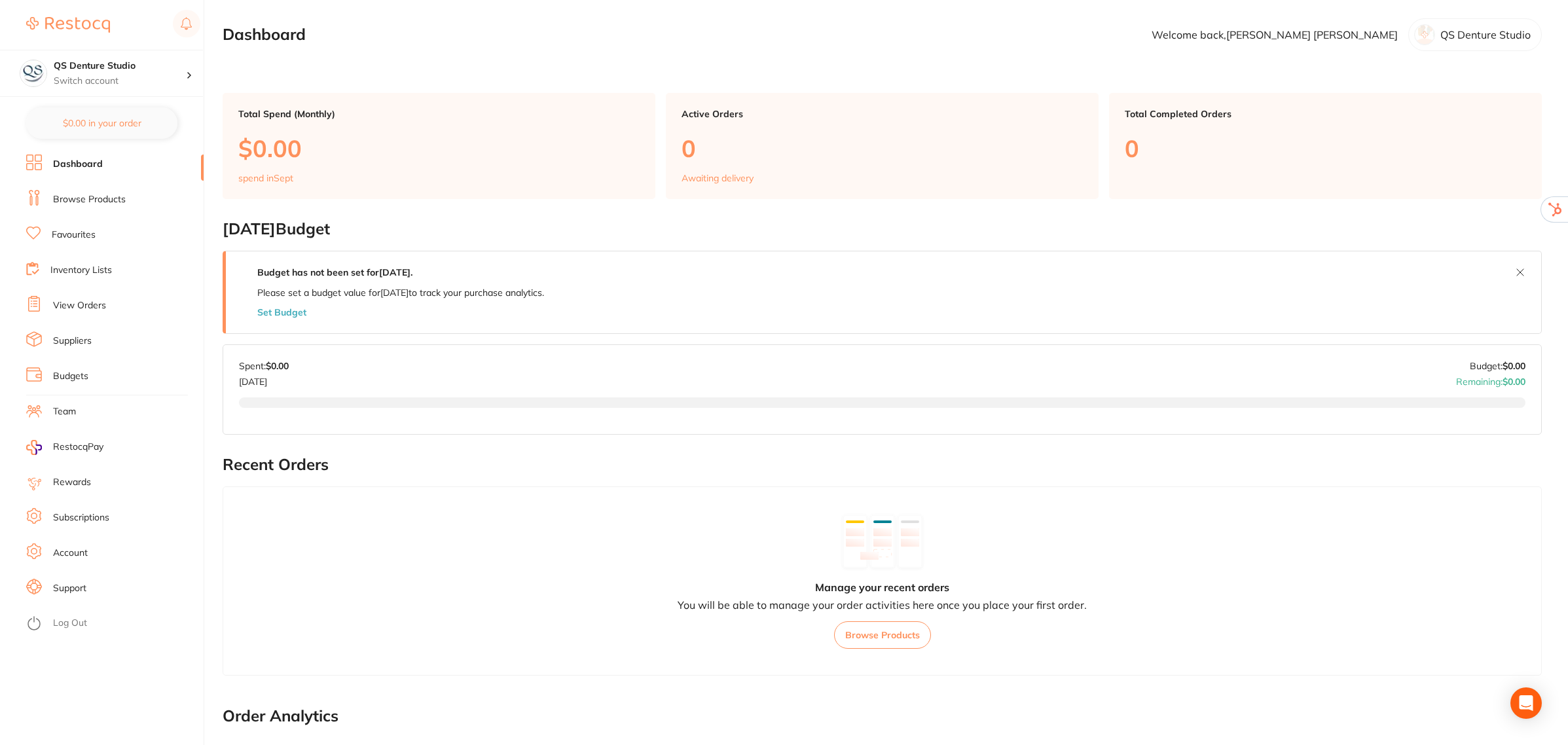
click at [66, 411] on link "Team" at bounding box center [64, 412] width 23 height 13
click at [68, 407] on link "Team" at bounding box center [64, 412] width 23 height 13
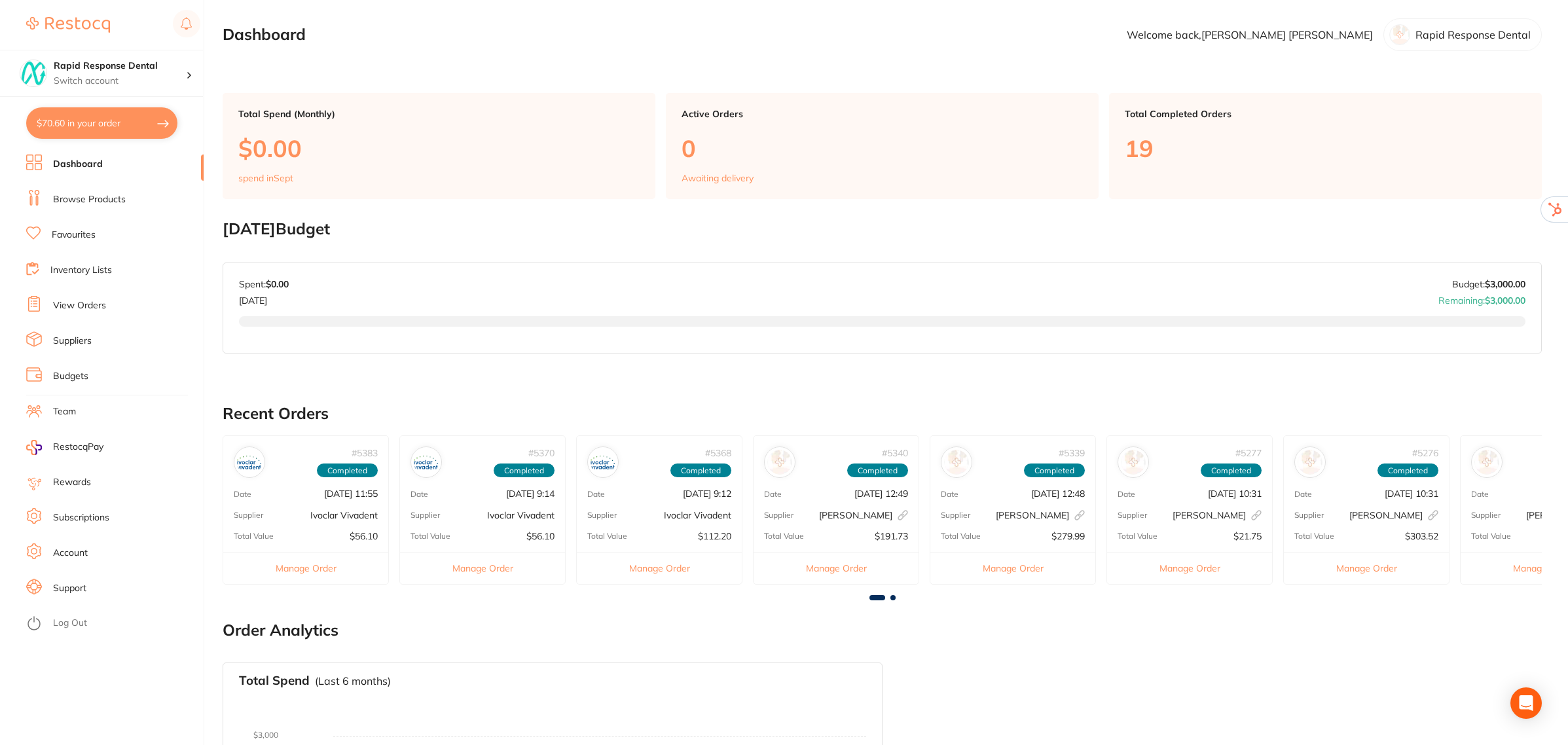
click at [74, 406] on link "Team" at bounding box center [64, 412] width 23 height 13
